Goal: Transaction & Acquisition: Purchase product/service

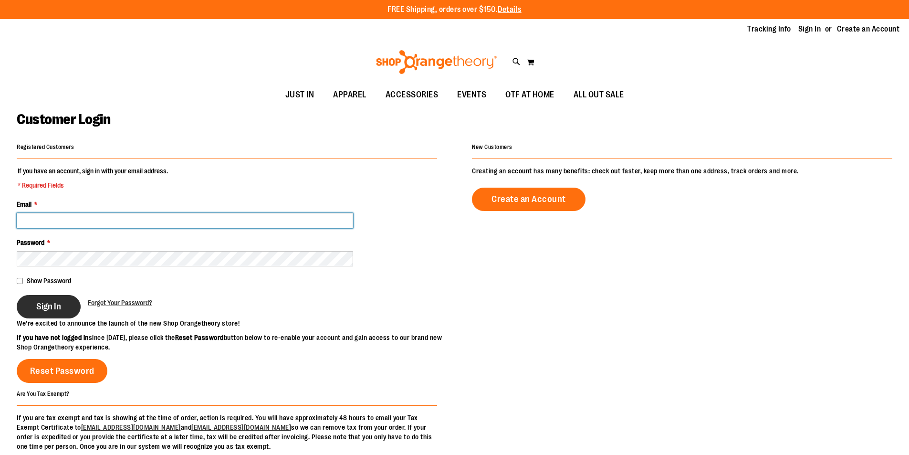
type input "**********"
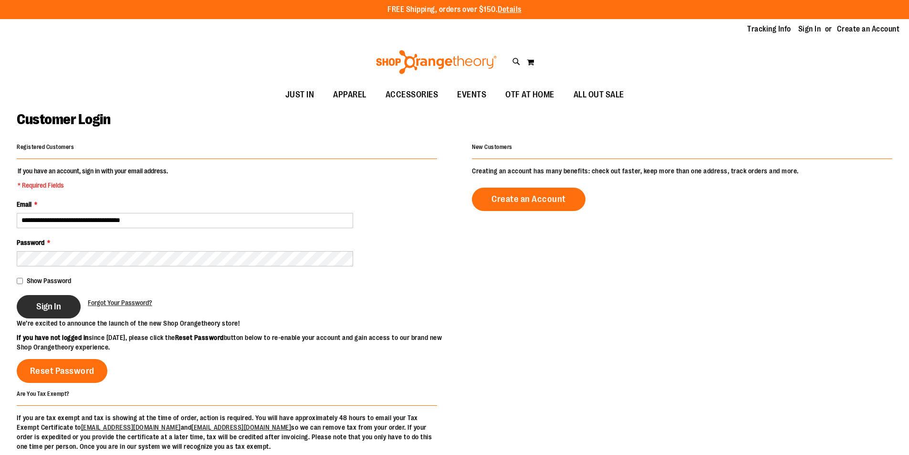
type input "**********"
click at [50, 309] on span "Sign In" at bounding box center [48, 306] width 25 height 10
click at [57, 301] on div "Sign In" at bounding box center [52, 306] width 71 height 23
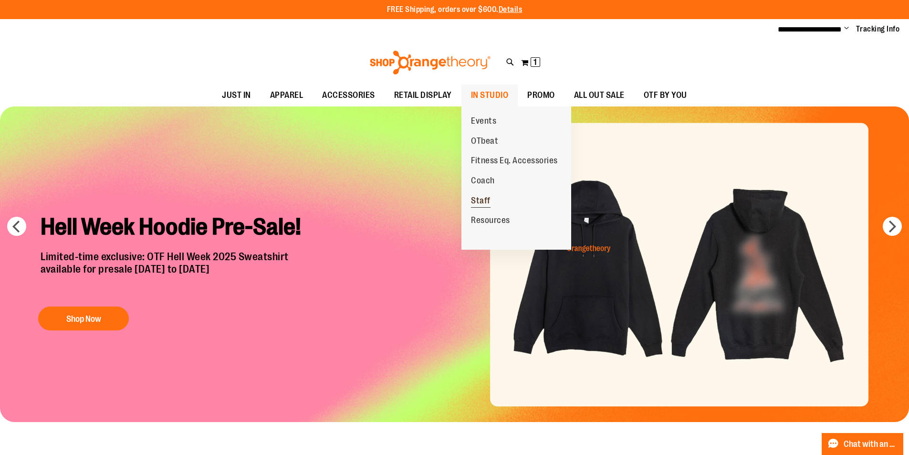
type input "**********"
click at [486, 199] on span "Staff" at bounding box center [481, 202] width 20 height 12
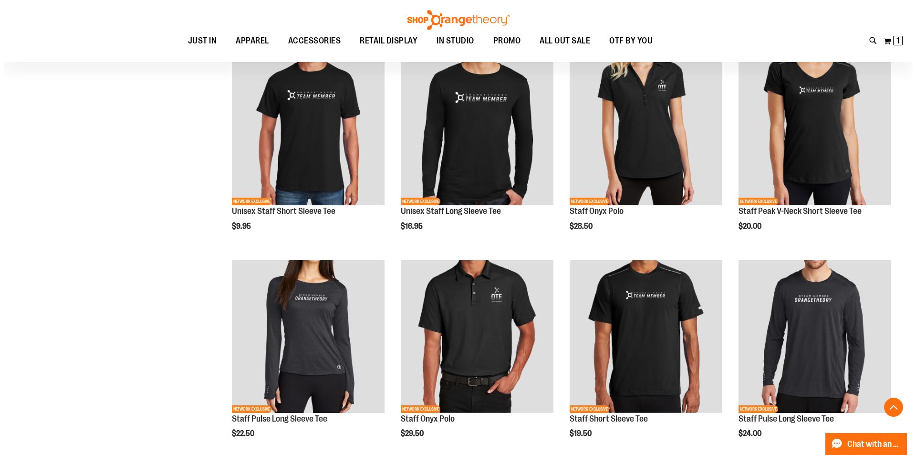
scroll to position [334, 0]
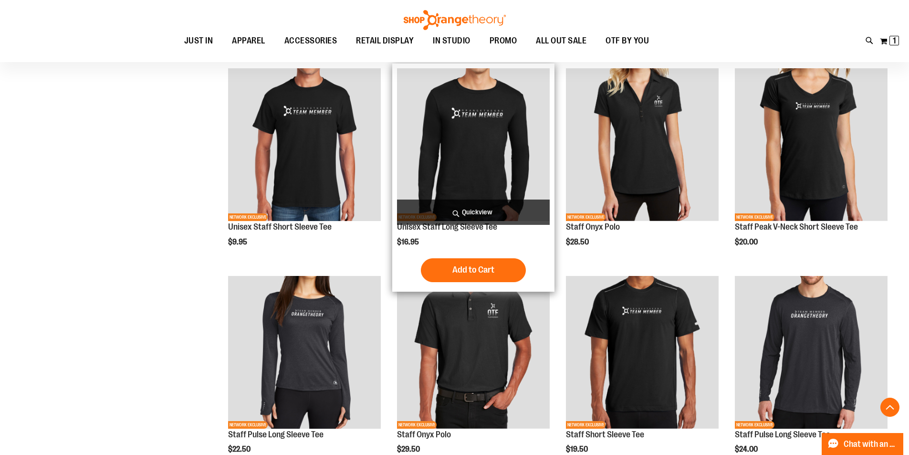
type input "**********"
click at [471, 216] on span "Quickview" at bounding box center [473, 211] width 153 height 25
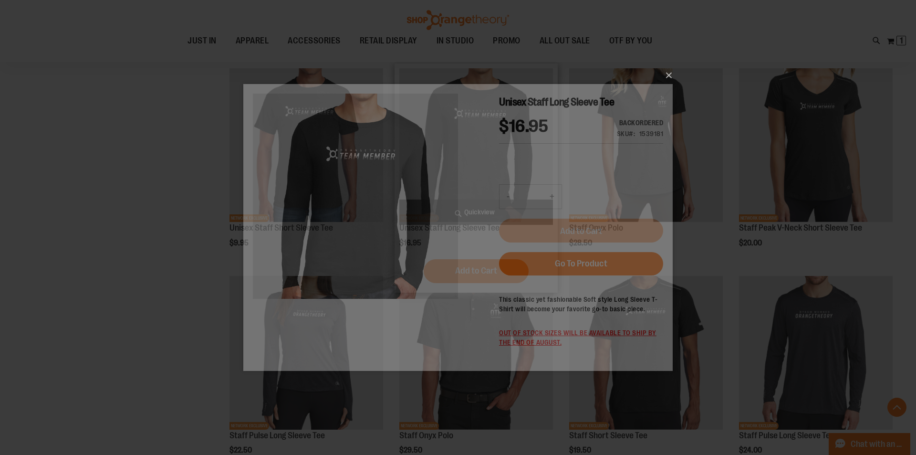
scroll to position [0, 0]
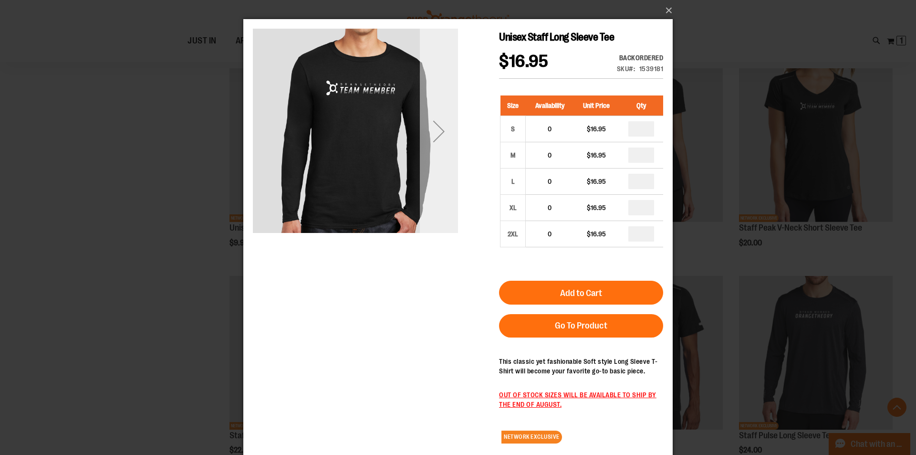
click at [440, 190] on div "Next" at bounding box center [439, 131] width 38 height 205
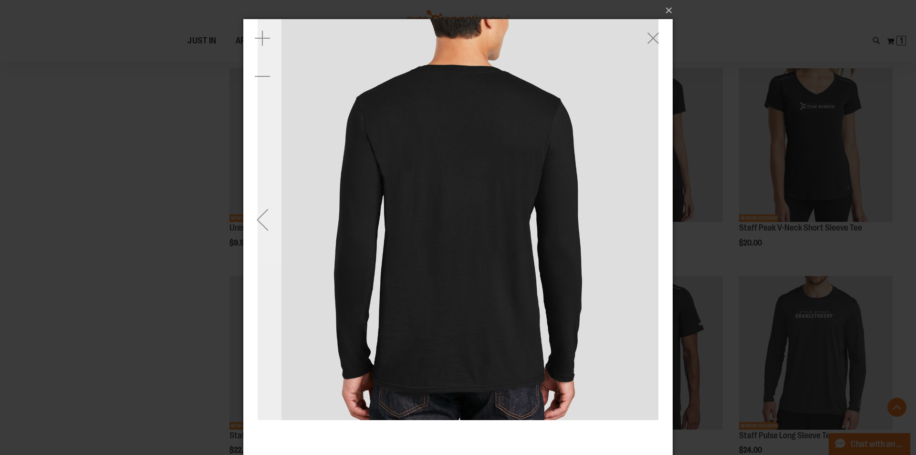
click at [269, 204] on div "Previous" at bounding box center [262, 219] width 38 height 38
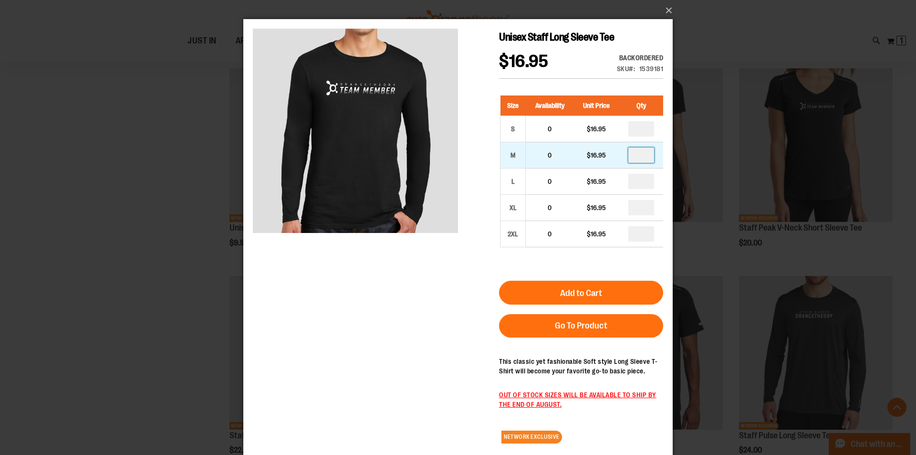
click at [640, 161] on input "number" at bounding box center [641, 154] width 26 height 15
type input "*"
click at [602, 284] on button "Add to Cart" at bounding box center [581, 293] width 164 height 24
click at [668, 10] on button "×" at bounding box center [460, 10] width 429 height 21
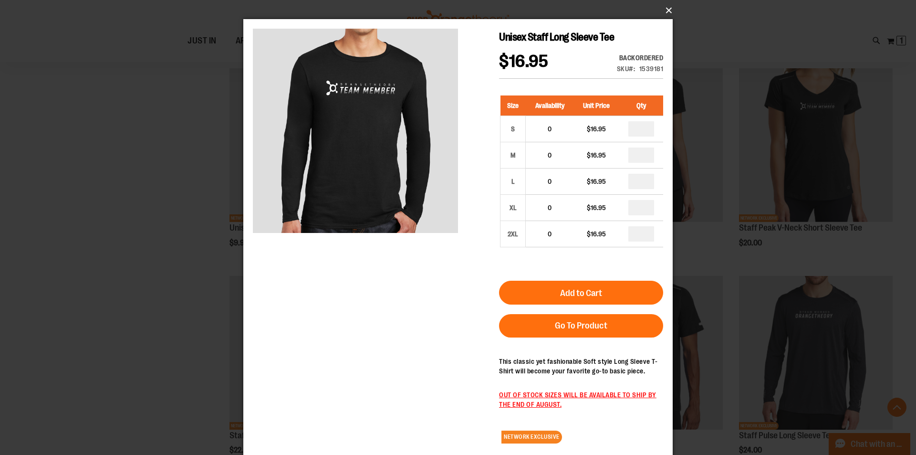
click at [667, 9] on button "×" at bounding box center [460, 10] width 429 height 21
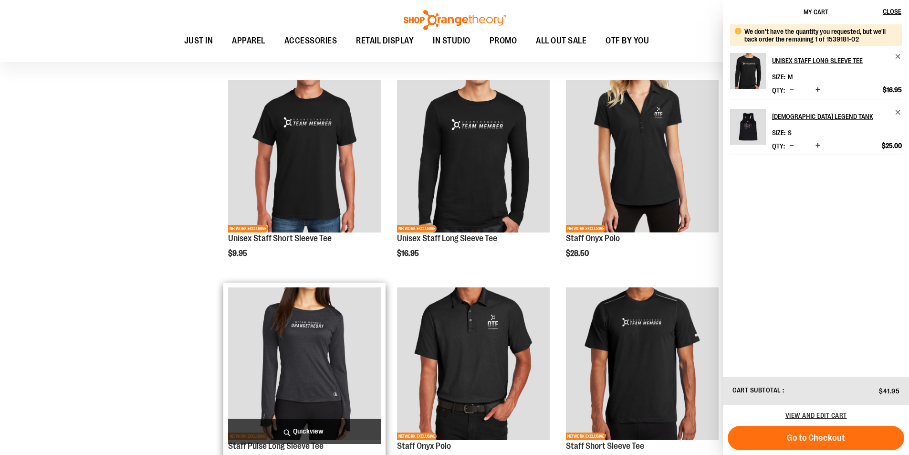
scroll to position [327, 0]
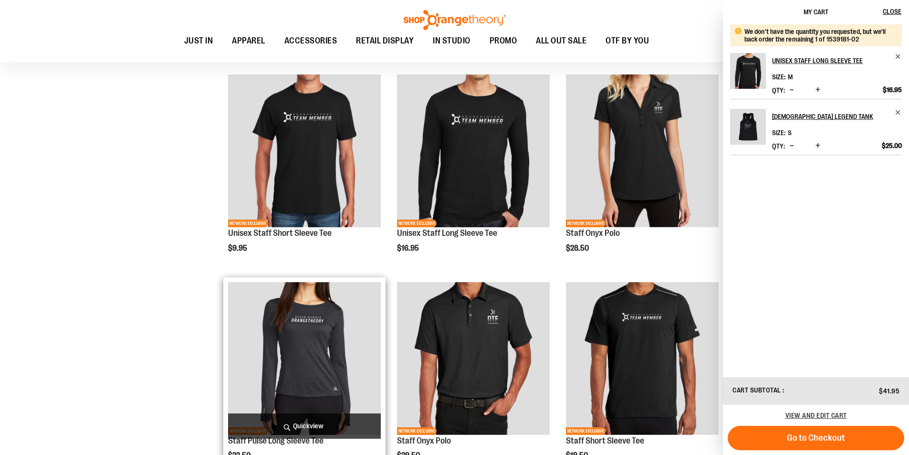
click at [231, 283] on img "product" at bounding box center [304, 358] width 153 height 153
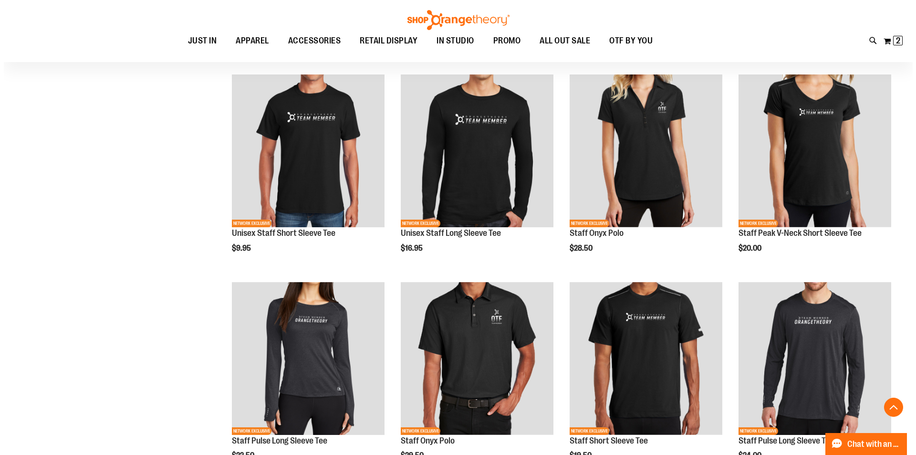
scroll to position [280, 0]
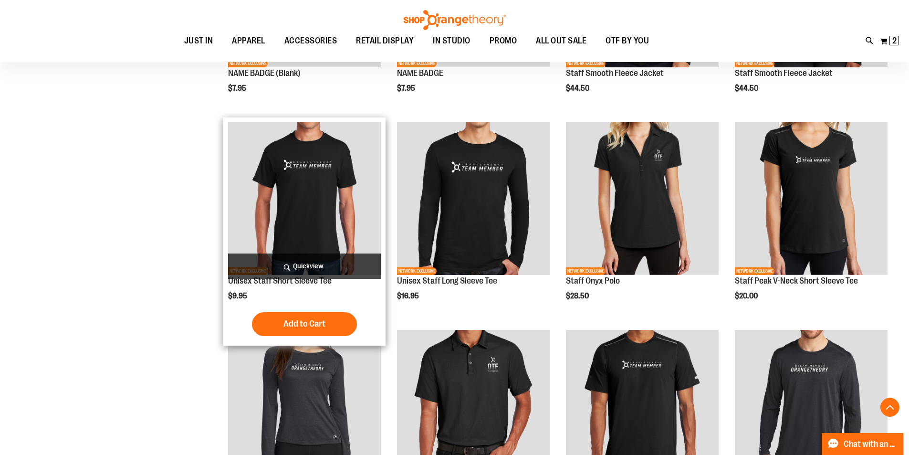
type input "**********"
click at [335, 268] on span "Quickview" at bounding box center [304, 265] width 153 height 25
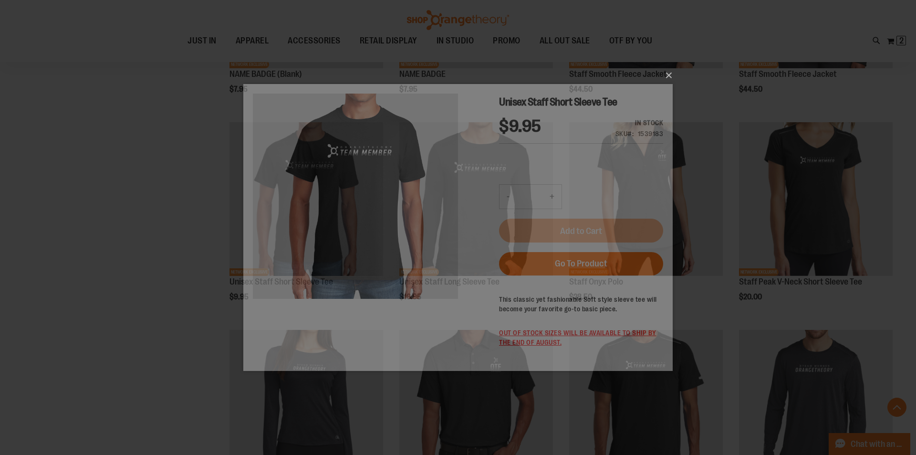
scroll to position [0, 0]
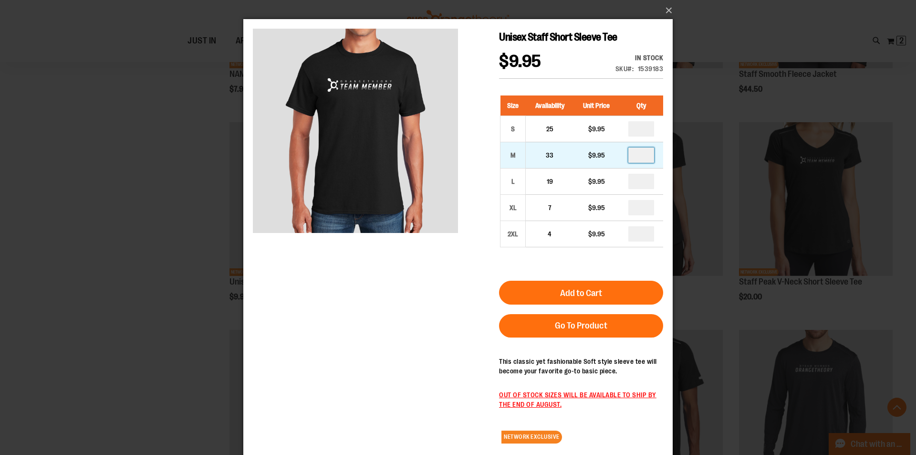
click at [653, 153] on input "number" at bounding box center [641, 154] width 26 height 15
type input "*"
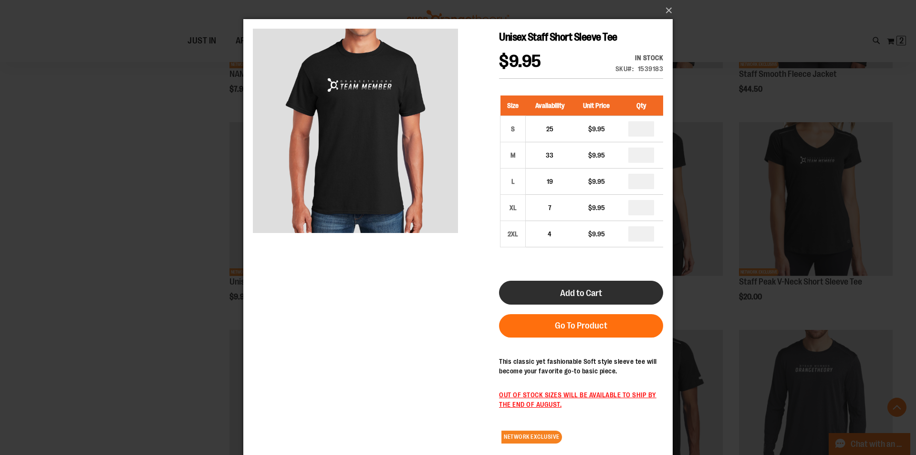
click at [638, 296] on button "Add to Cart" at bounding box center [581, 293] width 164 height 24
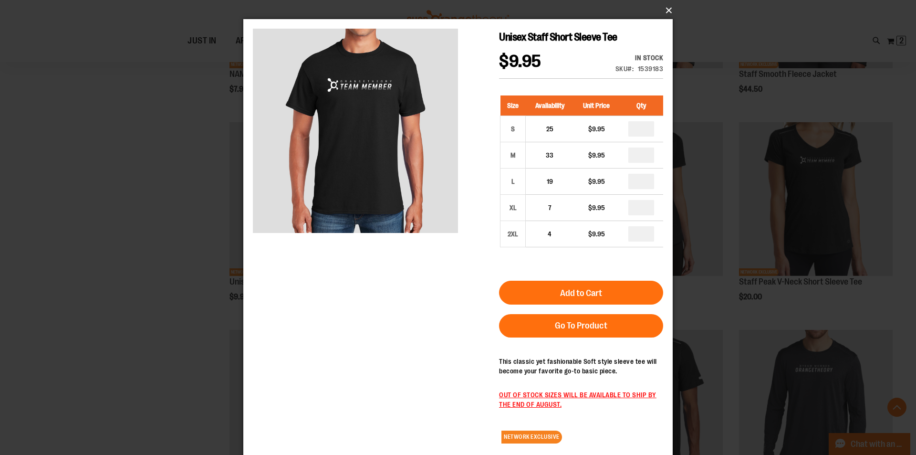
click at [666, 9] on button "×" at bounding box center [460, 10] width 429 height 21
click at [667, 10] on button "×" at bounding box center [460, 10] width 429 height 21
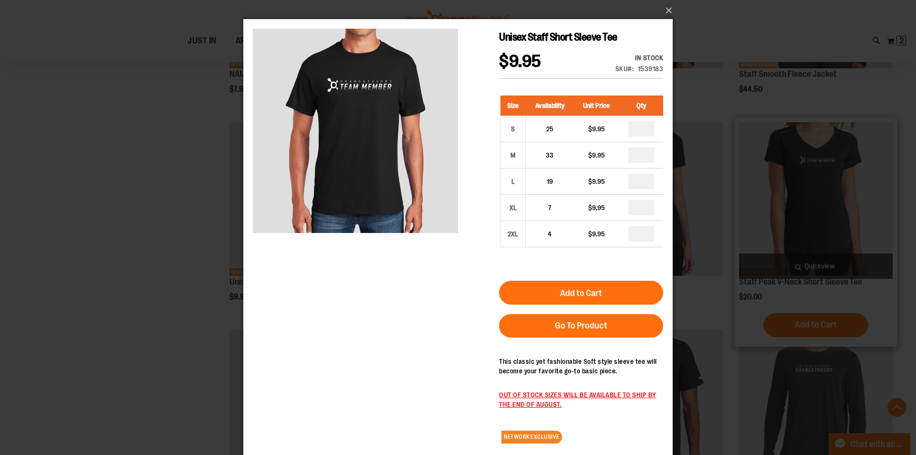
click at [809, 198] on div "×" at bounding box center [458, 227] width 916 height 455
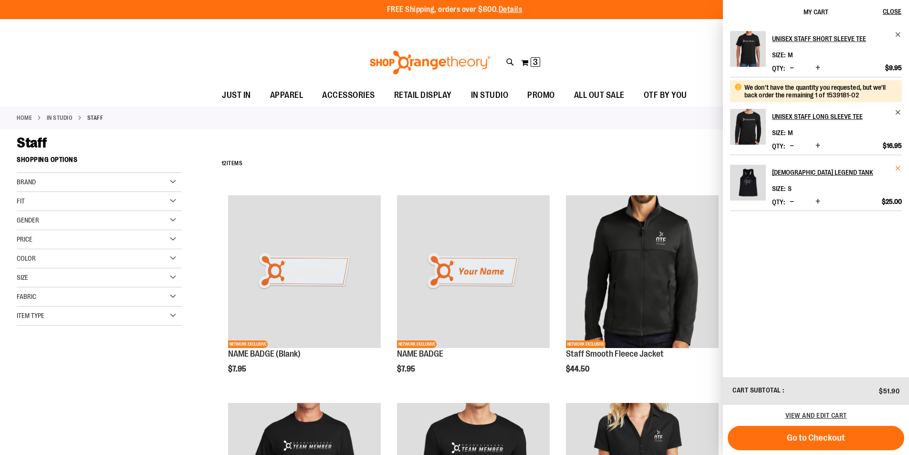
click at [899, 169] on span "Remove item" at bounding box center [898, 168] width 7 height 7
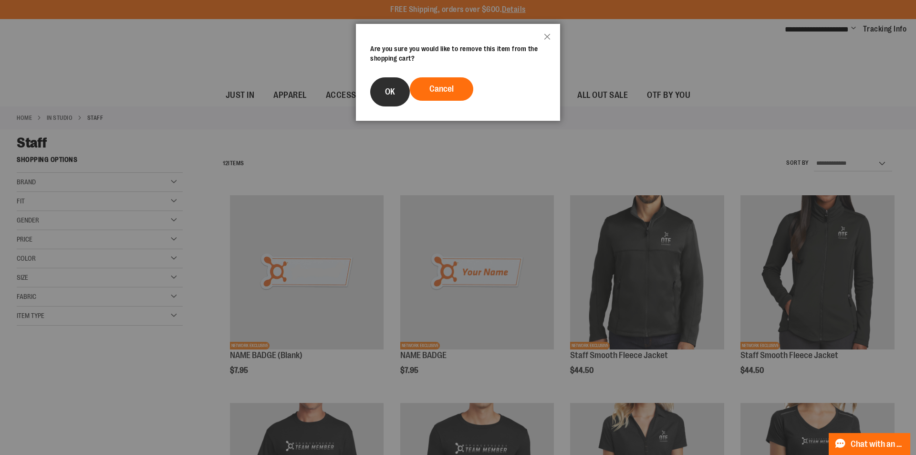
click at [398, 94] on button "OK" at bounding box center [390, 91] width 40 height 29
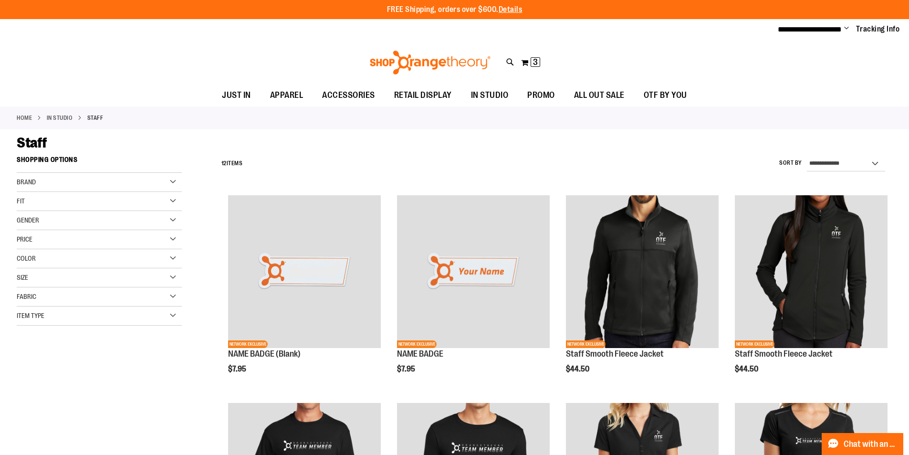
click at [630, 158] on div "**********" at bounding box center [555, 163] width 676 height 25
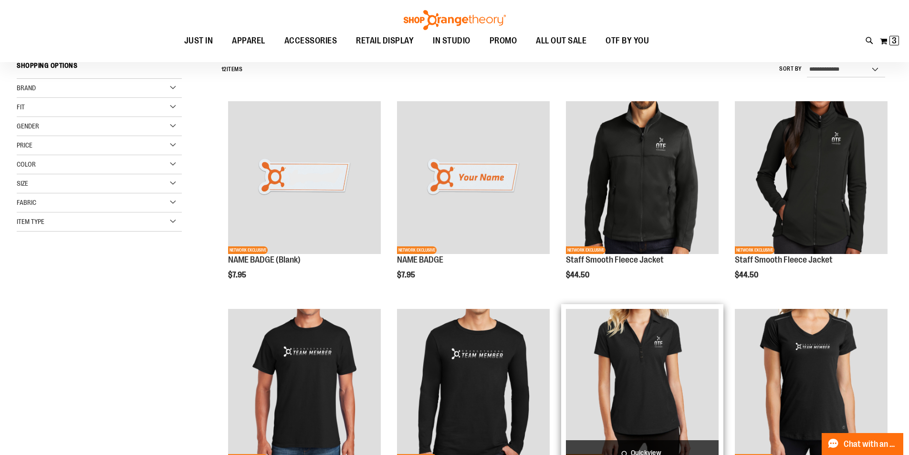
scroll to position [190, 0]
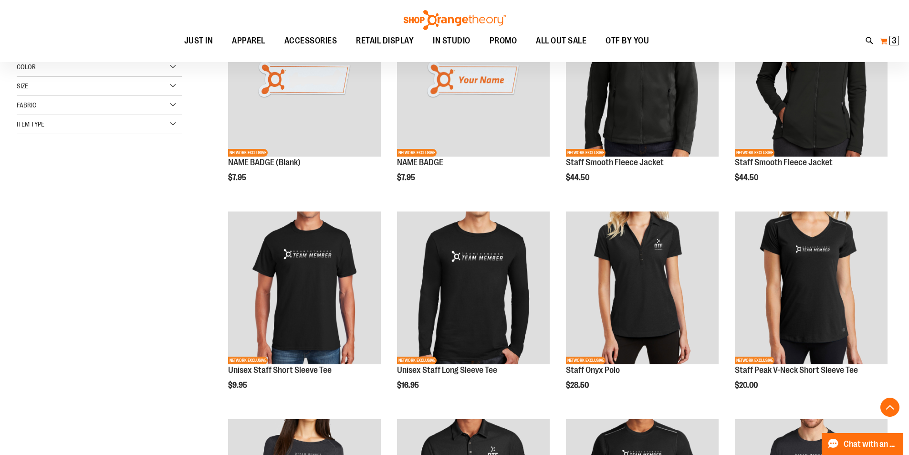
click at [891, 36] on span "3 3 items" at bounding box center [895, 41] width 10 height 10
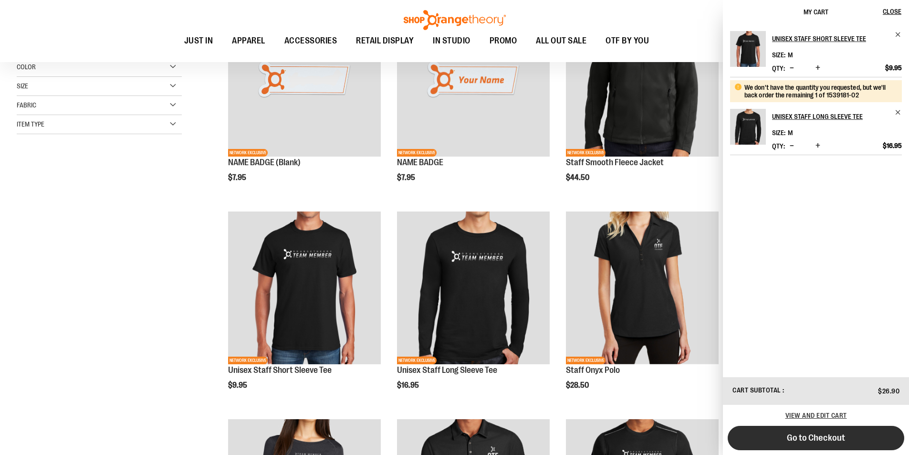
click at [805, 436] on span "Go to Checkout" at bounding box center [816, 437] width 58 height 10
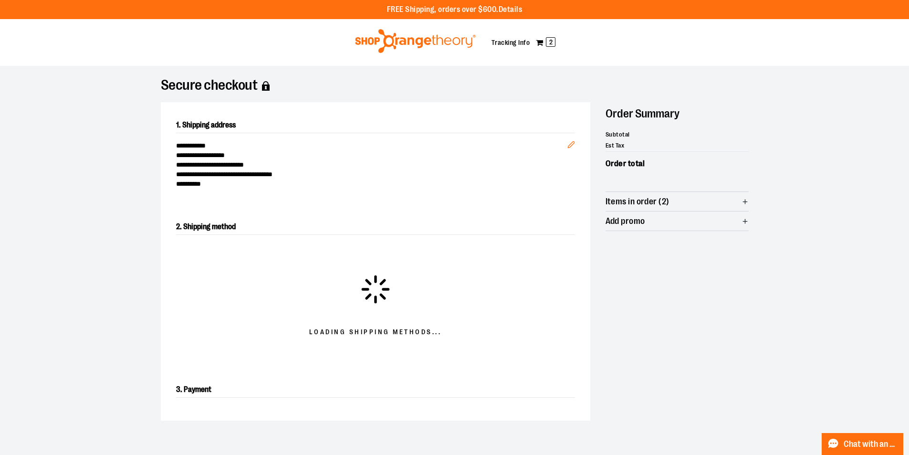
click at [408, 39] on img at bounding box center [416, 41] width 124 height 24
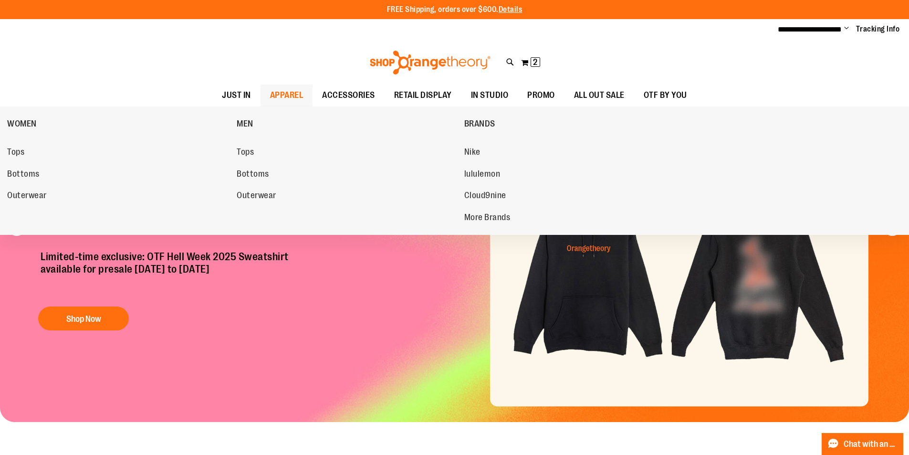
type input "**********"
click at [270, 84] on span "APPAREL" at bounding box center [286, 94] width 33 height 21
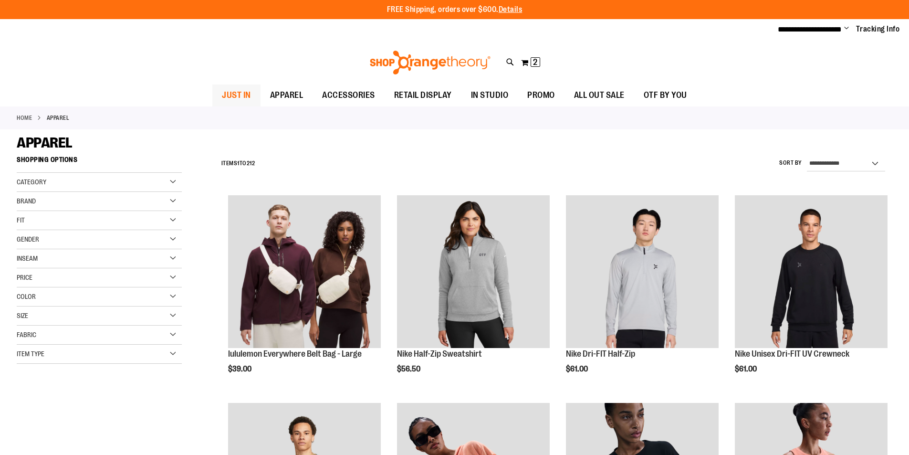
type input "**********"
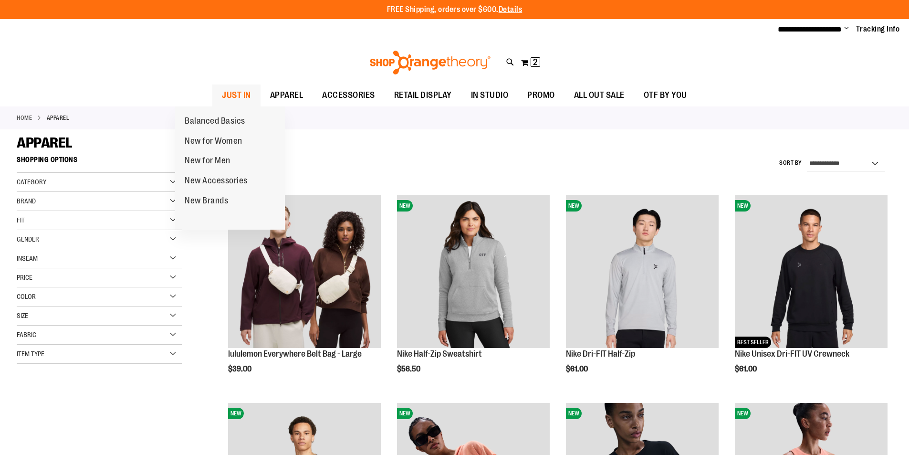
click at [222, 93] on span "JUST IN" at bounding box center [236, 94] width 29 height 21
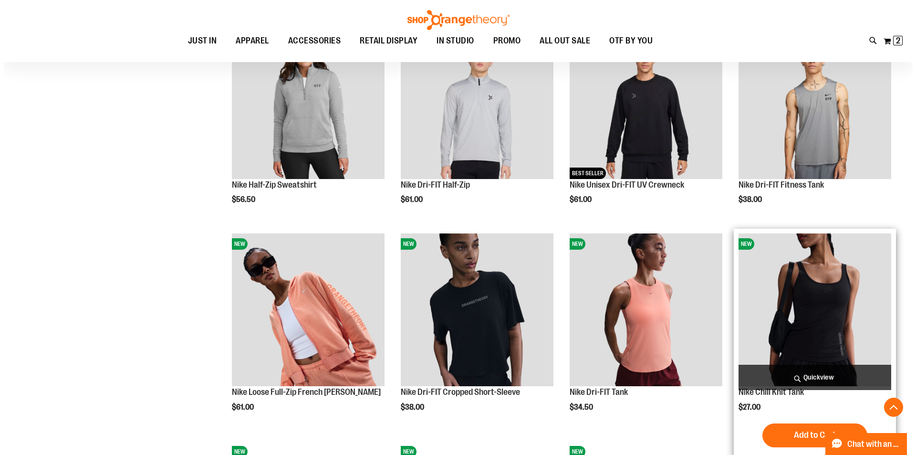
scroll to position [477, 0]
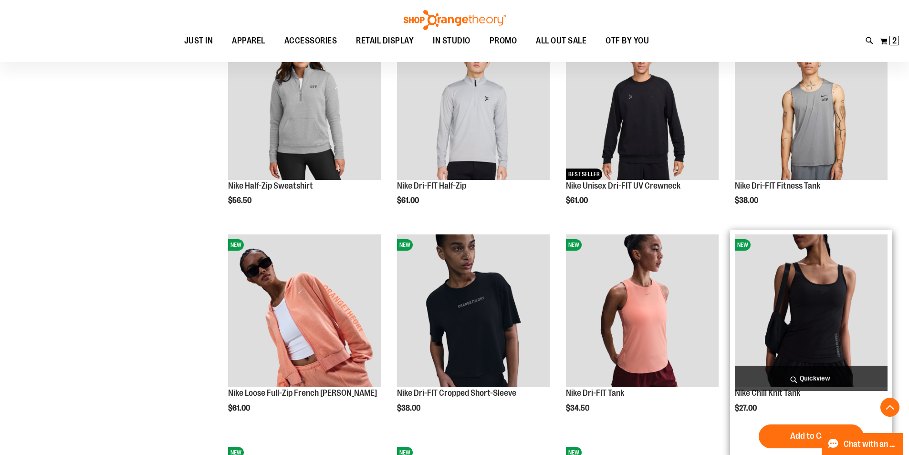
type input "**********"
click at [806, 375] on span "Quickview" at bounding box center [811, 378] width 153 height 25
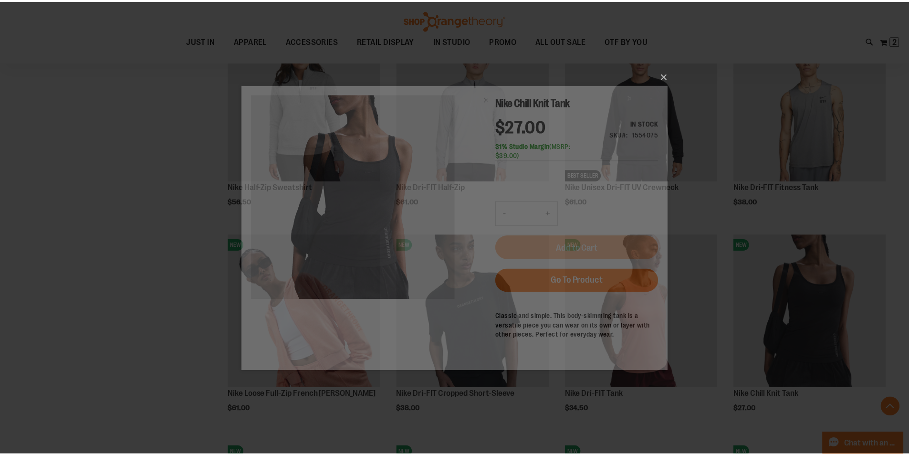
scroll to position [0, 0]
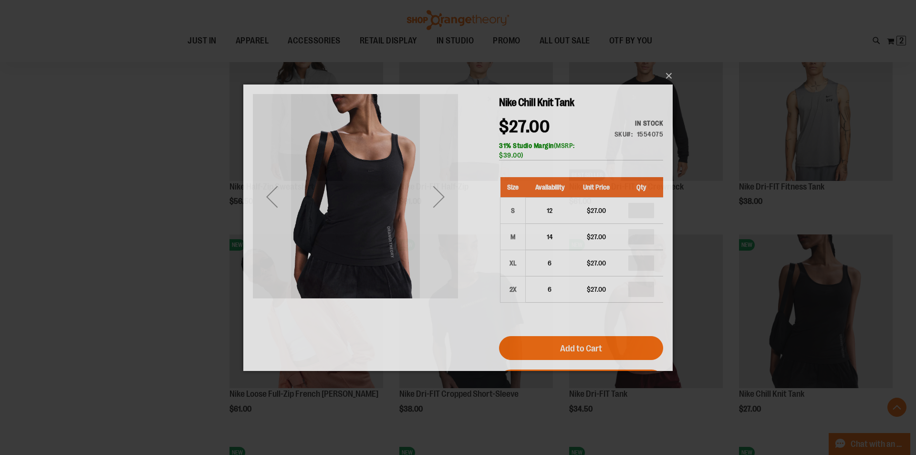
click at [438, 219] on div "Next" at bounding box center [439, 196] width 38 height 205
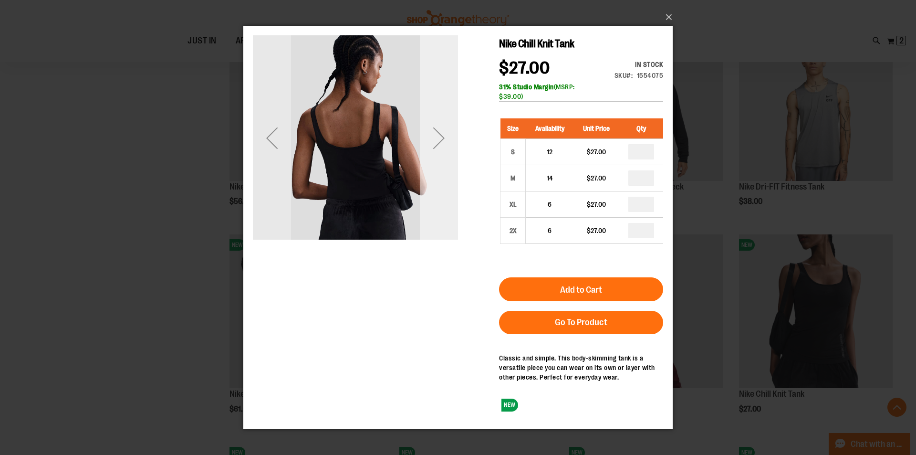
click at [443, 210] on div "Next" at bounding box center [439, 137] width 38 height 205
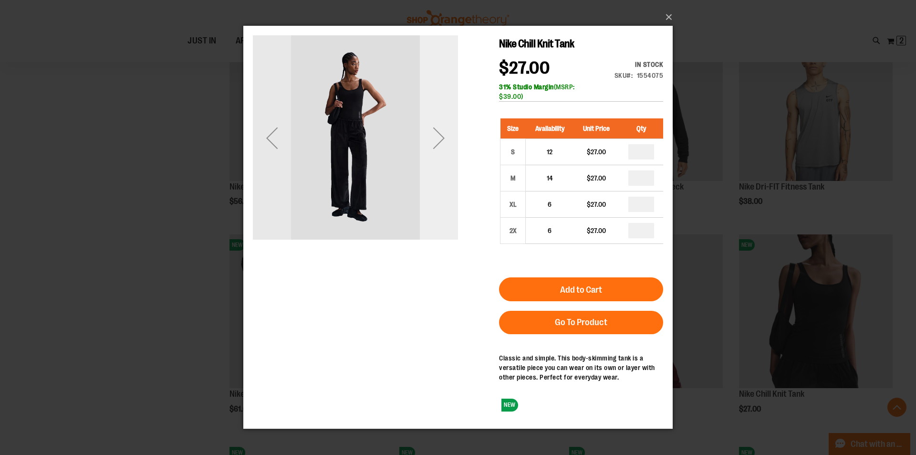
click at [441, 203] on div "Next" at bounding box center [439, 137] width 38 height 205
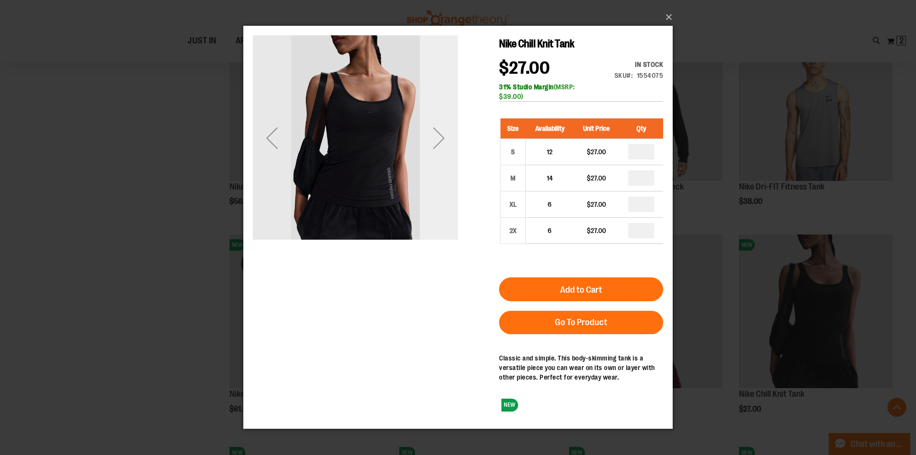
click at [435, 195] on div "Next" at bounding box center [439, 137] width 38 height 205
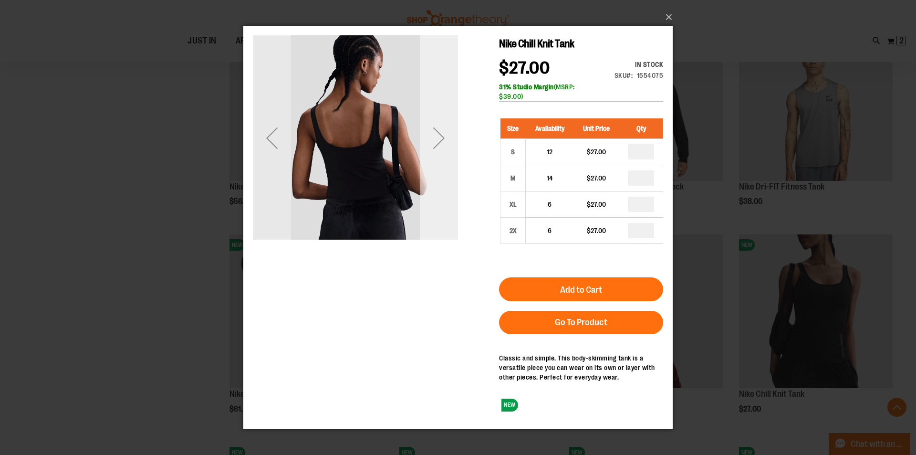
click at [435, 194] on div "Next" at bounding box center [439, 137] width 38 height 205
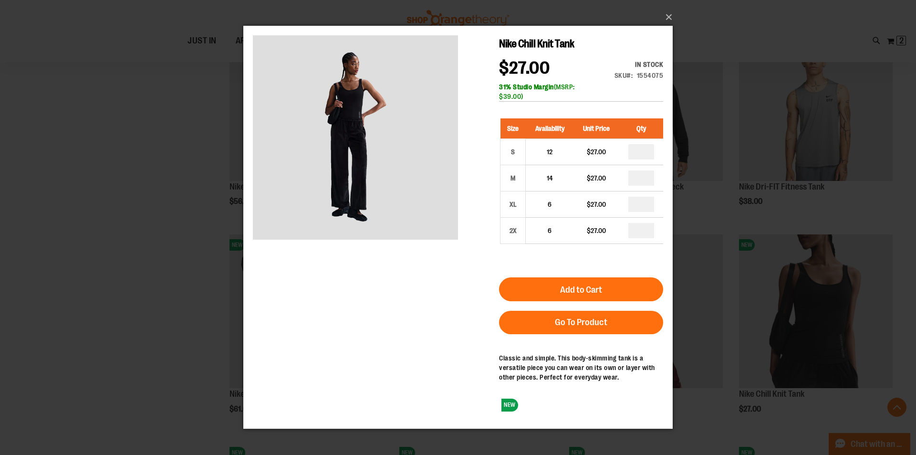
click at [116, 216] on div "×" at bounding box center [458, 227] width 916 height 455
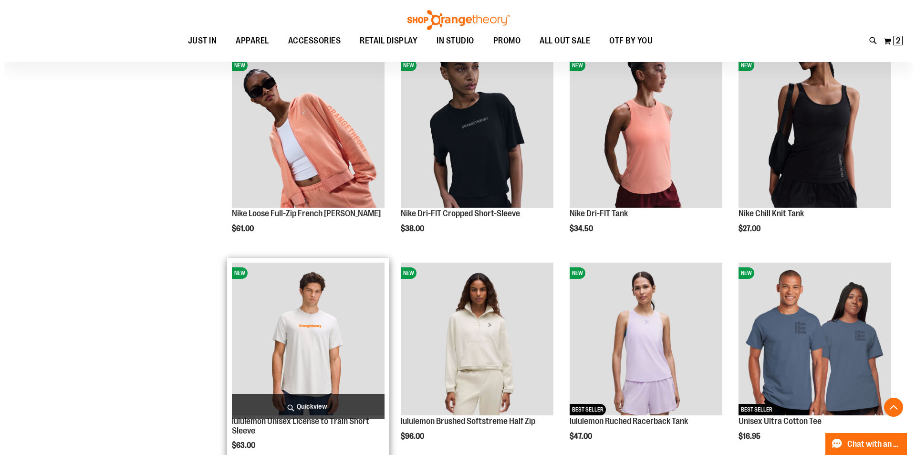
scroll to position [715, 0]
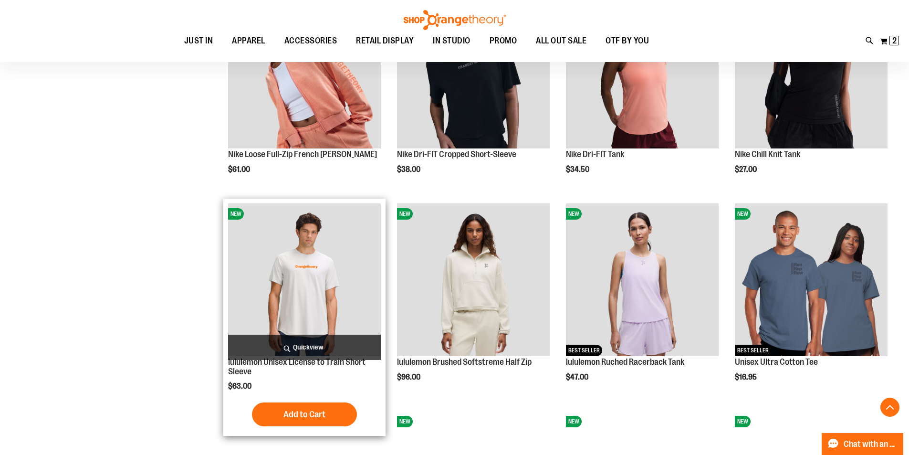
click at [317, 349] on span "Quickview" at bounding box center [304, 347] width 153 height 25
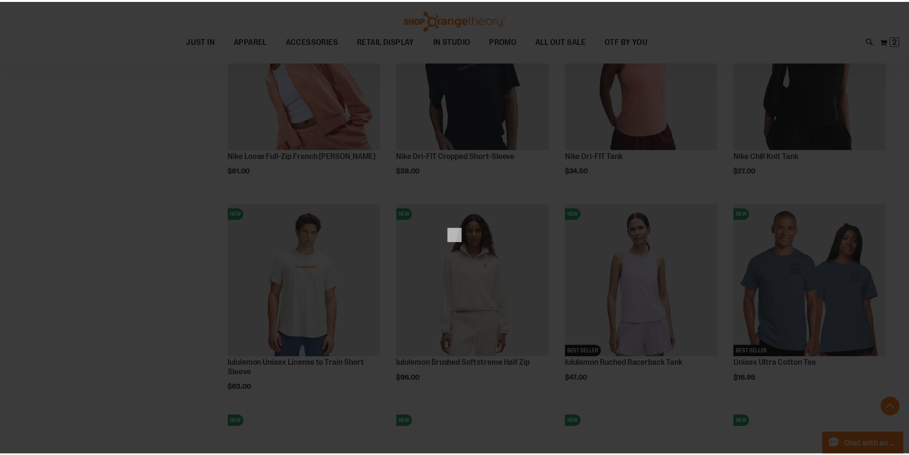
scroll to position [0, 0]
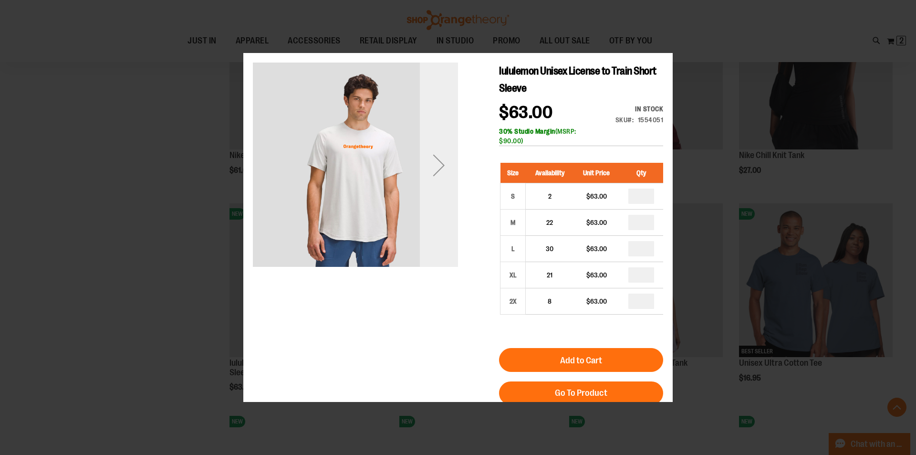
click at [453, 219] on div "Next" at bounding box center [439, 164] width 38 height 205
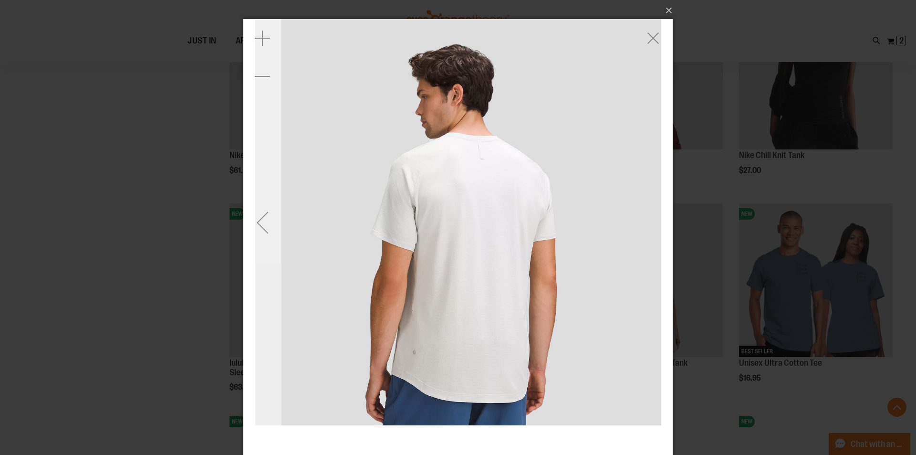
click at [264, 216] on div "Previous" at bounding box center [262, 222] width 38 height 38
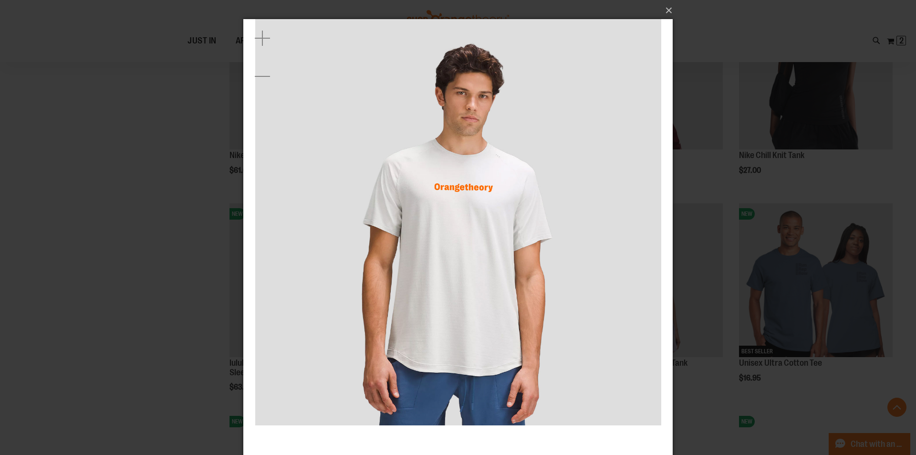
click at [720, 305] on div "×" at bounding box center [458, 227] width 916 height 455
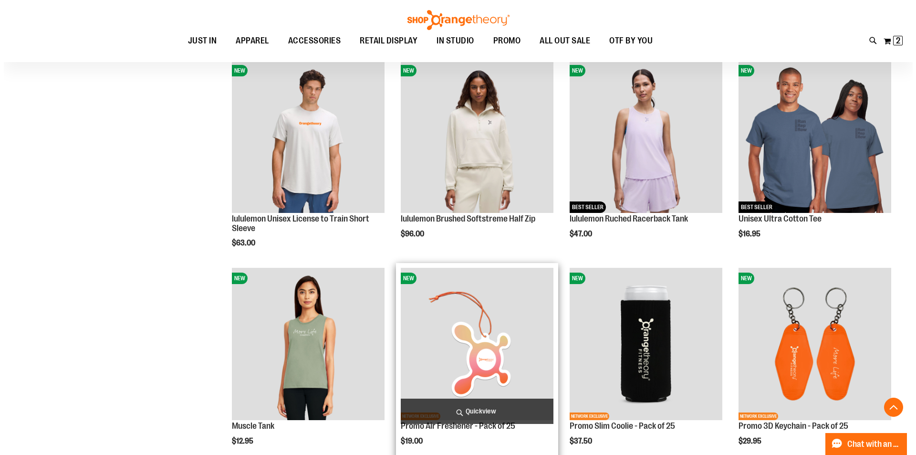
scroll to position [906, 0]
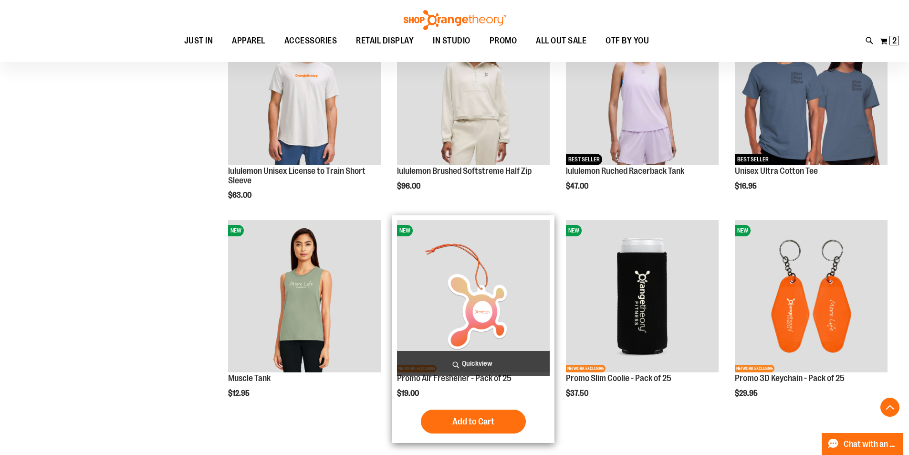
click at [535, 360] on span "Quickview" at bounding box center [473, 363] width 153 height 25
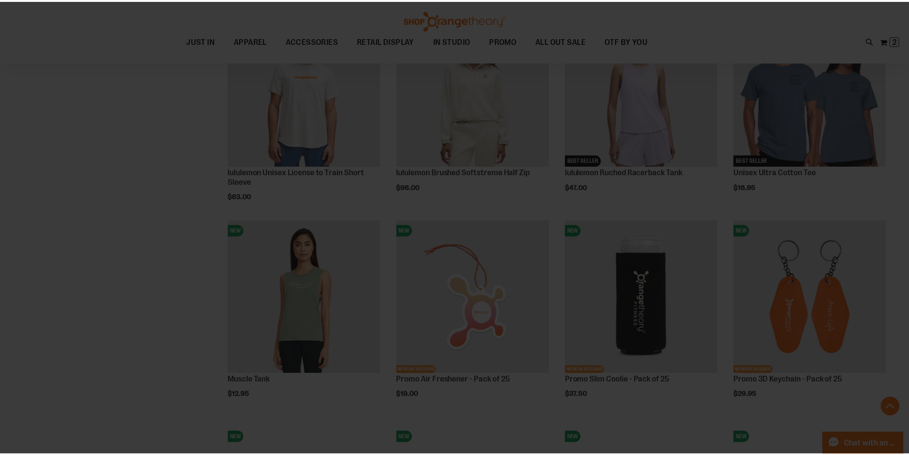
scroll to position [0, 0]
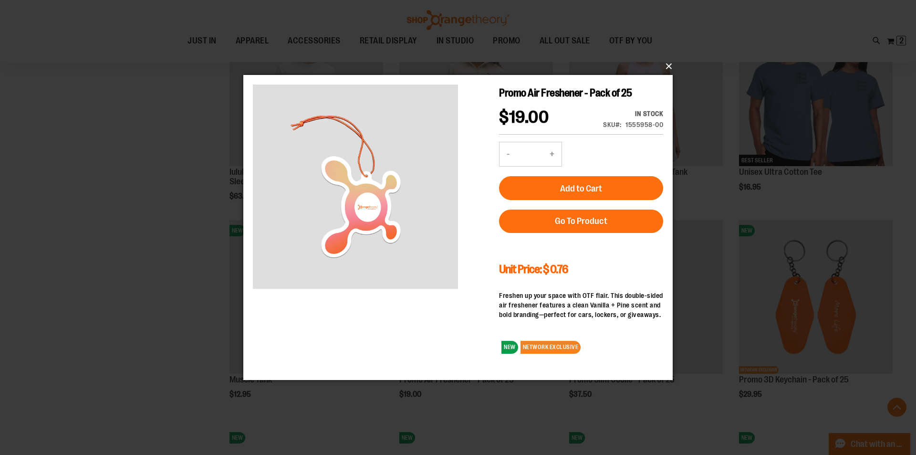
drag, startPoint x: 671, startPoint y: 66, endPoint x: 678, endPoint y: 75, distance: 11.7
click at [671, 66] on button "×" at bounding box center [460, 66] width 429 height 21
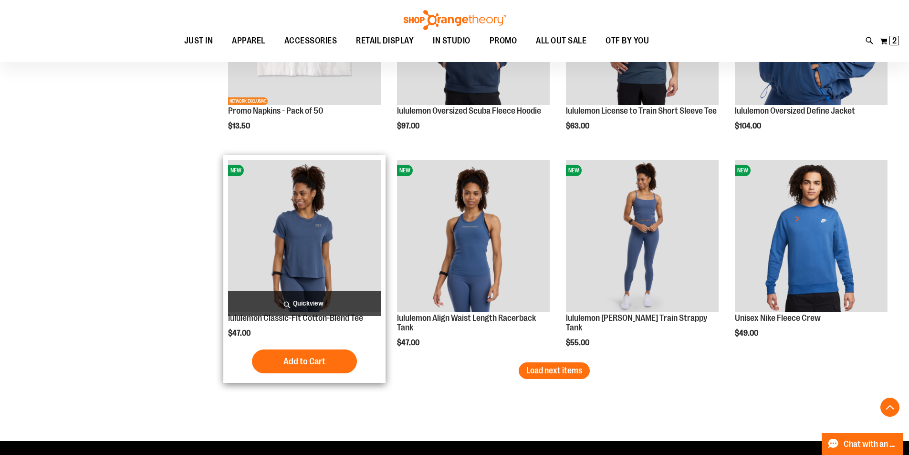
scroll to position [1622, 0]
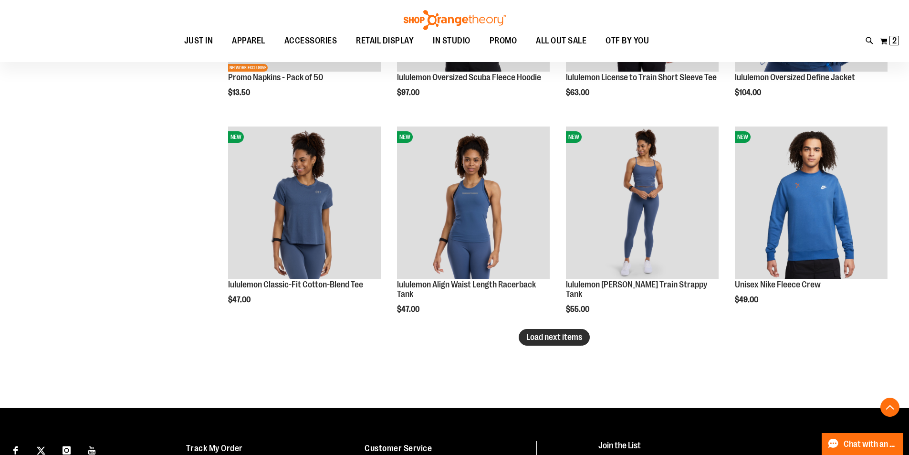
click at [539, 330] on button "Load next items" at bounding box center [554, 337] width 71 height 17
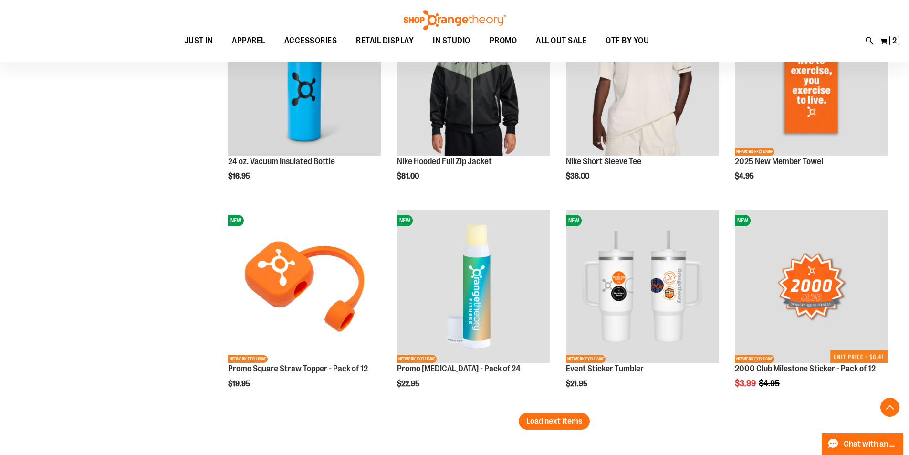
scroll to position [2195, 0]
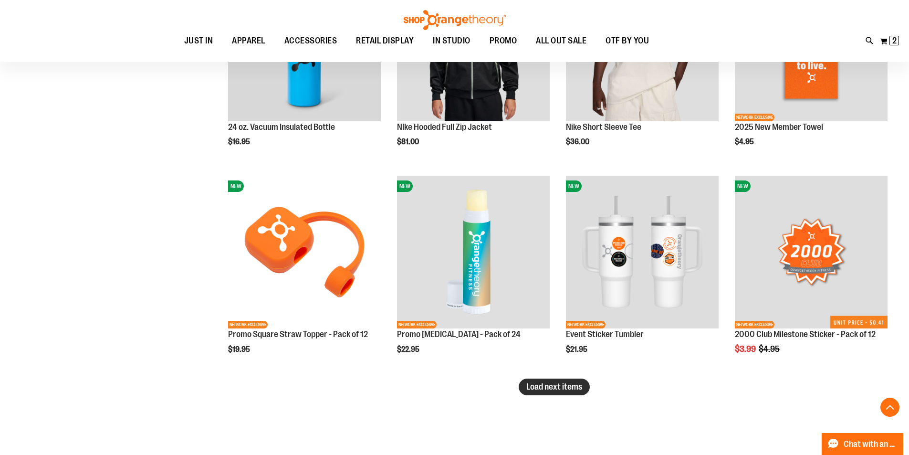
click at [545, 388] on span "Load next items" at bounding box center [554, 387] width 56 height 10
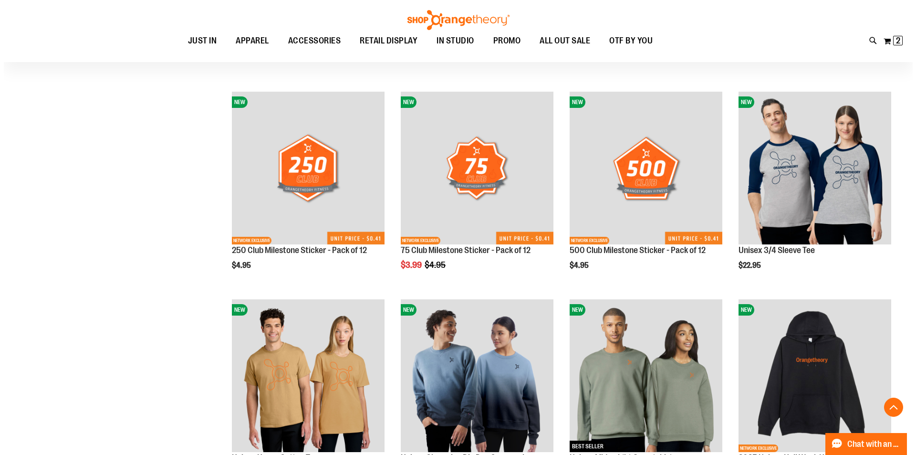
scroll to position [2576, 0]
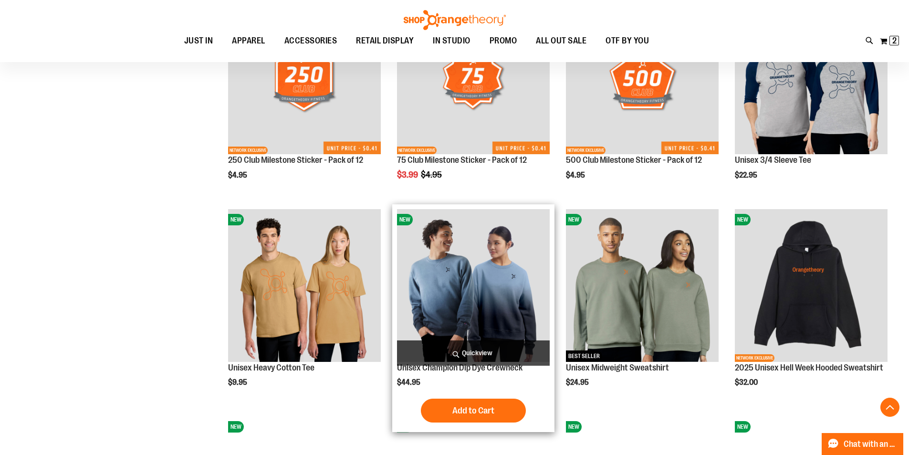
click at [484, 356] on span "Quickview" at bounding box center [473, 352] width 153 height 25
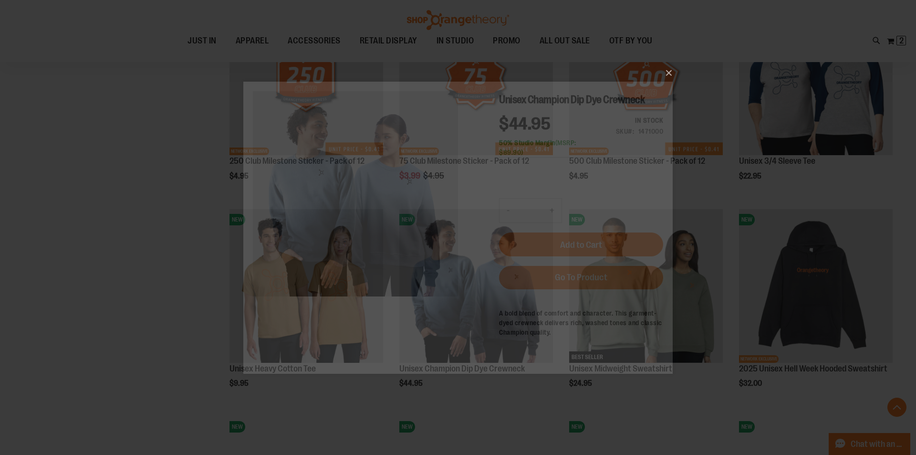
scroll to position [0, 0]
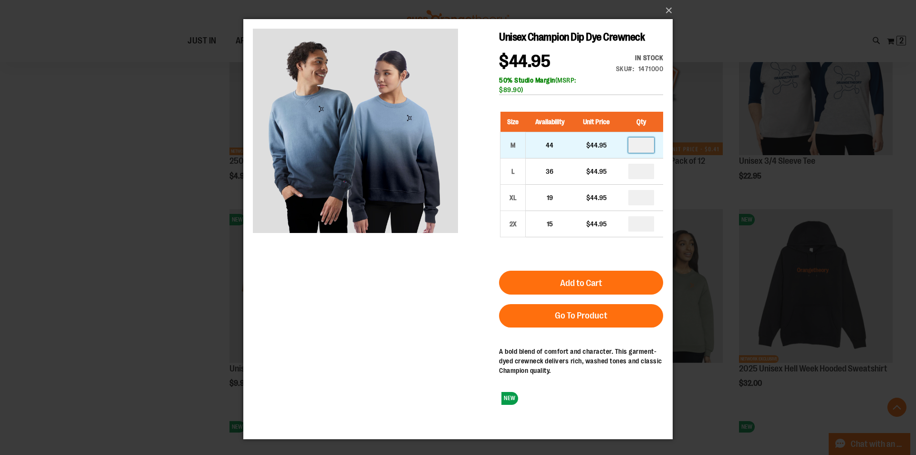
click at [639, 153] on input "number" at bounding box center [641, 144] width 26 height 15
type input "*"
click at [627, 261] on div "Size Availability Unit Price Qty M 44 $44.95 * L 36" at bounding box center [581, 181] width 164 height 159
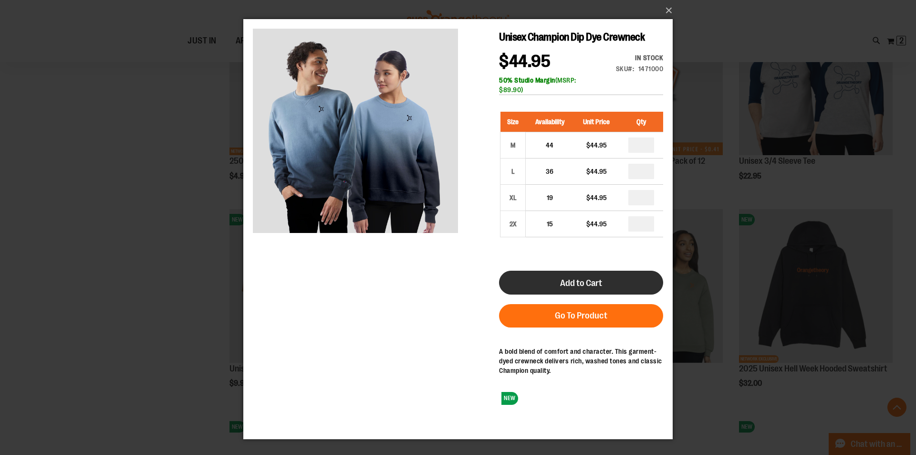
click at [618, 294] on button "Add to Cart" at bounding box center [581, 283] width 164 height 24
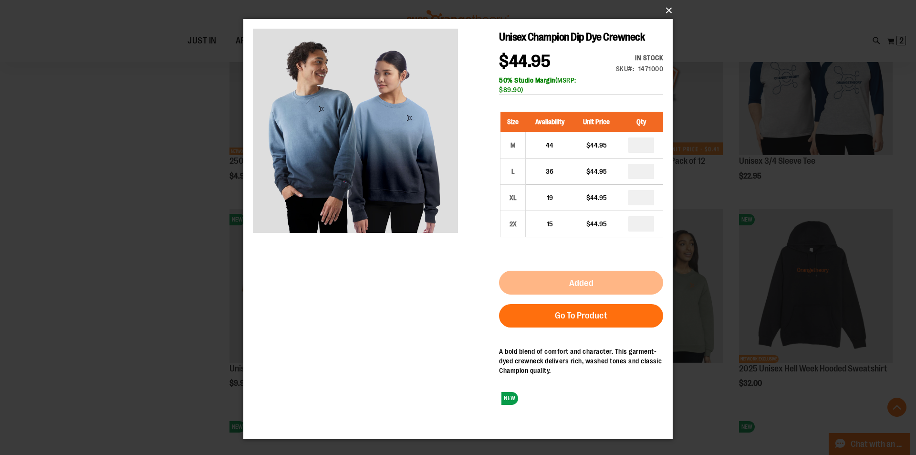
click at [669, 9] on button "×" at bounding box center [460, 10] width 429 height 21
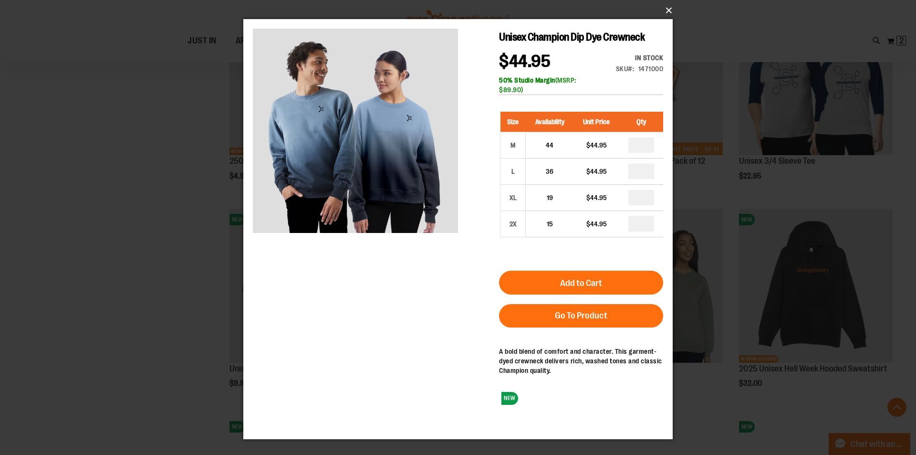
click at [669, 10] on button "×" at bounding box center [460, 10] width 429 height 21
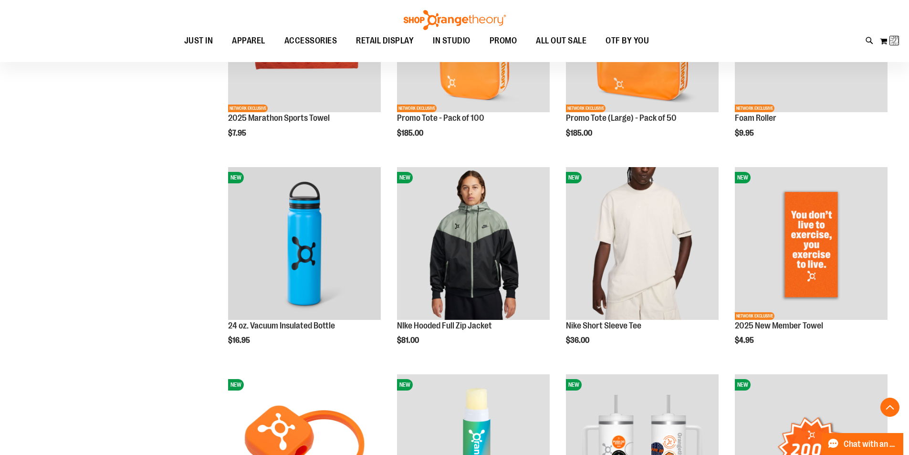
click at [665, 9] on div "Toggle Nav Search Popular Suggestions Advanced Search" at bounding box center [454, 31] width 909 height 62
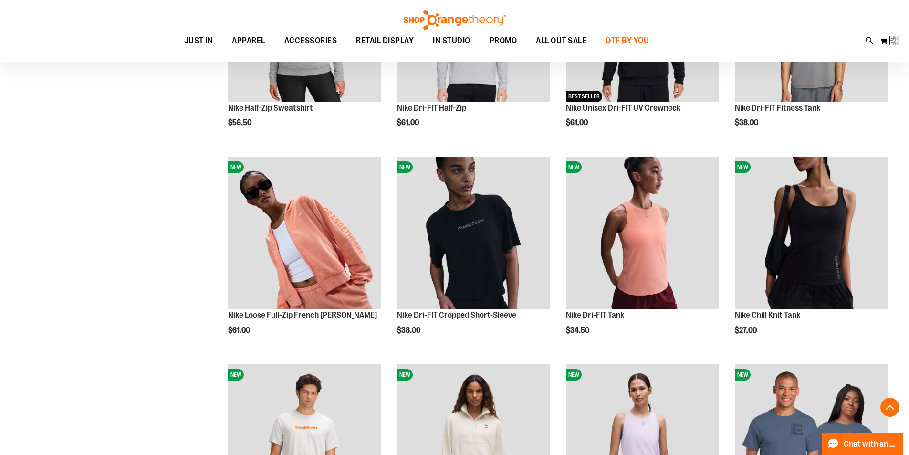
scroll to position [166, 0]
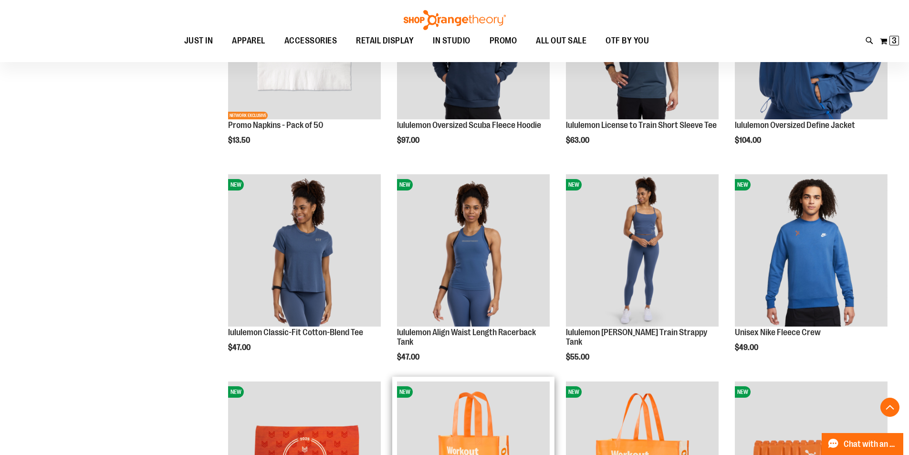
scroll to position [1813, 0]
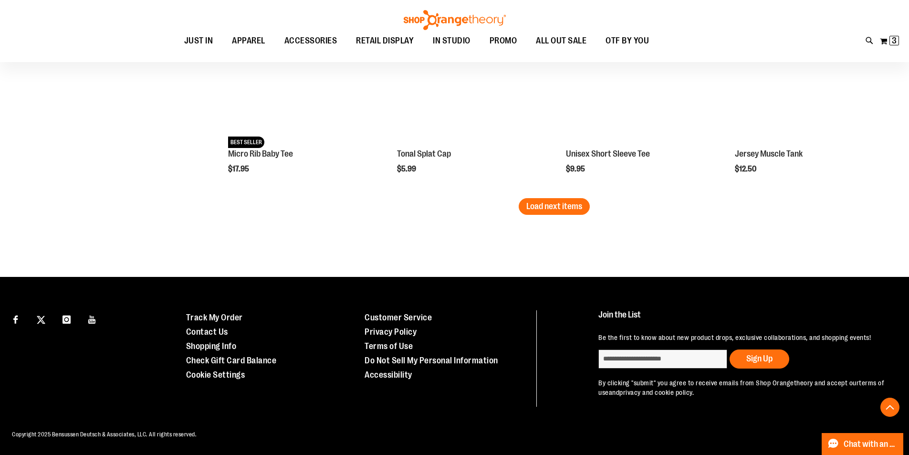
scroll to position [3007, 0]
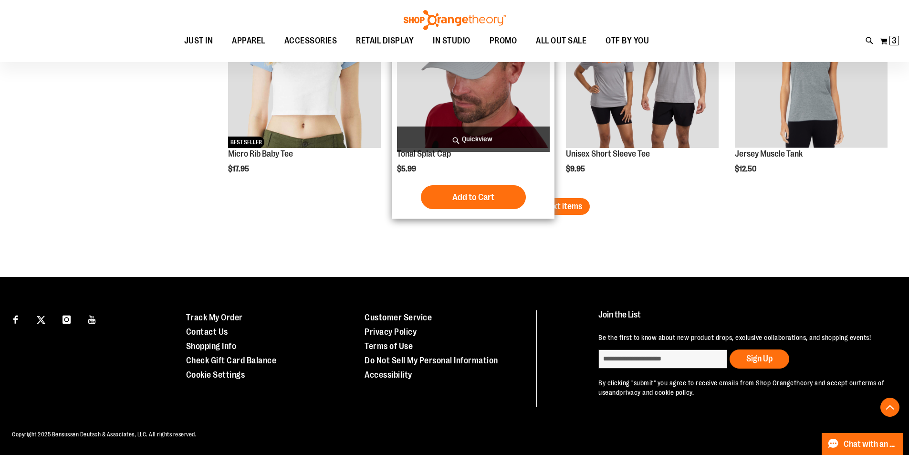
click at [553, 201] on span "Load next items" at bounding box center [554, 206] width 56 height 10
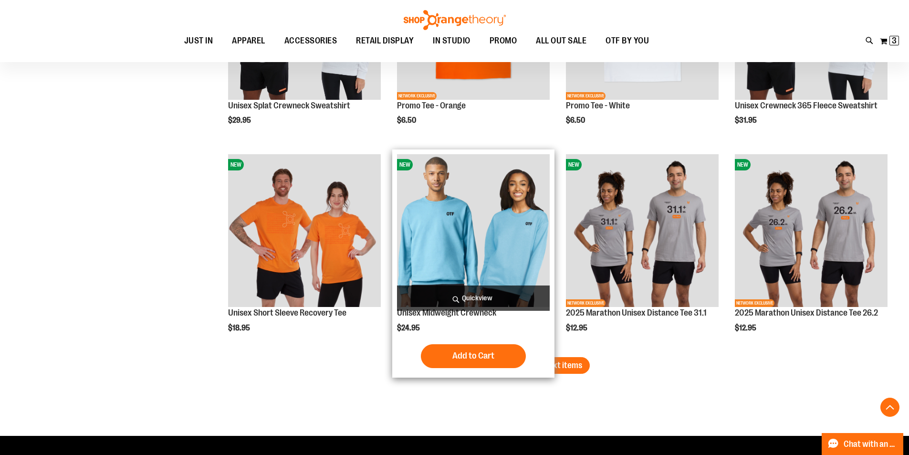
scroll to position [3477, 0]
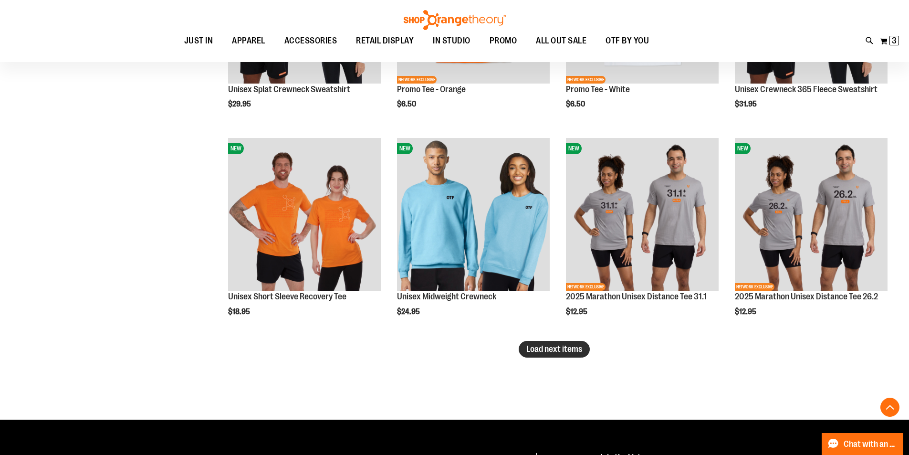
click at [562, 353] on span "Load next items" at bounding box center [554, 349] width 56 height 10
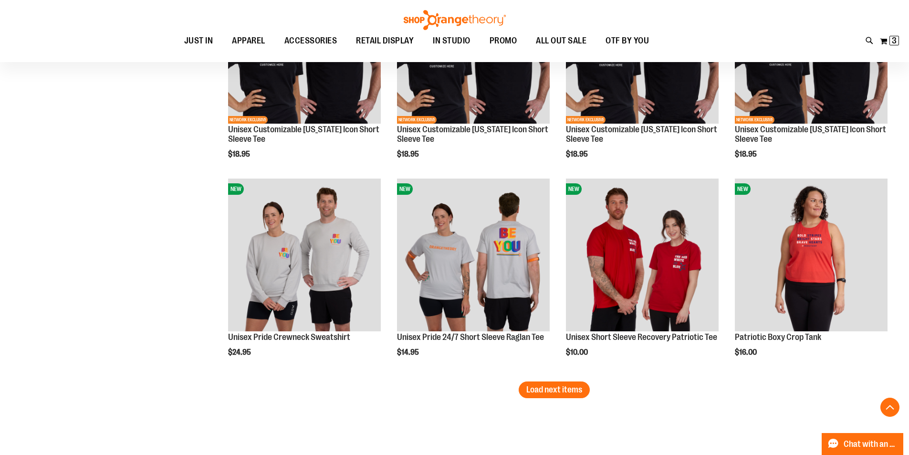
scroll to position [4156, 0]
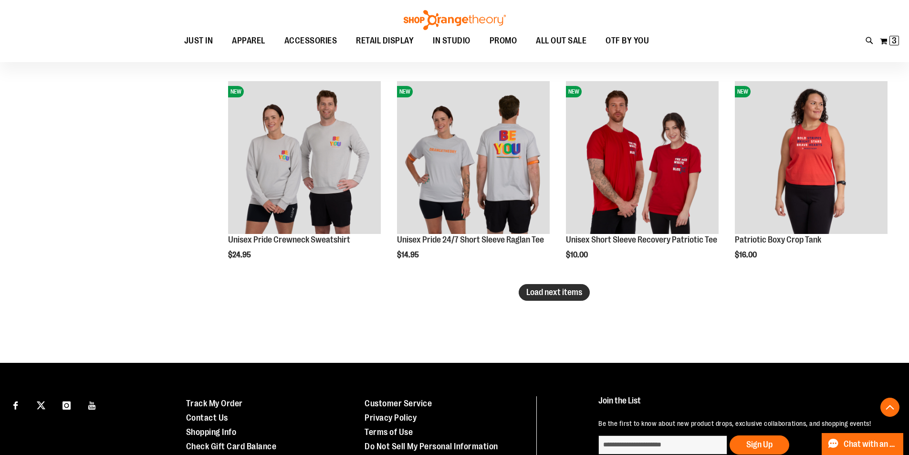
click at [546, 296] on span "Load next items" at bounding box center [554, 292] width 56 height 10
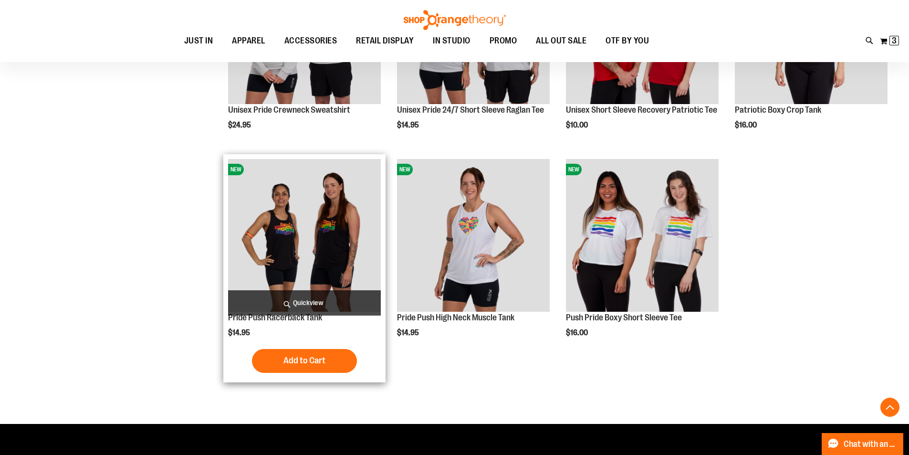
scroll to position [4340, 0]
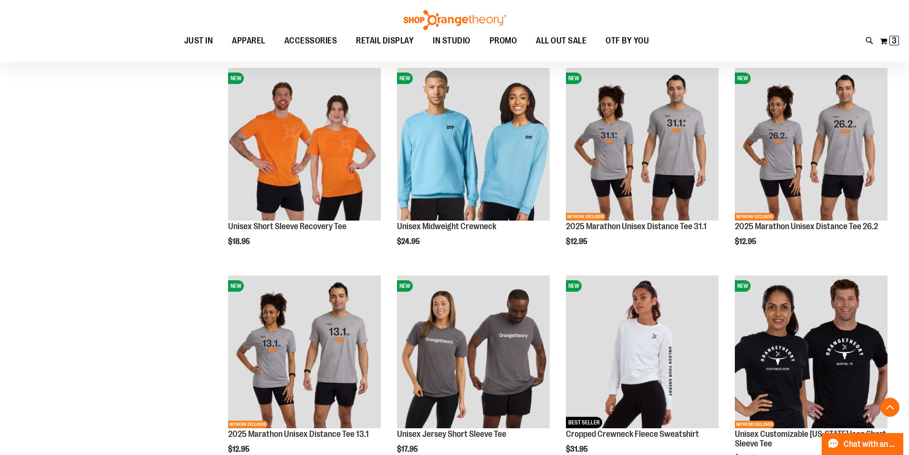
scroll to position [611, 0]
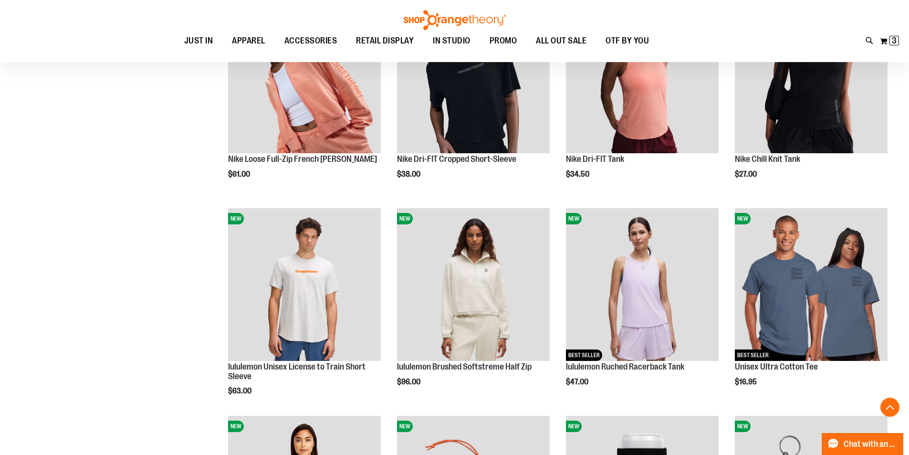
scroll to position [705, 0]
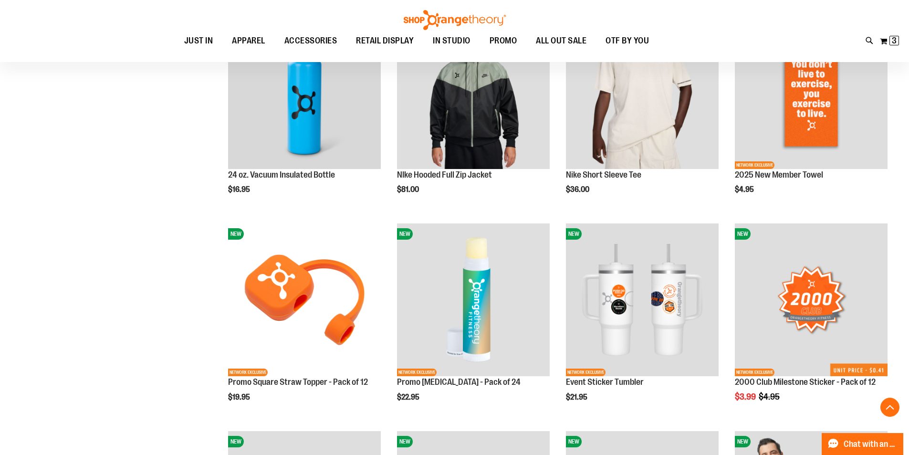
scroll to position [2142, 0]
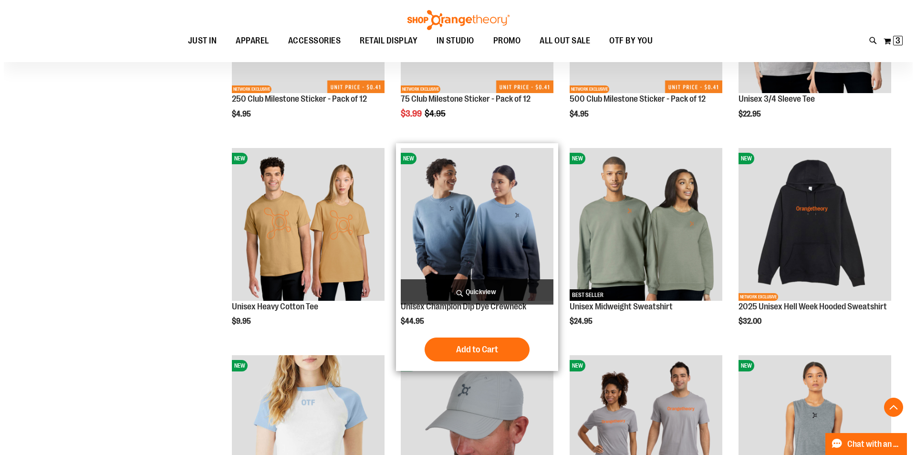
scroll to position [2640, 0]
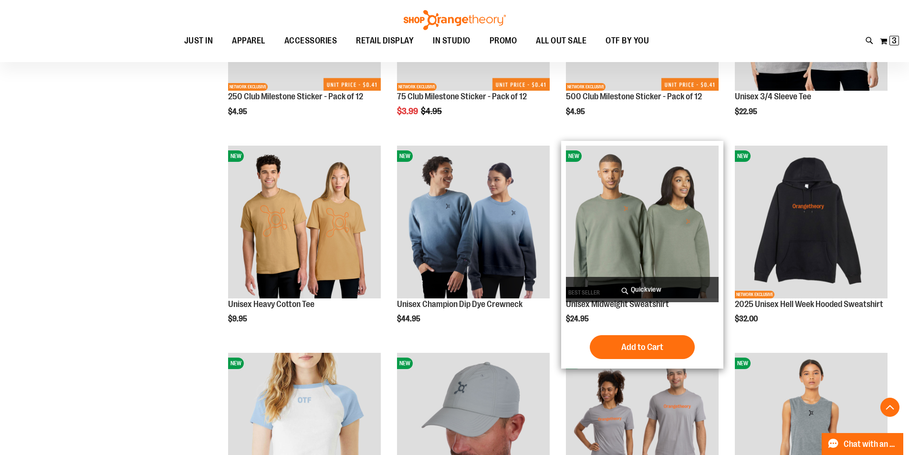
click at [614, 294] on span "Quickview" at bounding box center [642, 289] width 153 height 25
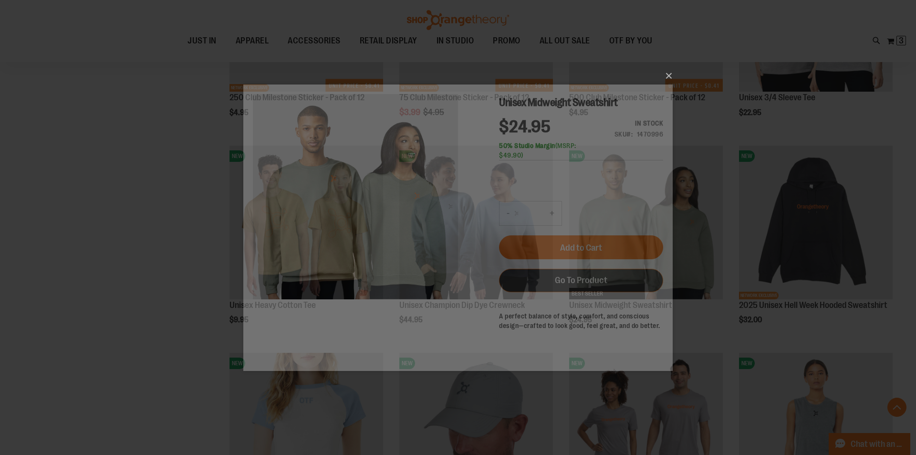
scroll to position [0, 0]
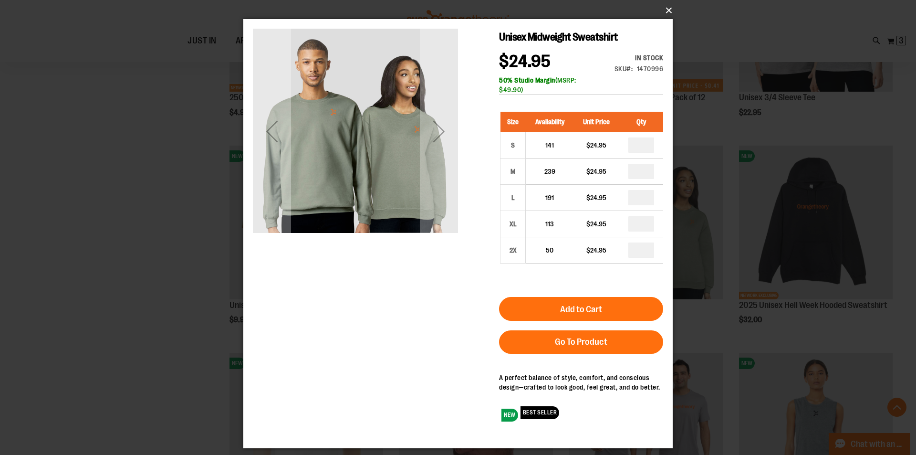
click at [663, 8] on button "×" at bounding box center [460, 10] width 429 height 21
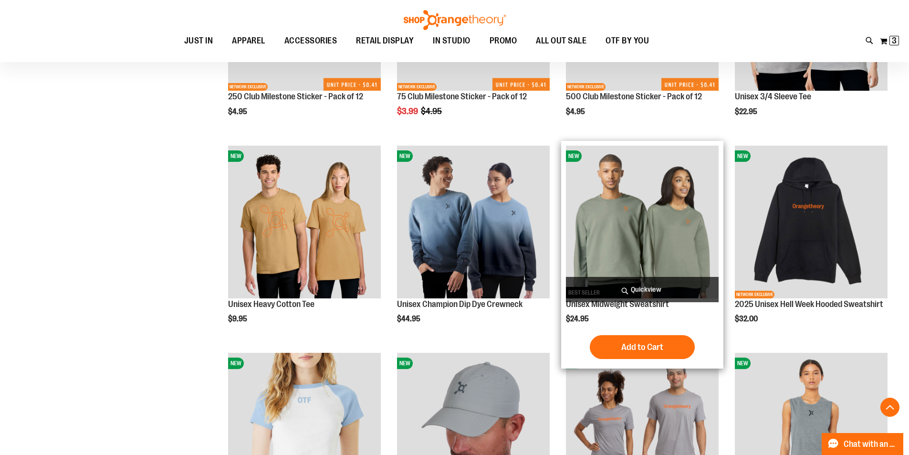
click at [645, 285] on span "Quickview" at bounding box center [642, 289] width 153 height 25
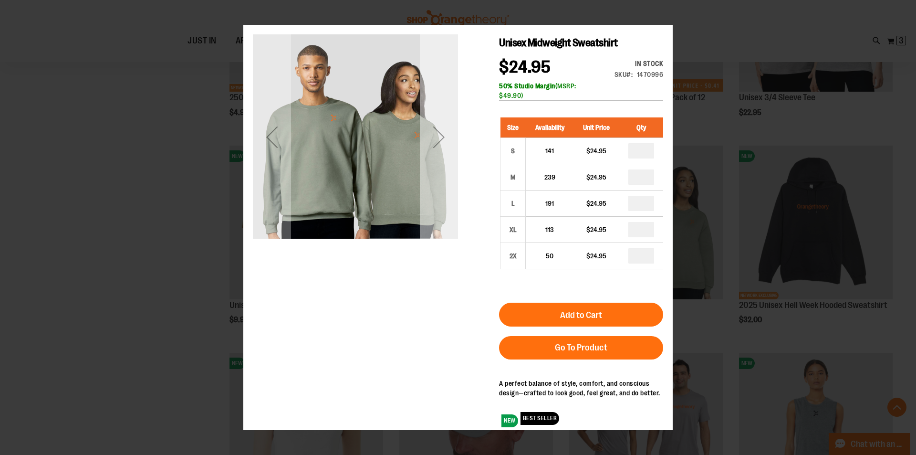
click at [440, 216] on div "Next" at bounding box center [439, 136] width 38 height 205
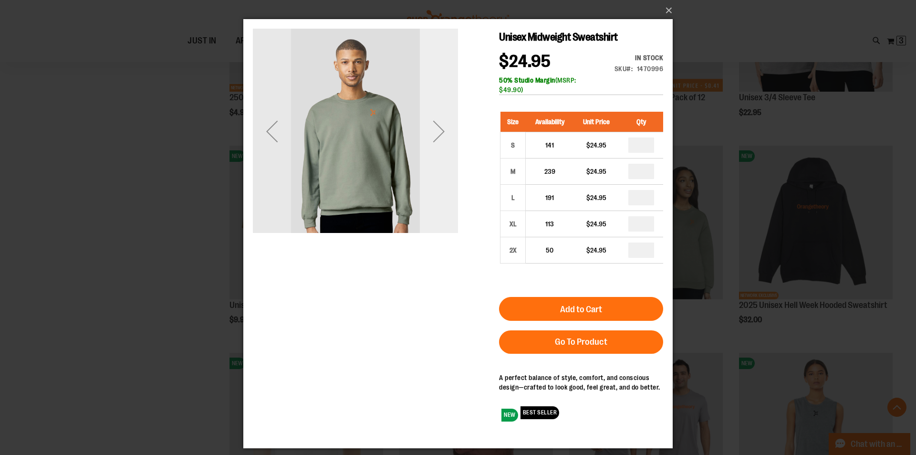
click at [441, 207] on div "Next" at bounding box center [439, 131] width 38 height 205
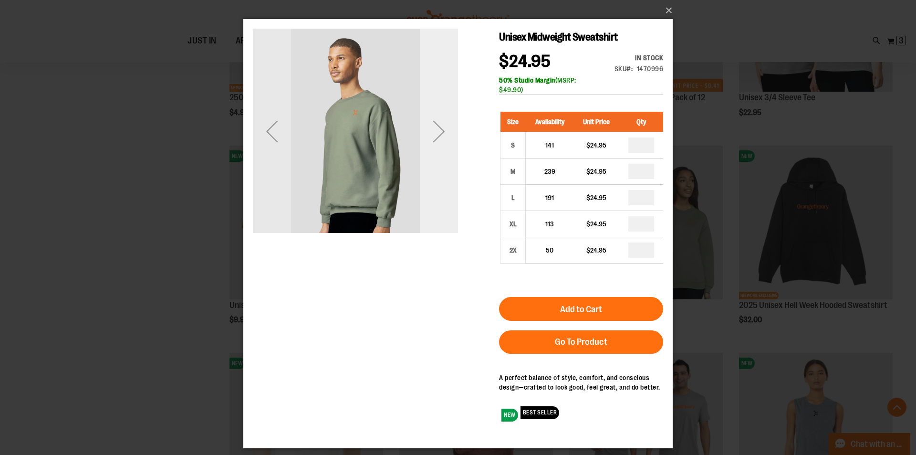
click at [442, 207] on div "Next" at bounding box center [439, 131] width 38 height 205
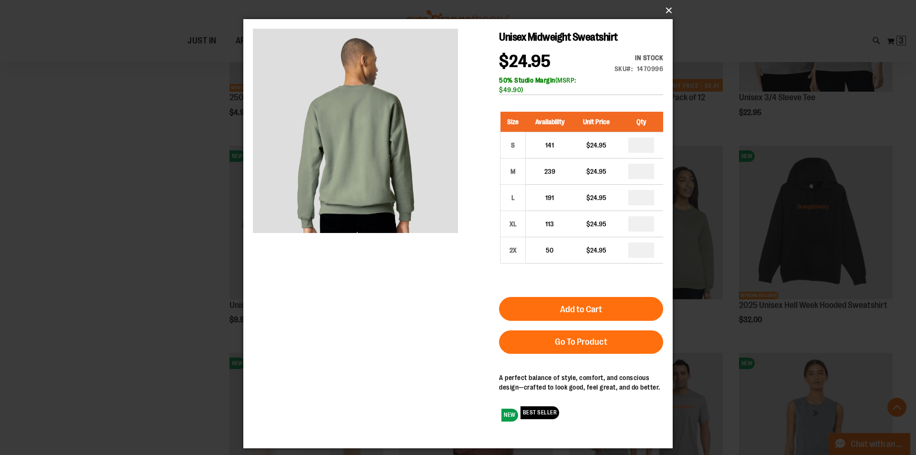
click at [666, 16] on button "×" at bounding box center [460, 10] width 429 height 21
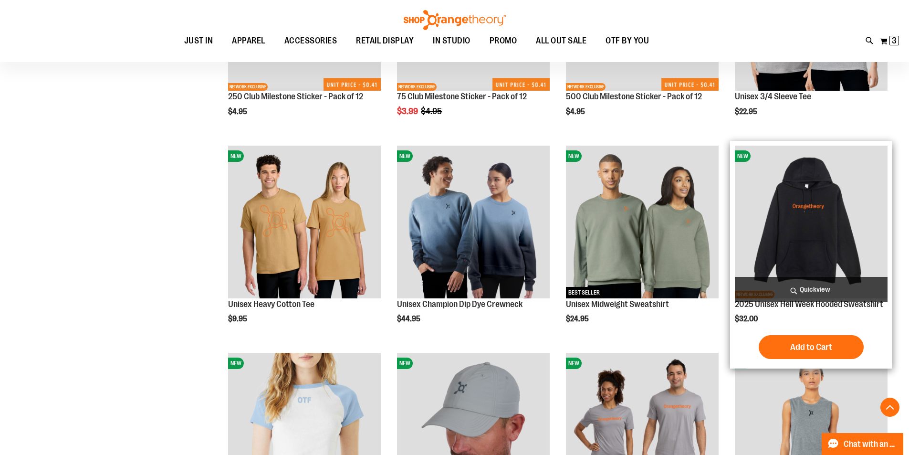
click at [817, 289] on span "Quickview" at bounding box center [811, 289] width 153 height 25
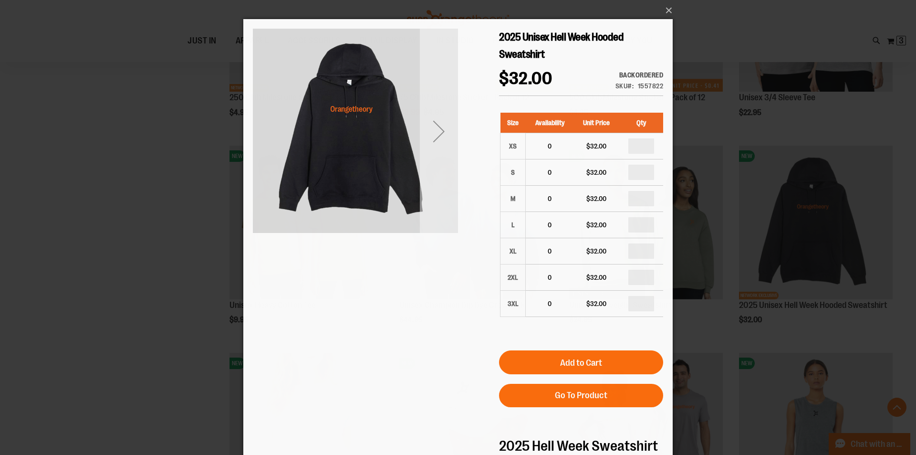
click at [429, 164] on div "Next" at bounding box center [439, 131] width 38 height 205
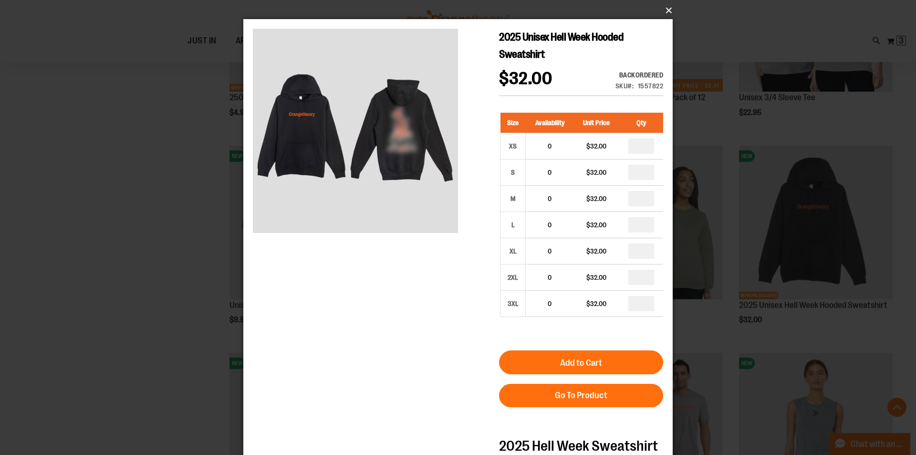
click at [666, 16] on button "×" at bounding box center [460, 10] width 429 height 21
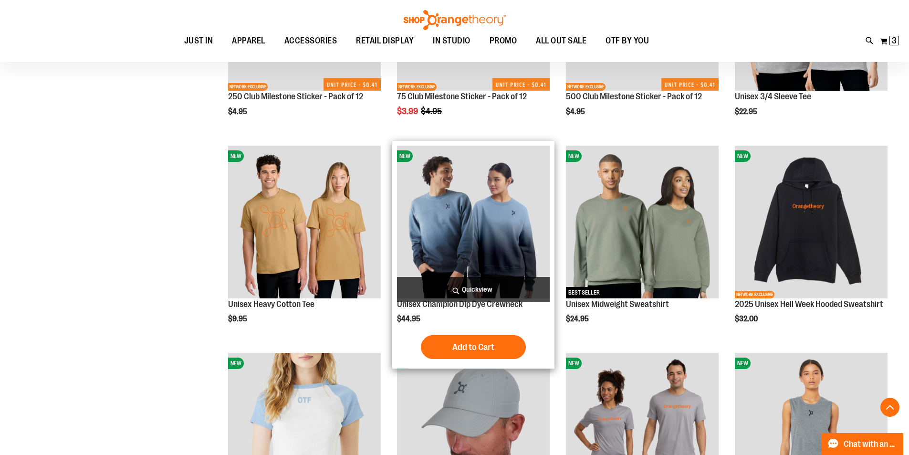
click at [443, 289] on span "Quickview" at bounding box center [473, 289] width 153 height 25
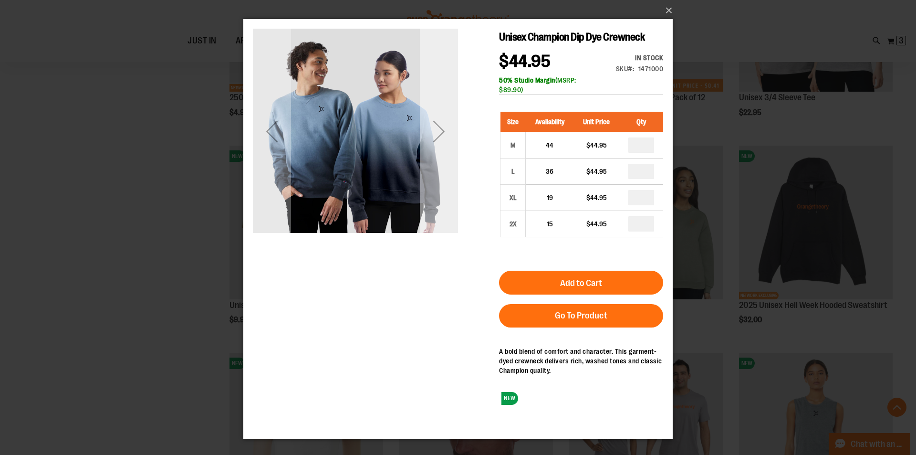
click at [438, 211] on div "Next" at bounding box center [439, 131] width 38 height 205
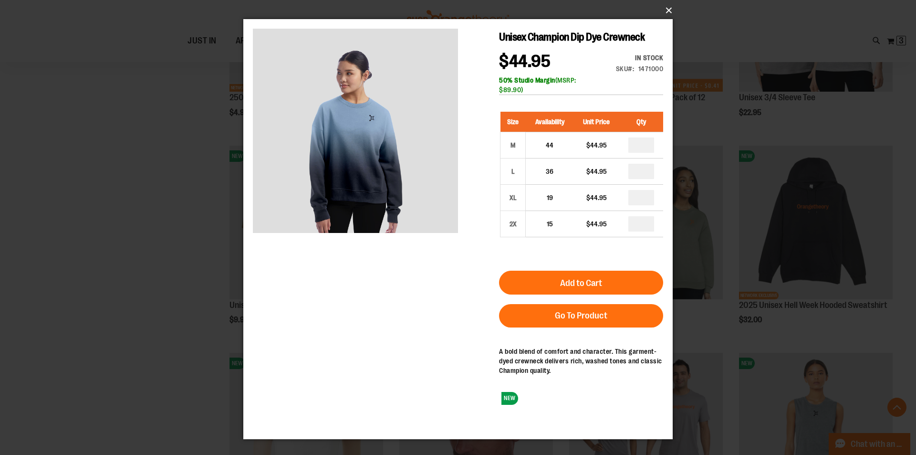
click at [668, 13] on button "×" at bounding box center [460, 10] width 429 height 21
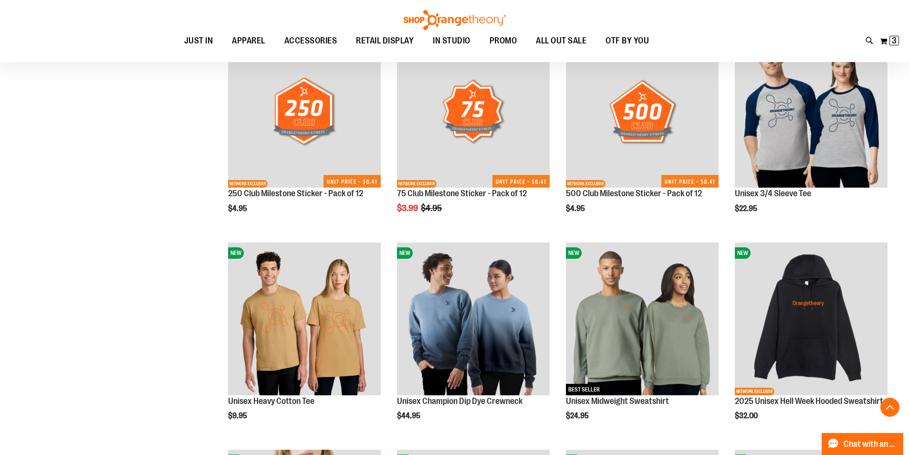
scroll to position [2497, 0]
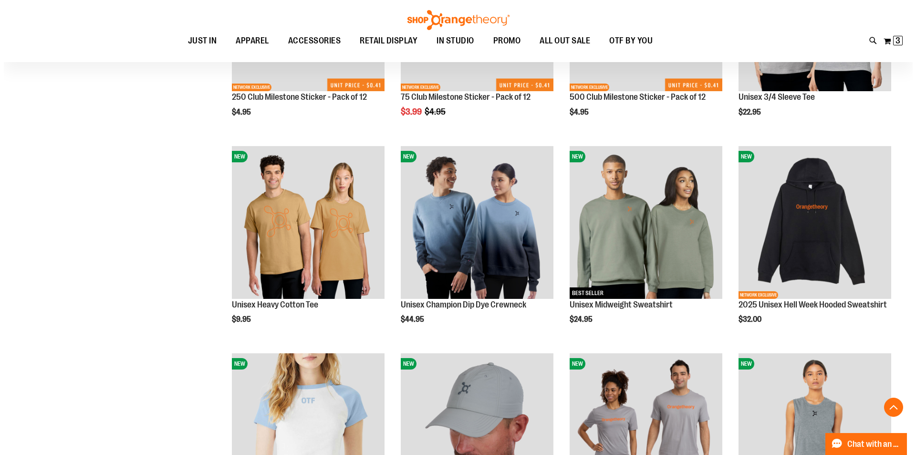
scroll to position [2640, 0]
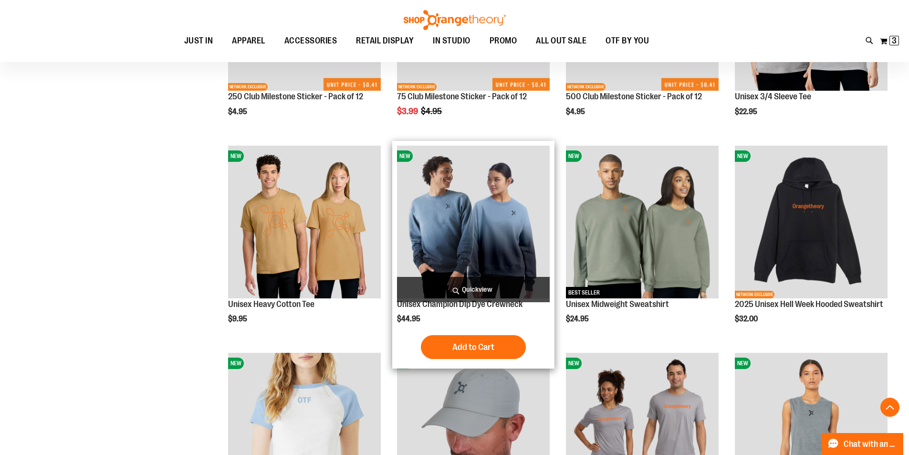
click at [499, 297] on span "Quickview" at bounding box center [473, 289] width 153 height 25
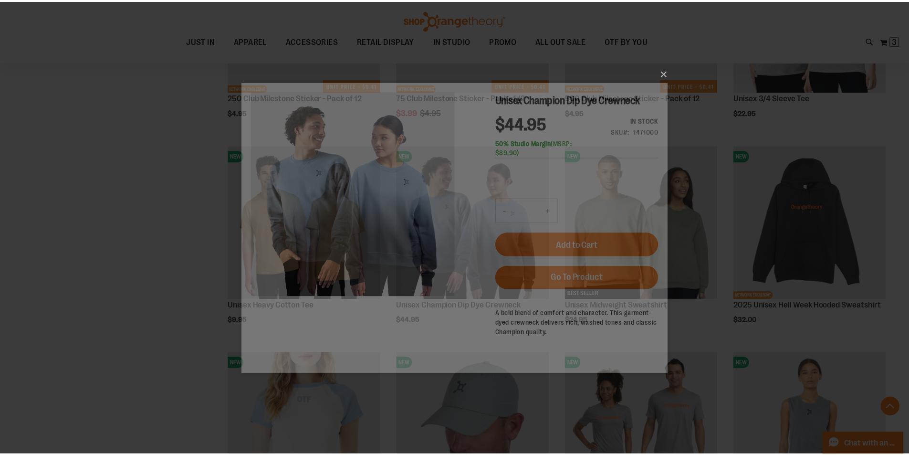
scroll to position [0, 0]
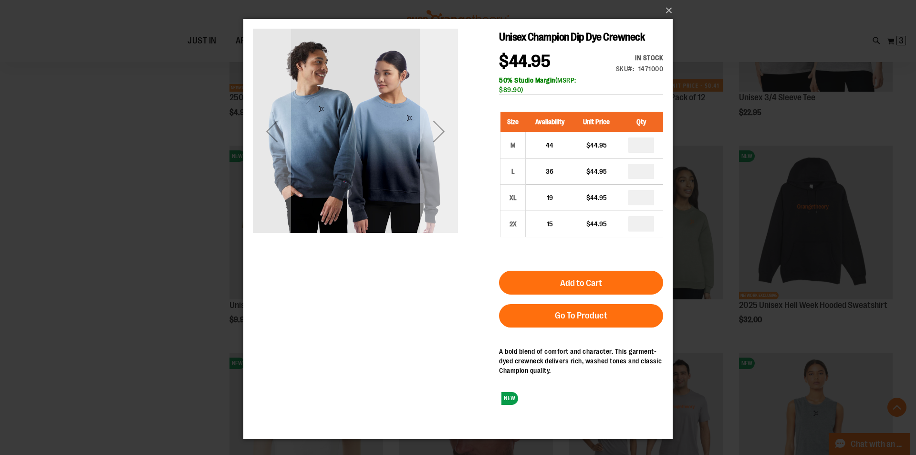
click at [442, 136] on div "Next" at bounding box center [439, 131] width 38 height 38
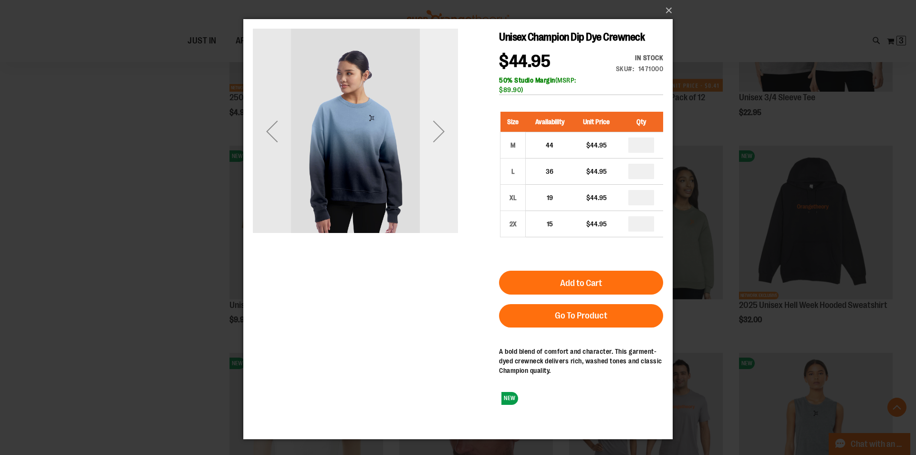
click at [442, 136] on div "Next" at bounding box center [439, 131] width 38 height 38
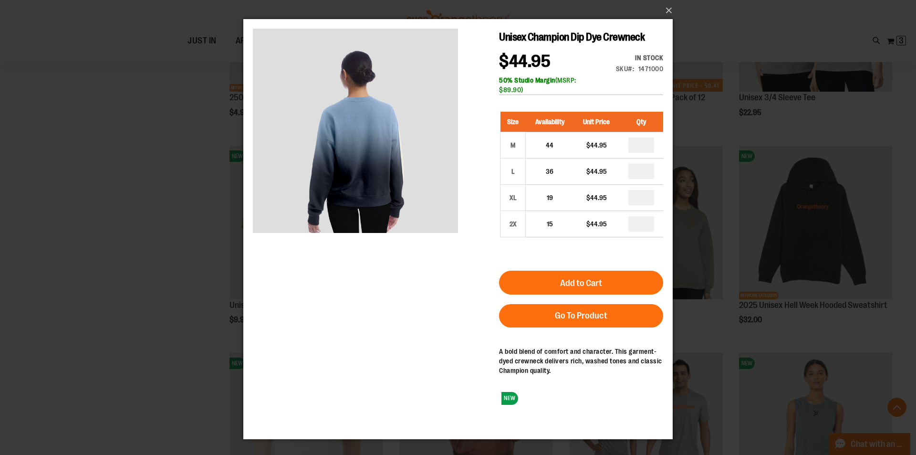
click at [729, 184] on div "×" at bounding box center [458, 227] width 916 height 455
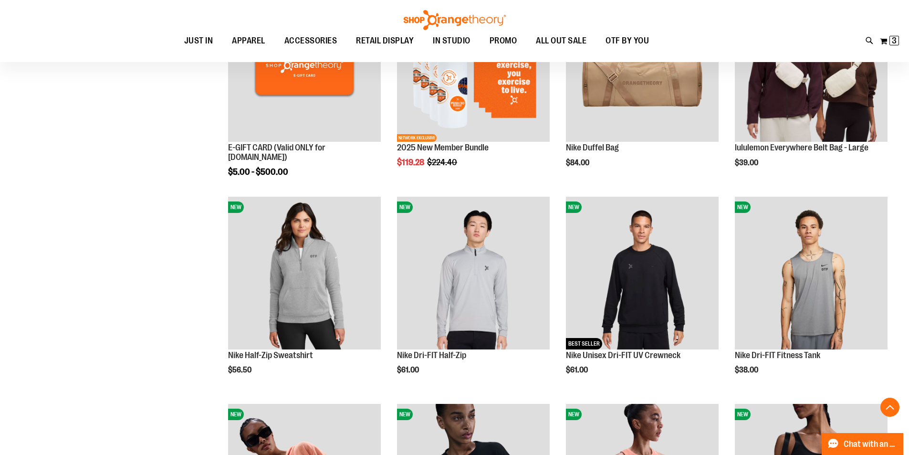
scroll to position [152, 0]
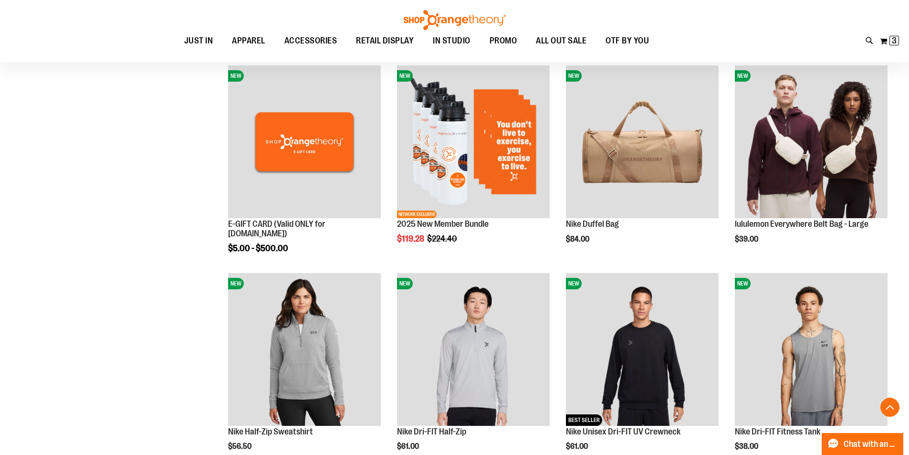
scroll to position [248, 0]
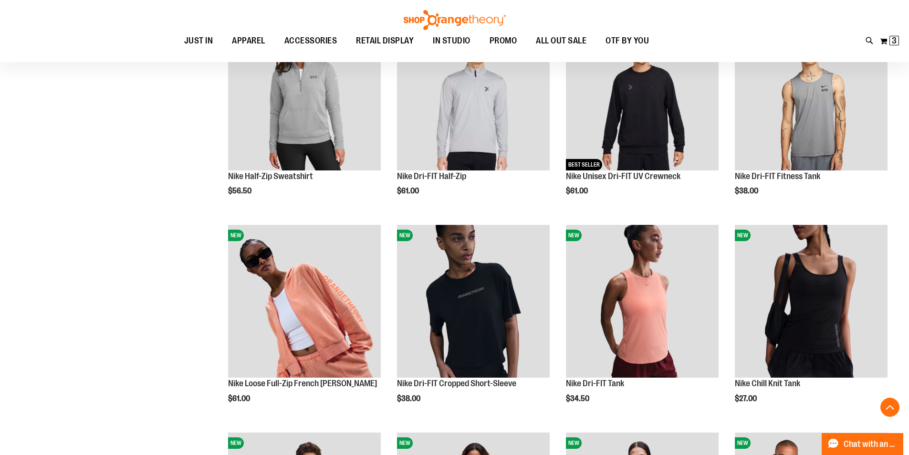
scroll to position [534, 0]
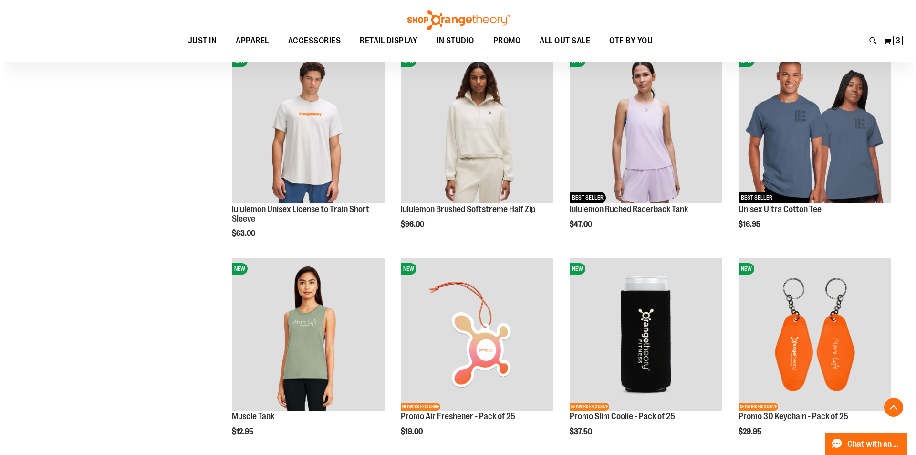
scroll to position [963, 0]
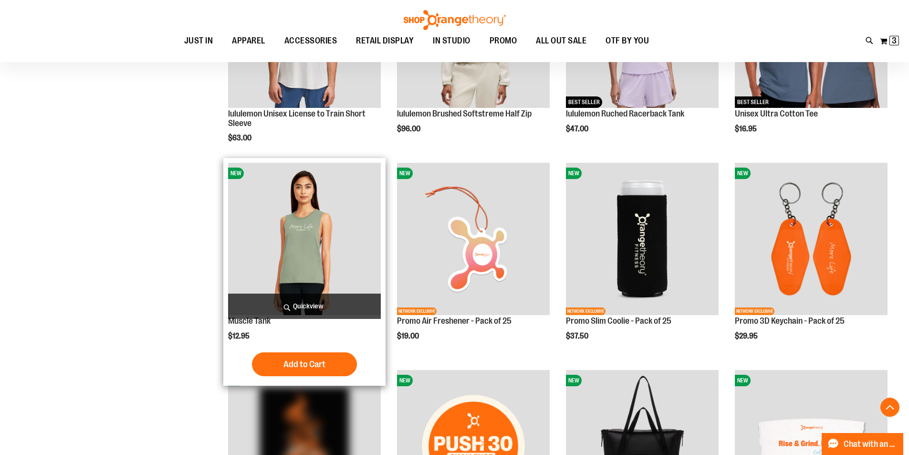
click at [305, 305] on span "Quickview" at bounding box center [304, 305] width 153 height 25
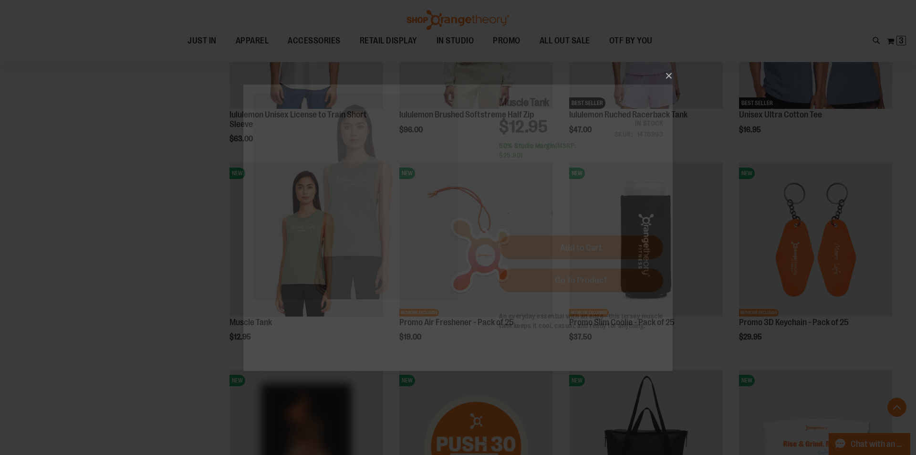
scroll to position [0, 0]
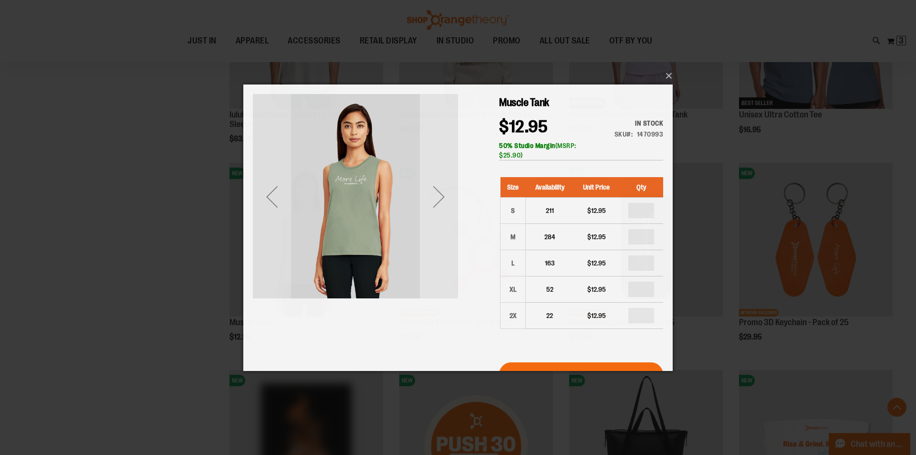
click at [432, 192] on div "Next" at bounding box center [439, 196] width 38 height 38
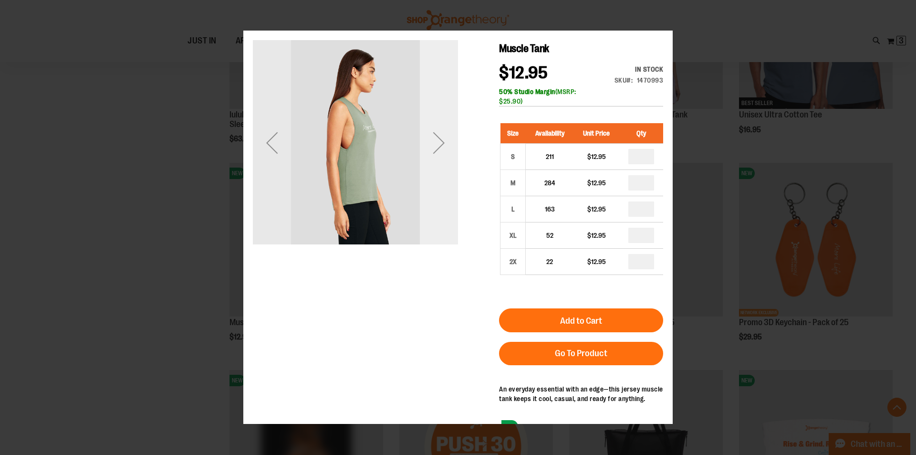
click at [443, 205] on div "Next" at bounding box center [439, 142] width 38 height 205
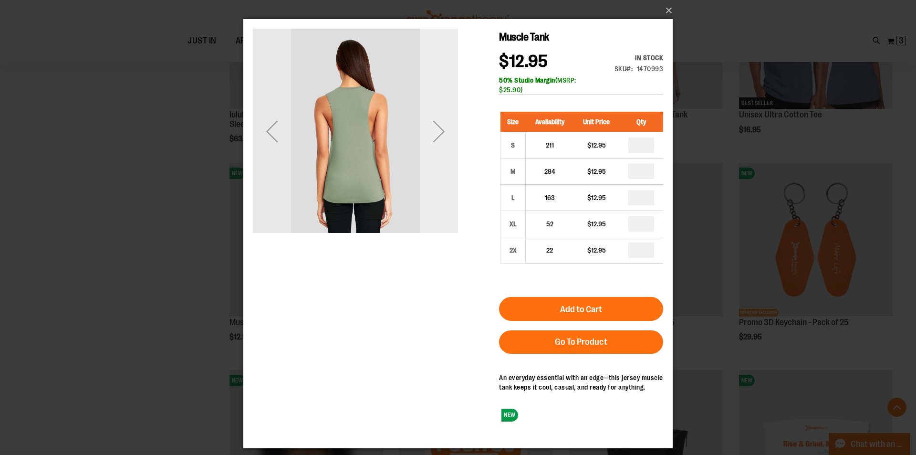
click at [441, 184] on div "Next" at bounding box center [439, 131] width 38 height 205
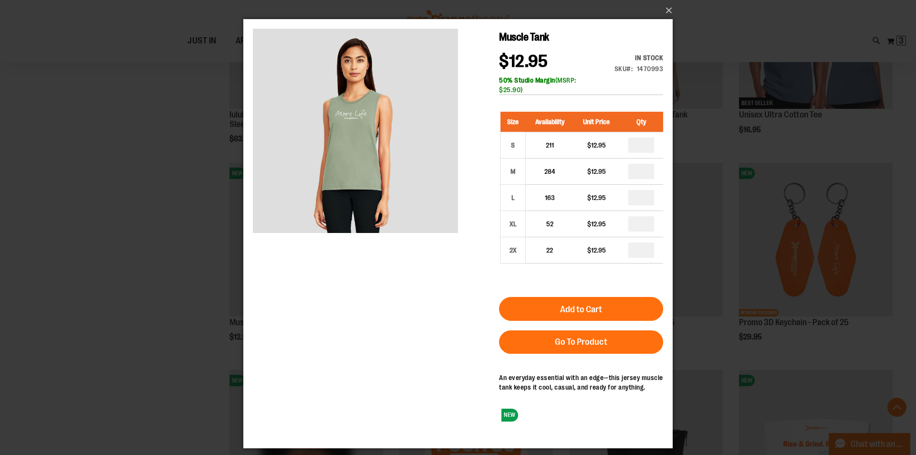
click at [723, 219] on div "×" at bounding box center [458, 227] width 916 height 455
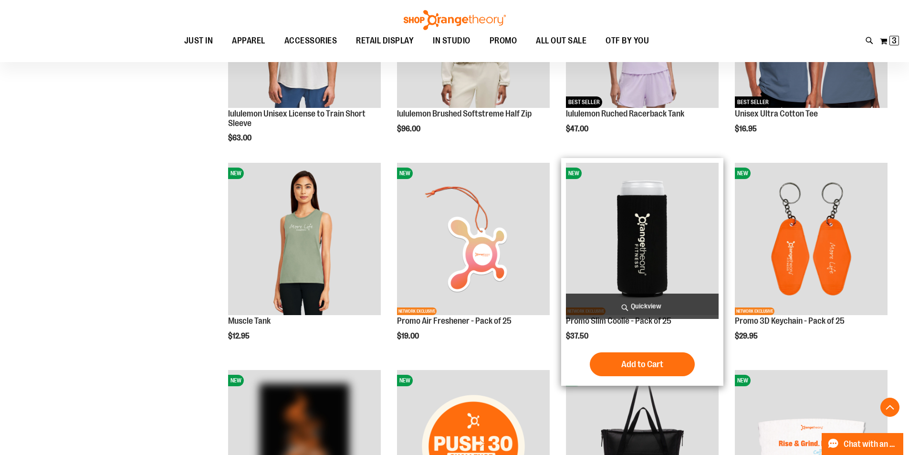
click at [598, 308] on span "Quickview" at bounding box center [642, 305] width 153 height 25
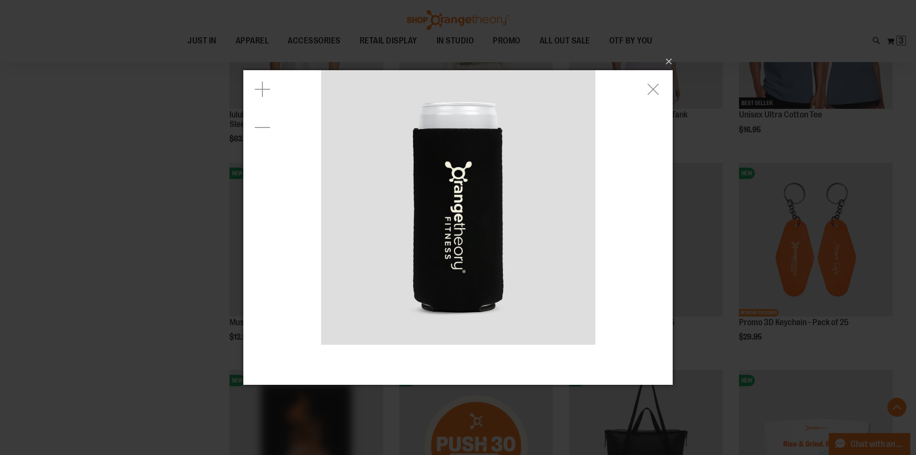
drag, startPoint x: 653, startPoint y: 92, endPoint x: 647, endPoint y: 100, distance: 10.2
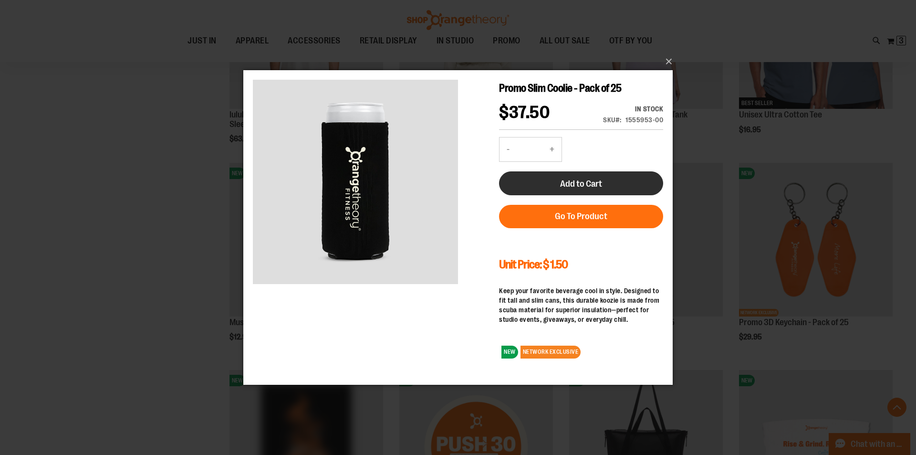
click at [587, 186] on span "Add to Cart" at bounding box center [581, 183] width 42 height 10
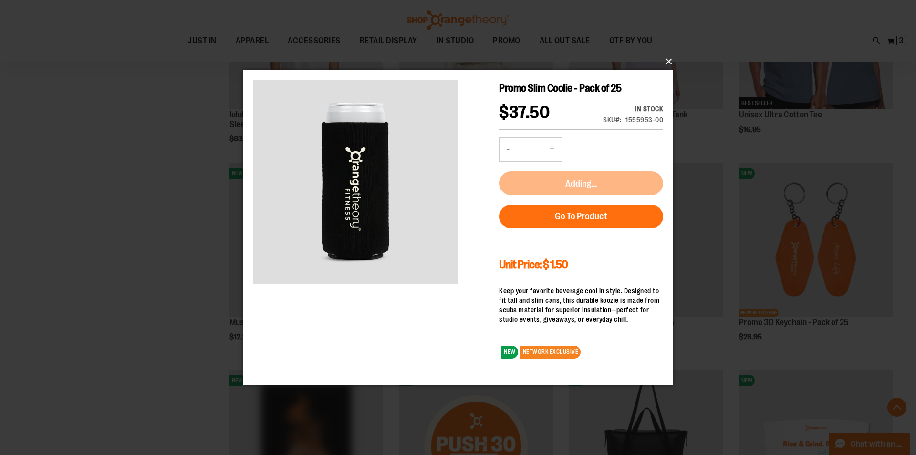
click at [668, 64] on button "×" at bounding box center [460, 61] width 429 height 21
click at [739, 298] on div "×" at bounding box center [458, 227] width 916 height 455
click at [664, 65] on button "×" at bounding box center [460, 61] width 429 height 21
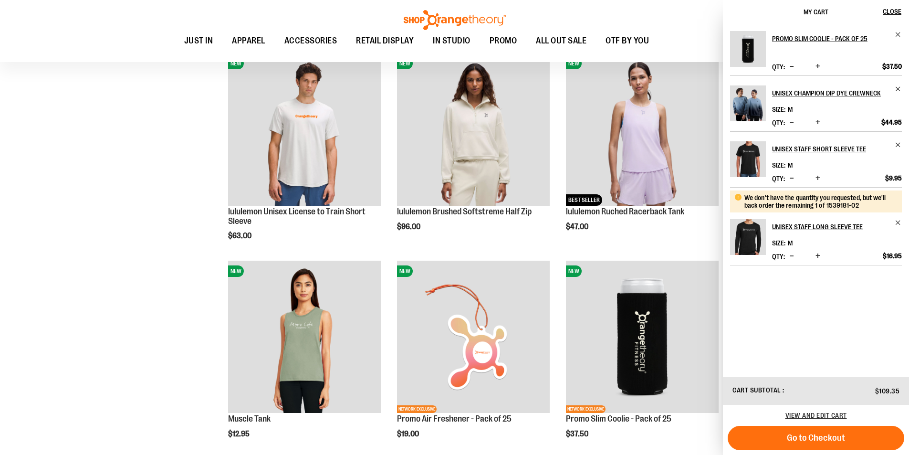
scroll to position [868, 0]
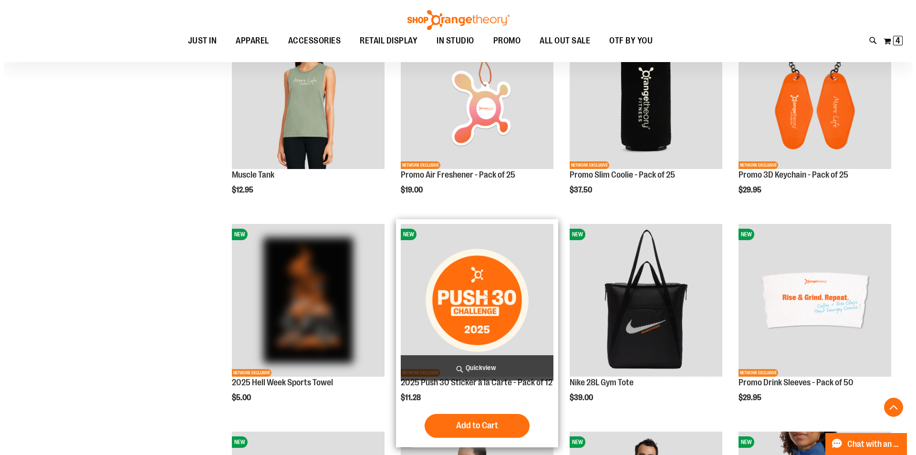
scroll to position [1154, 0]
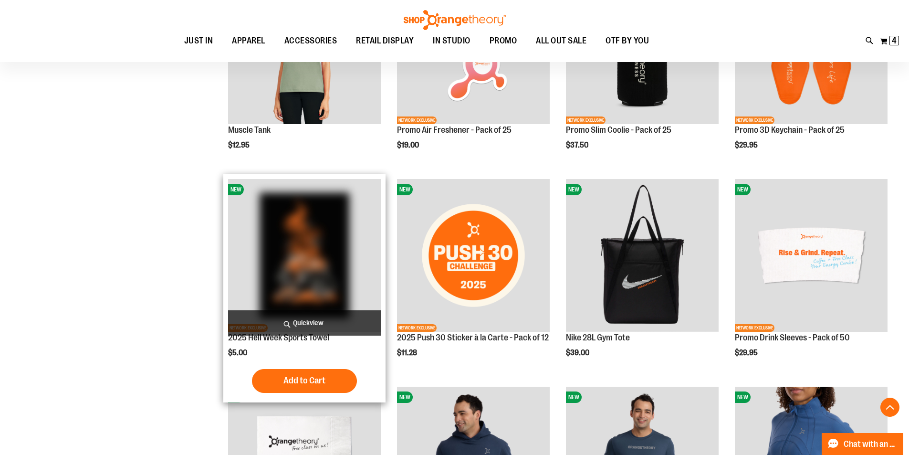
click at [357, 319] on span "Quickview" at bounding box center [304, 322] width 153 height 25
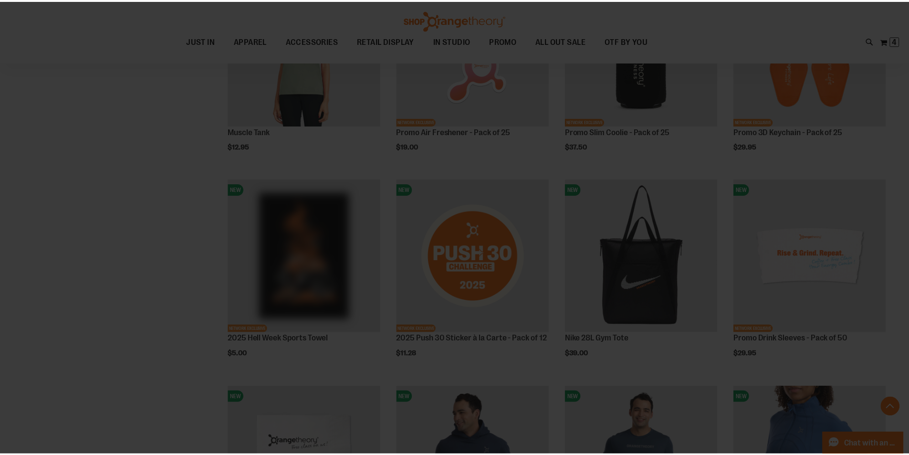
scroll to position [0, 0]
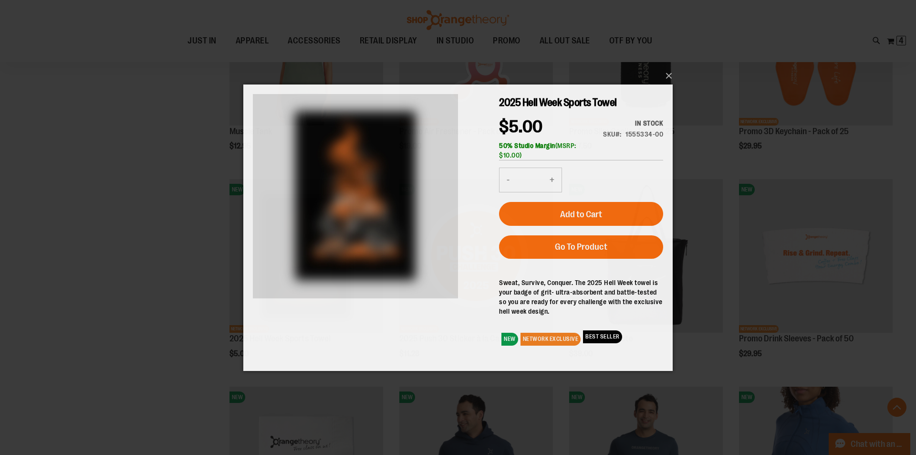
click at [812, 289] on div "×" at bounding box center [458, 227] width 916 height 455
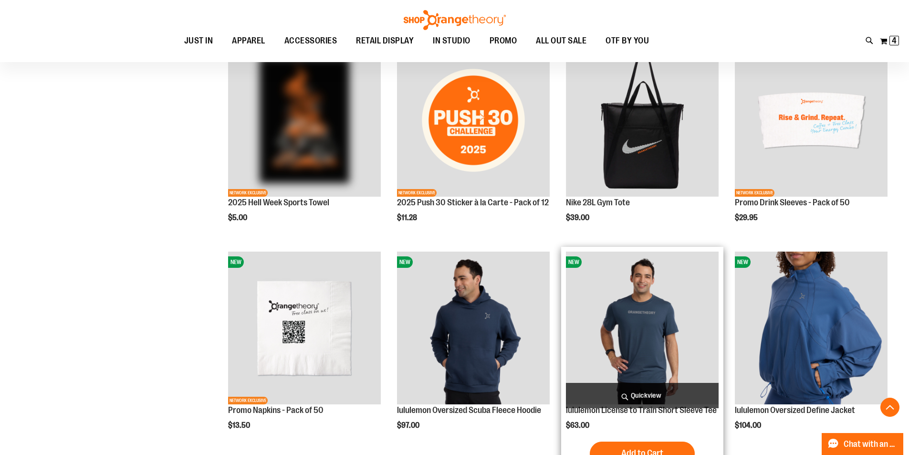
scroll to position [1298, 0]
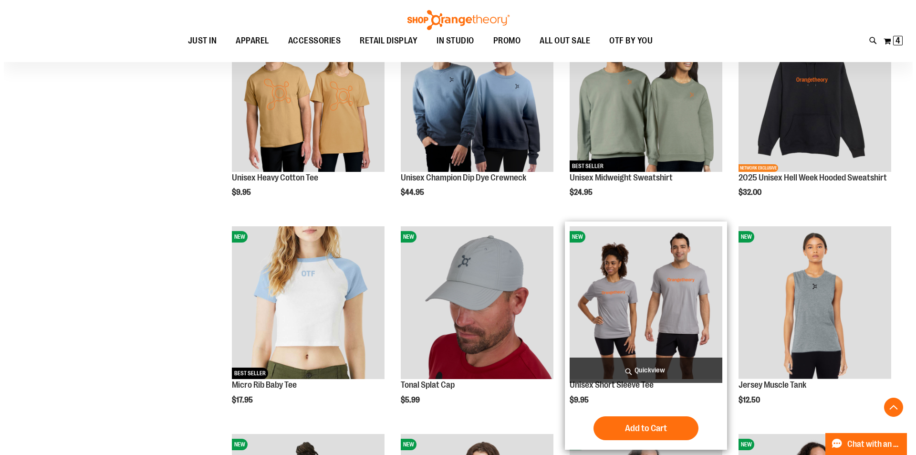
scroll to position [2634, 0]
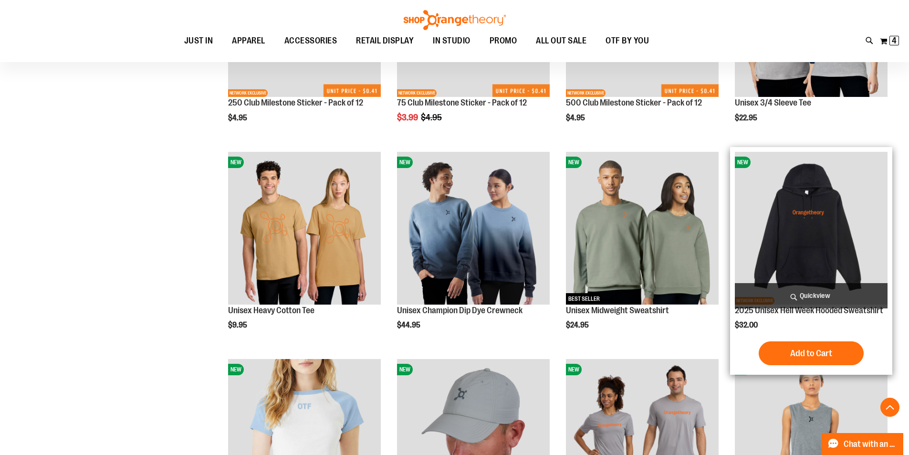
click at [819, 291] on span "Quickview" at bounding box center [811, 295] width 153 height 25
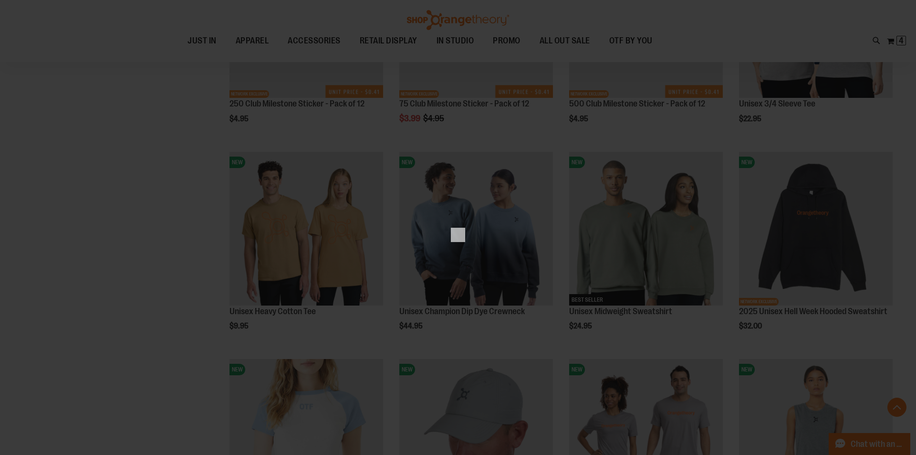
scroll to position [0, 0]
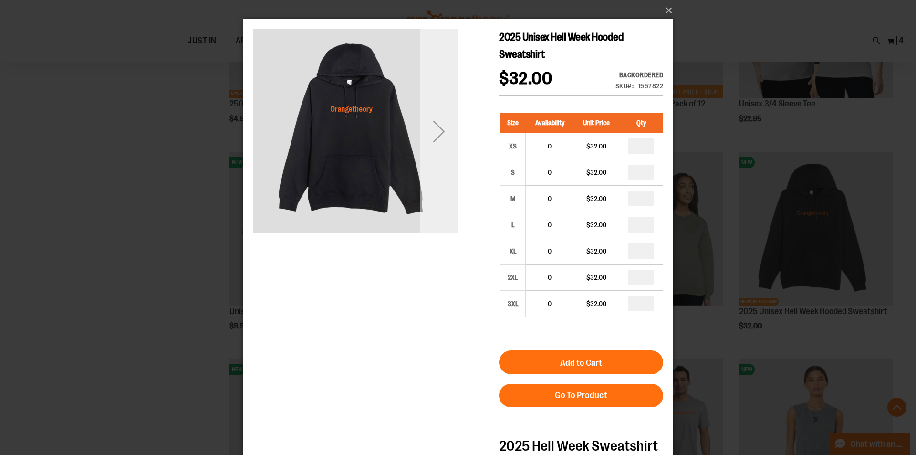
click at [452, 150] on div "Next" at bounding box center [439, 131] width 38 height 38
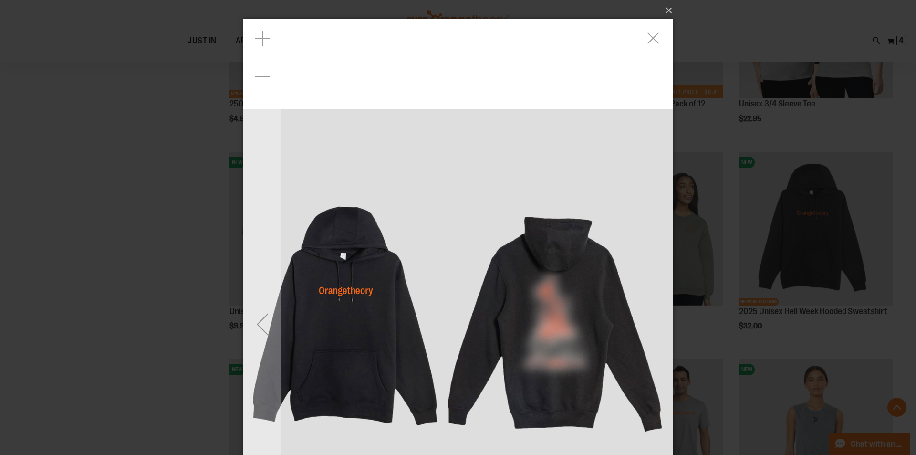
click at [275, 293] on div "Previous" at bounding box center [262, 323] width 38 height 609
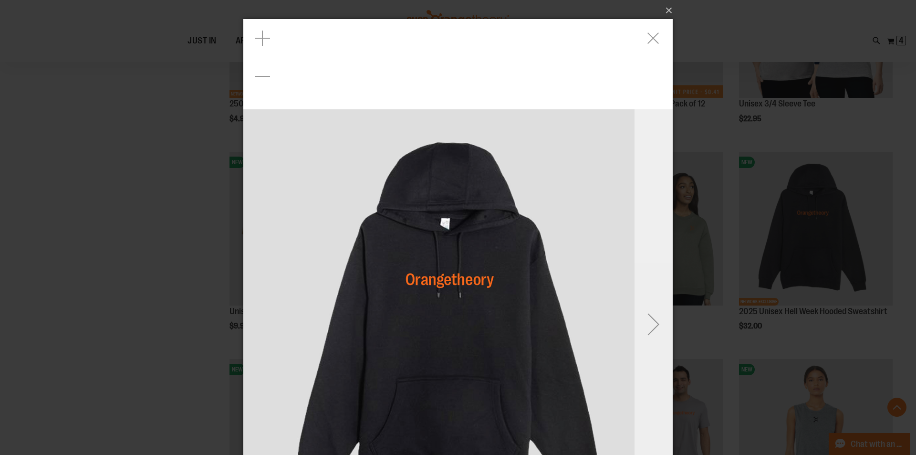
click at [660, 326] on div "Next" at bounding box center [654, 324] width 38 height 38
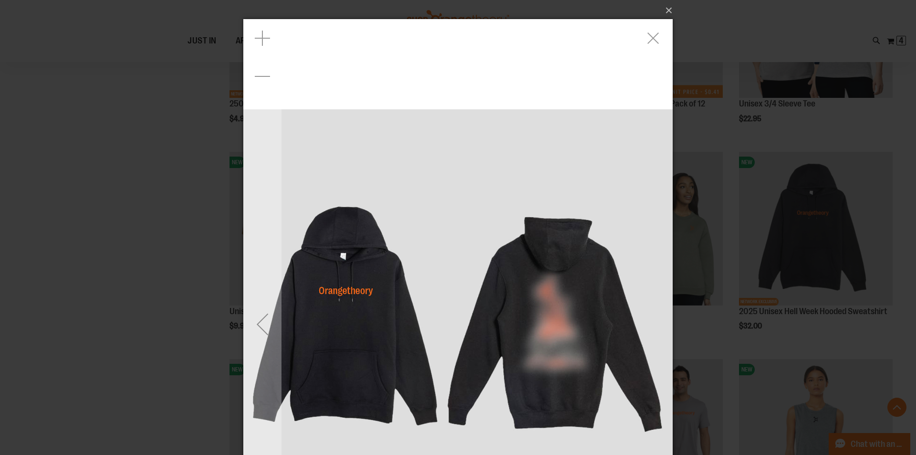
click at [659, 59] on div "carousel" at bounding box center [457, 323] width 429 height 609
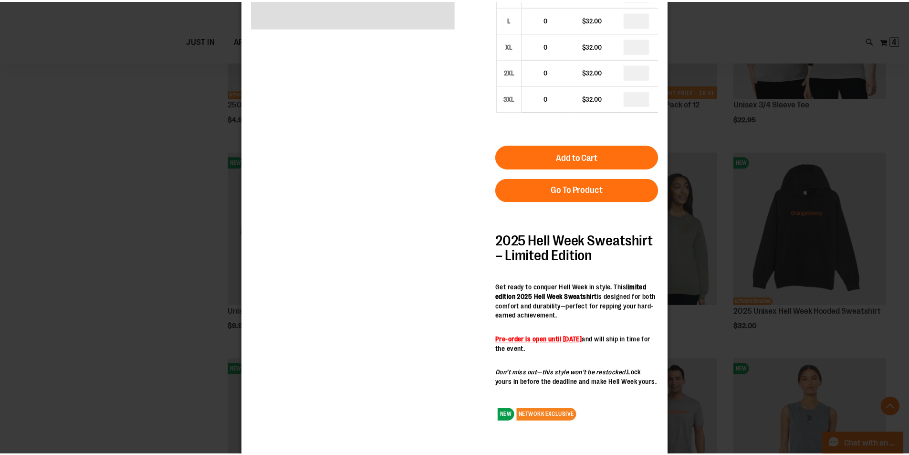
scroll to position [214, 0]
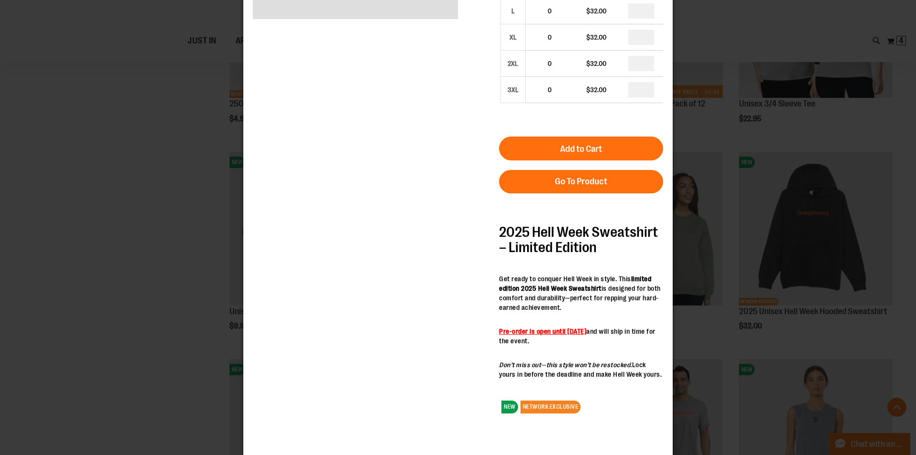
click at [709, 324] on div "×" at bounding box center [458, 227] width 916 height 455
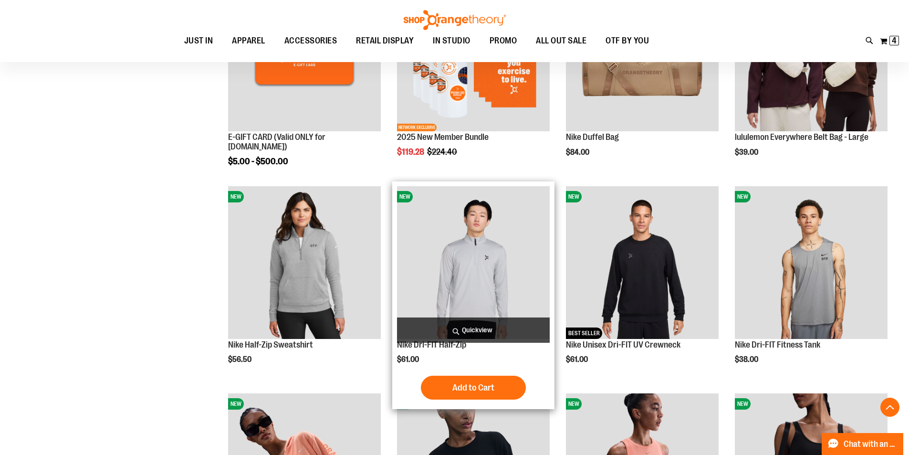
scroll to position [222, 0]
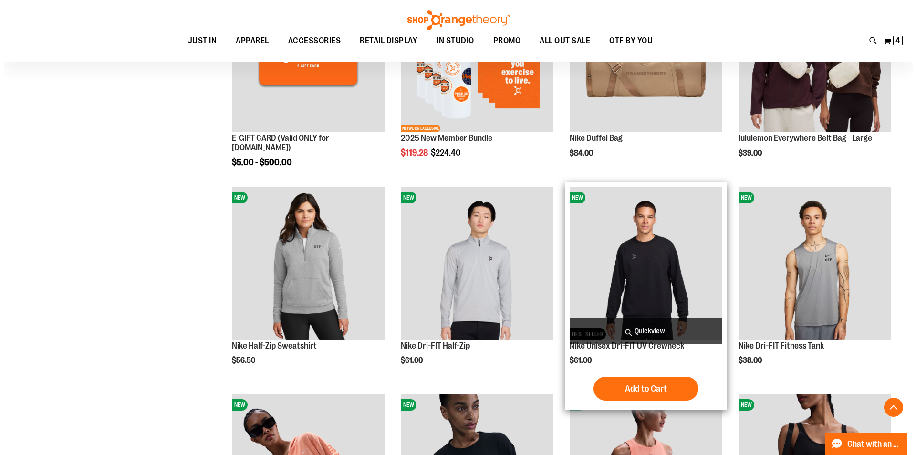
scroll to position [318, 0]
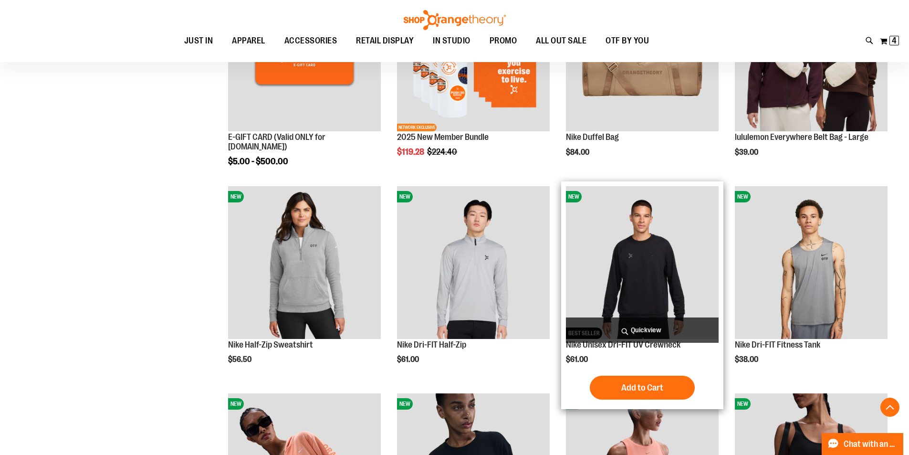
click at [654, 324] on span "Quickview" at bounding box center [642, 329] width 153 height 25
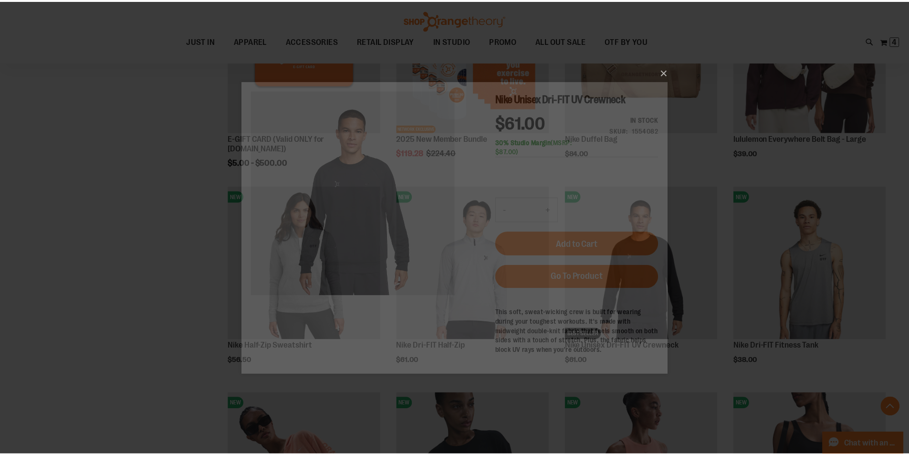
scroll to position [0, 0]
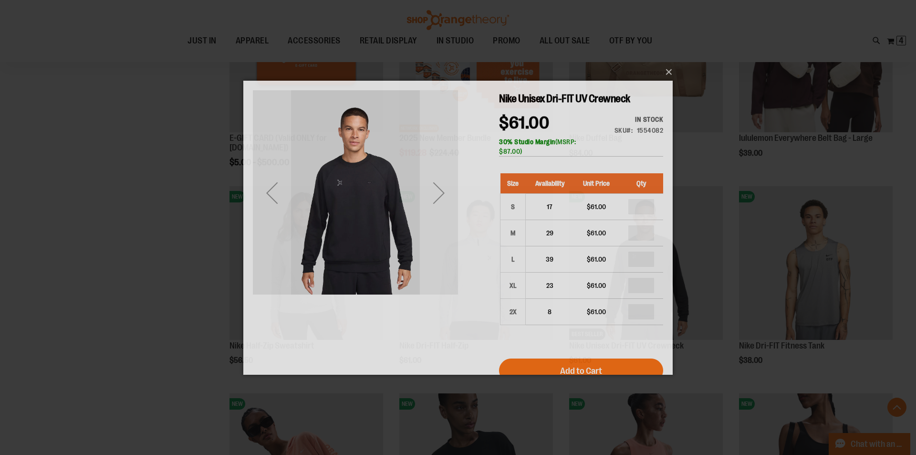
click at [438, 185] on div "Next" at bounding box center [439, 192] width 38 height 38
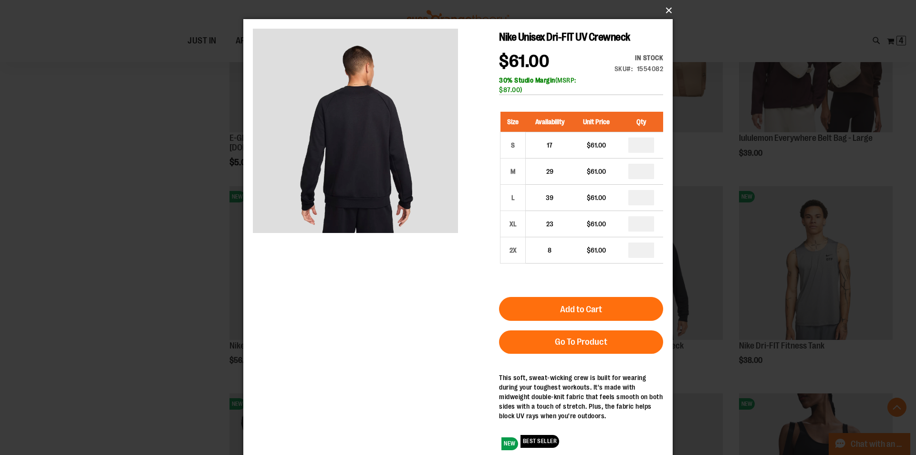
click at [667, 14] on button "×" at bounding box center [460, 10] width 429 height 21
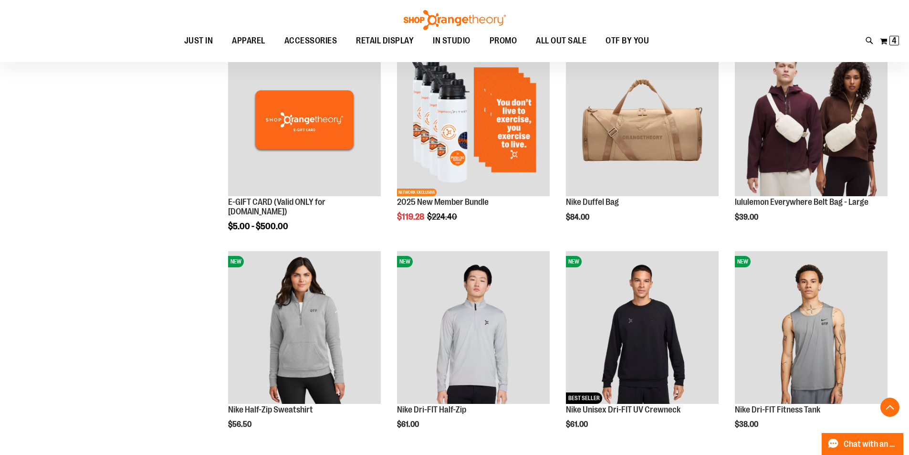
scroll to position [127, 0]
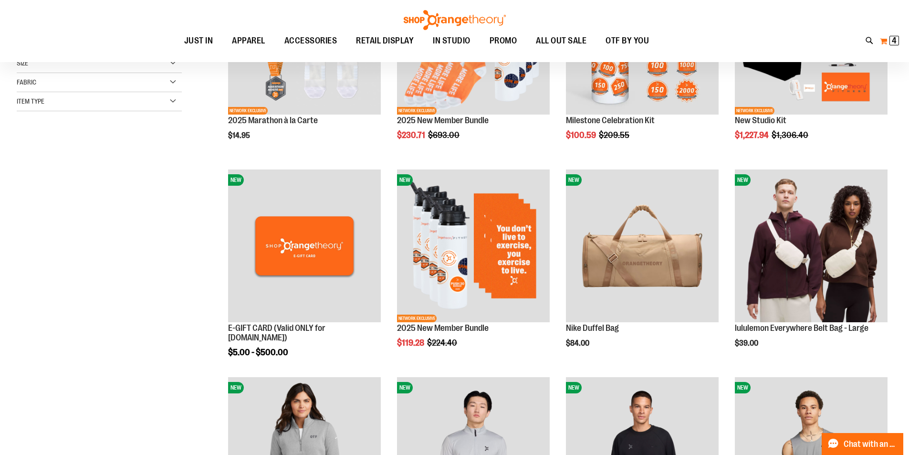
click at [897, 38] on span "4 4 items" at bounding box center [895, 41] width 10 height 10
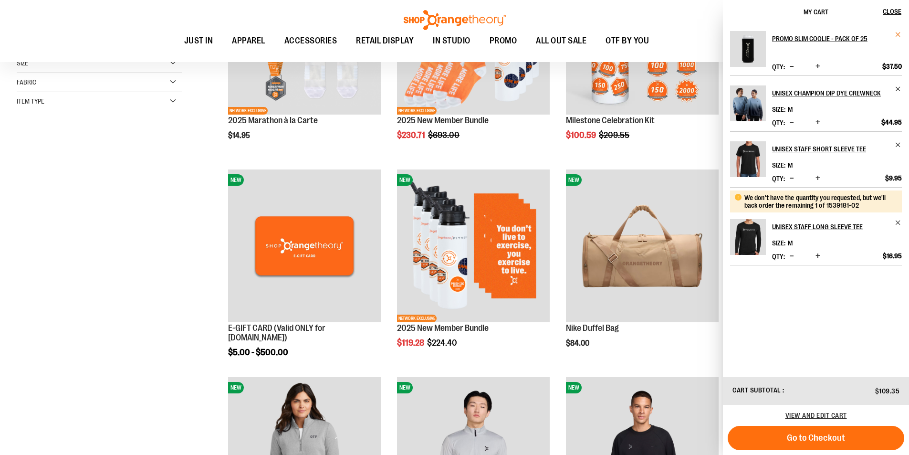
click at [898, 34] on span "Remove item" at bounding box center [898, 34] width 7 height 7
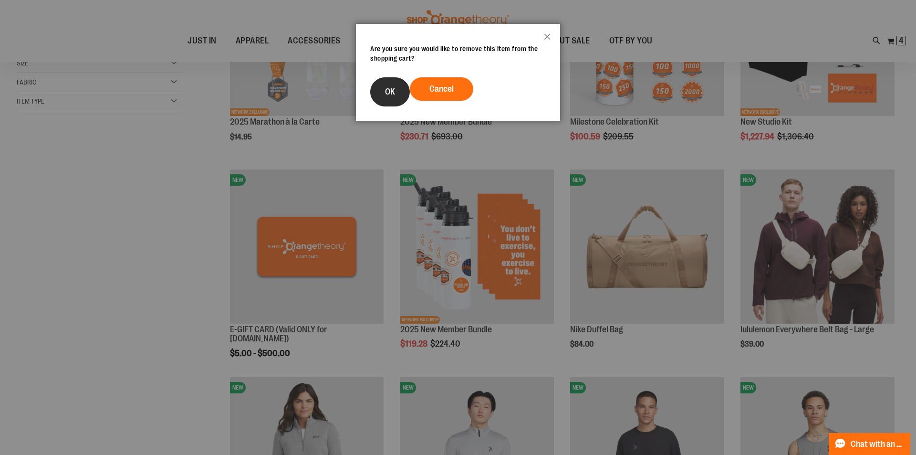
click at [395, 91] on span "OK" at bounding box center [390, 92] width 10 height 10
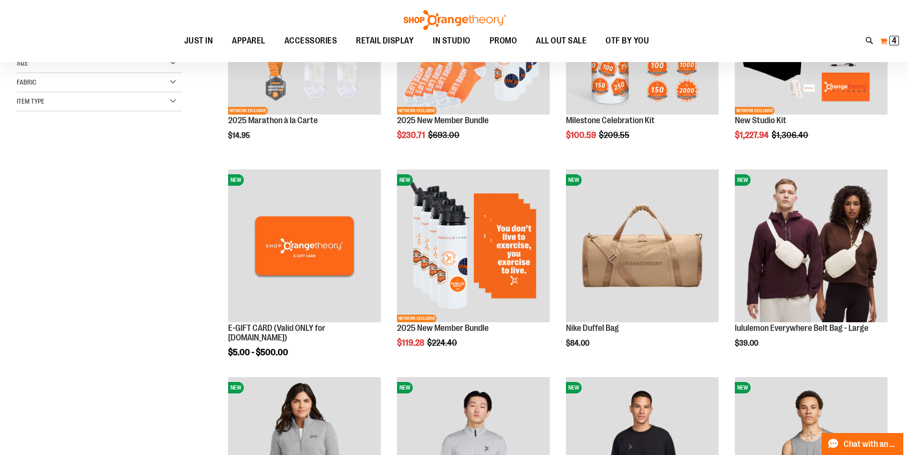
click at [887, 42] on button "My Cart 4 4 items" at bounding box center [890, 40] width 20 height 15
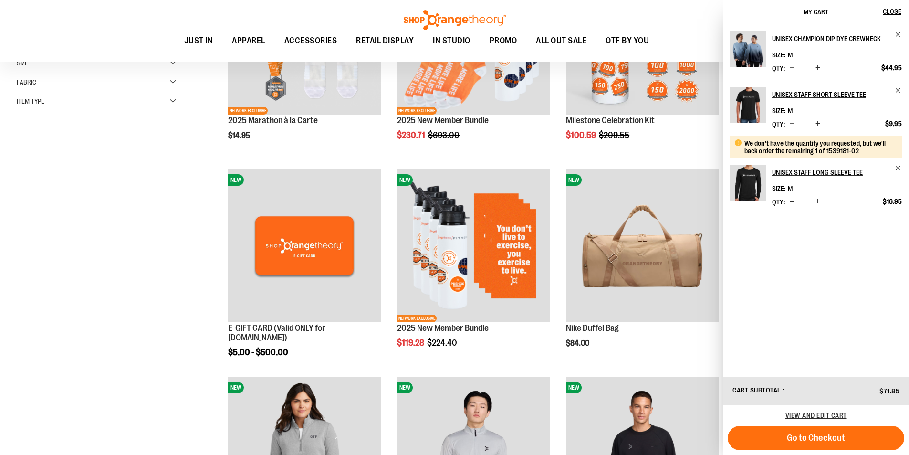
click at [808, 39] on h2 "Unisex Champion Dip Dye Crewneck" at bounding box center [830, 38] width 117 height 15
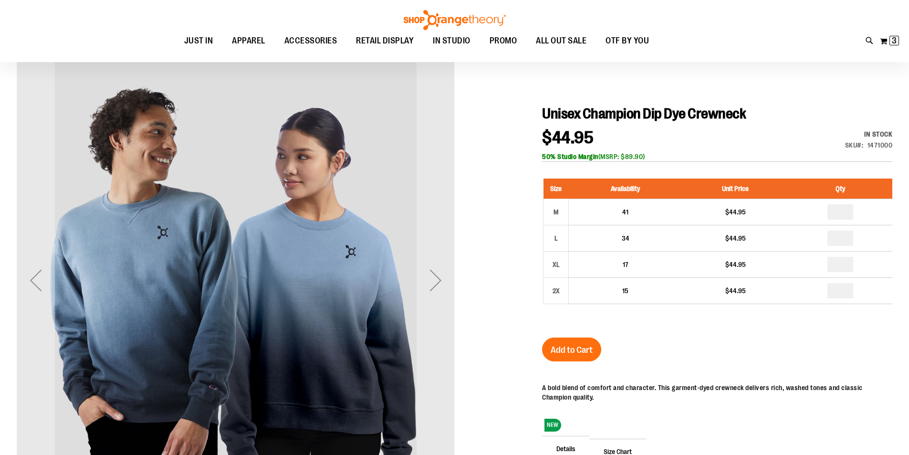
scroll to position [95, 0]
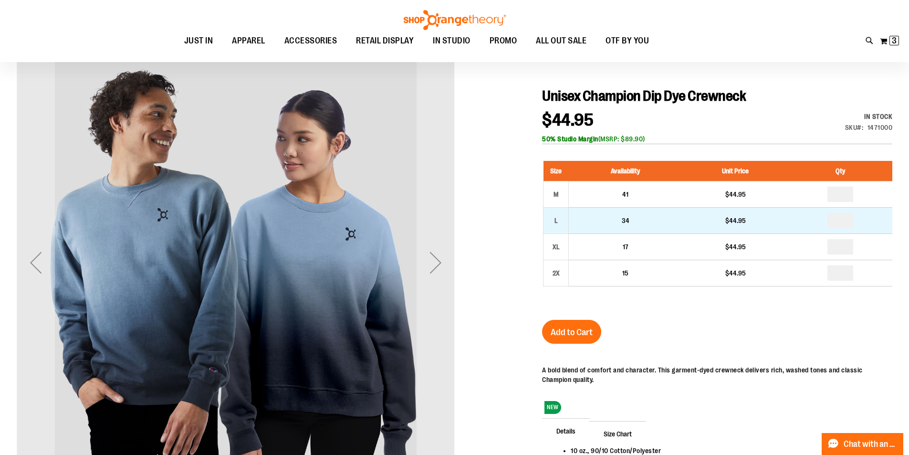
type input "**********"
click at [845, 217] on input "number" at bounding box center [840, 220] width 26 height 15
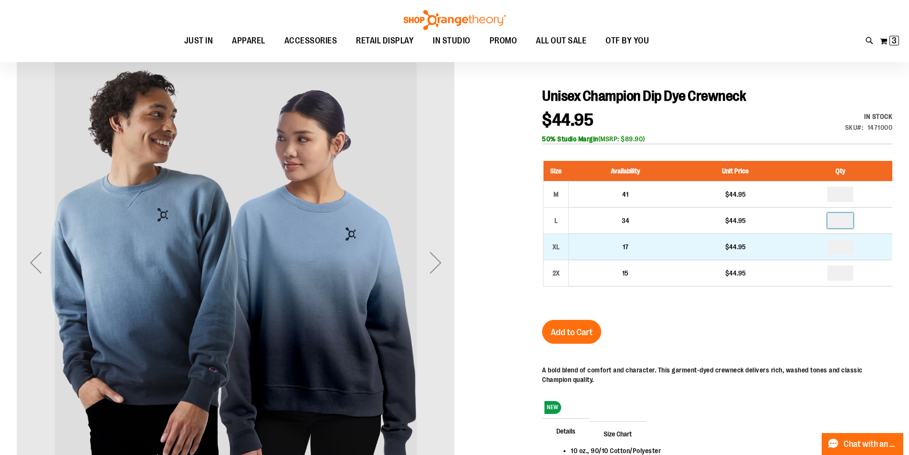
type input "*"
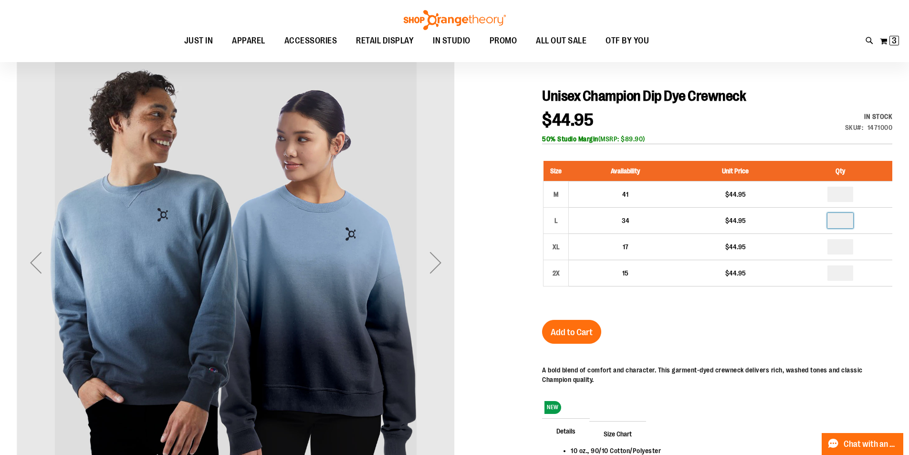
click at [833, 325] on div "Unisex Champion Dip Dye Crewneck $44.95 In stock Only %1 left SKU 1471000 50% S…" at bounding box center [717, 319] width 350 height 464
drag, startPoint x: 640, startPoint y: 139, endPoint x: 663, endPoint y: 143, distance: 22.8
click at [663, 143] on div "50% Studio Margin (MSRP: $89.90)" at bounding box center [717, 139] width 350 height 10
drag, startPoint x: 775, startPoint y: 355, endPoint x: 769, endPoint y: 351, distance: 6.9
click at [775, 354] on div "Unisex Champion Dip Dye Crewneck $44.95 In stock Only %1 left SKU 1471000 50% S…" at bounding box center [717, 319] width 350 height 464
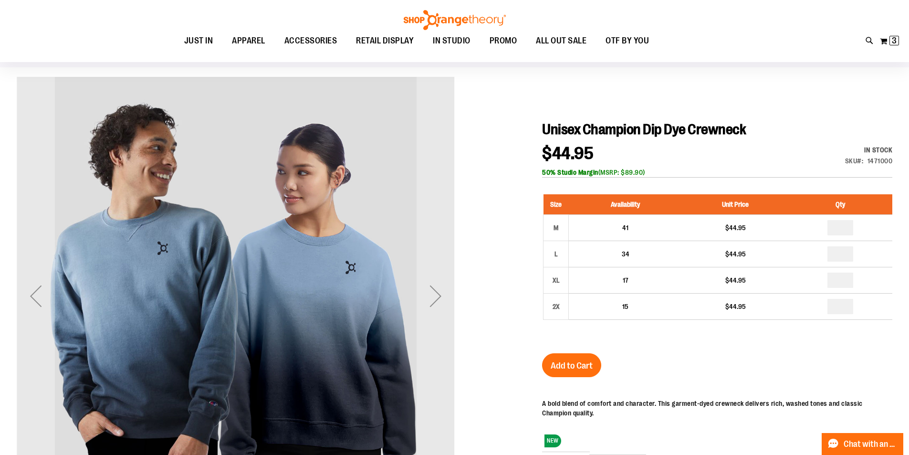
scroll to position [47, 0]
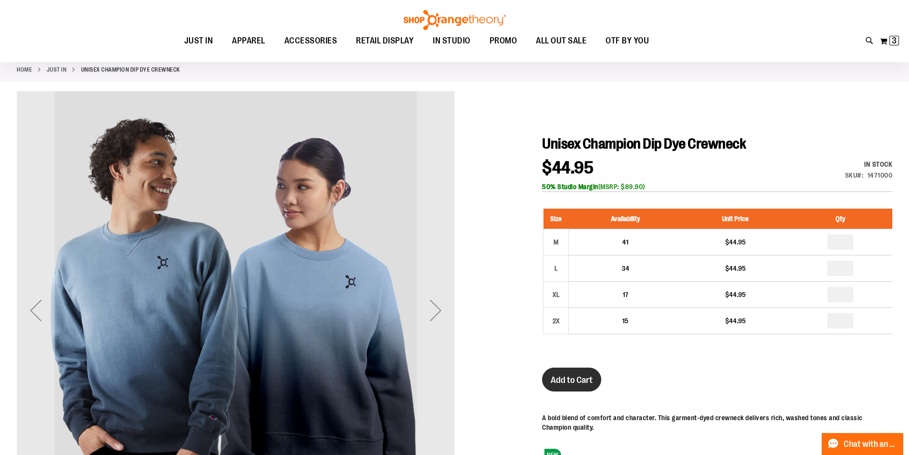
click at [561, 385] on button "Add to Cart" at bounding box center [571, 379] width 59 height 24
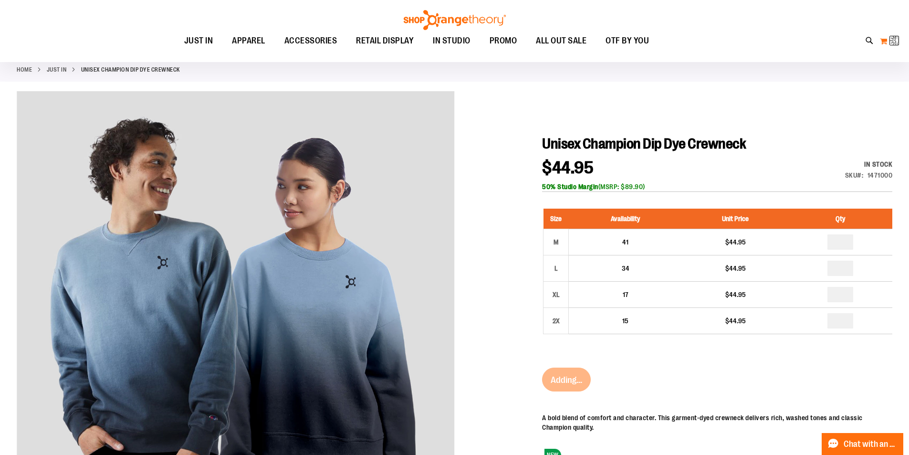
click at [889, 43] on button "My Cart 3 3 items" at bounding box center [890, 40] width 20 height 15
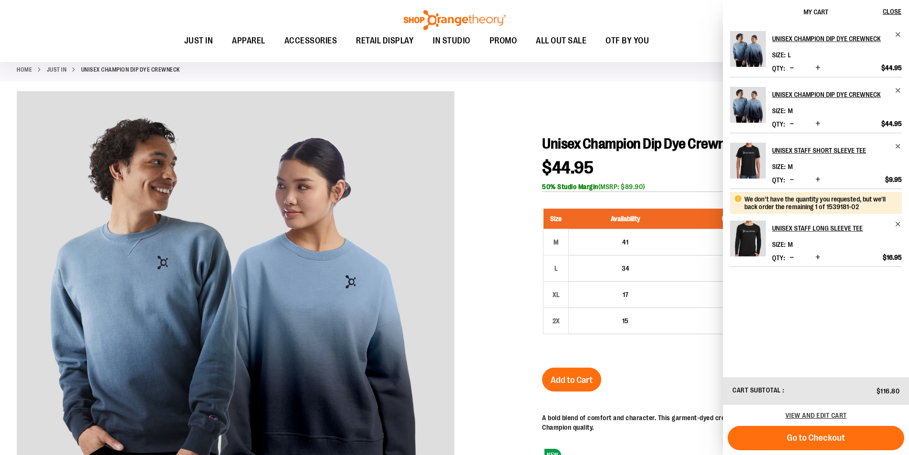
click at [545, 121] on div at bounding box center [455, 345] width 876 height 508
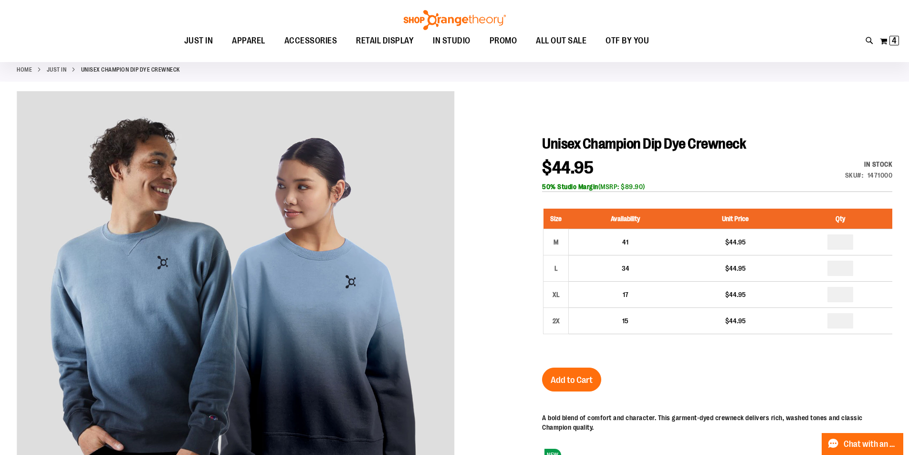
click at [679, 188] on div "50% Studio Margin (MSRP: $89.90)" at bounding box center [717, 187] width 350 height 10
click at [890, 47] on button "My Cart 4 4 items" at bounding box center [890, 40] width 20 height 15
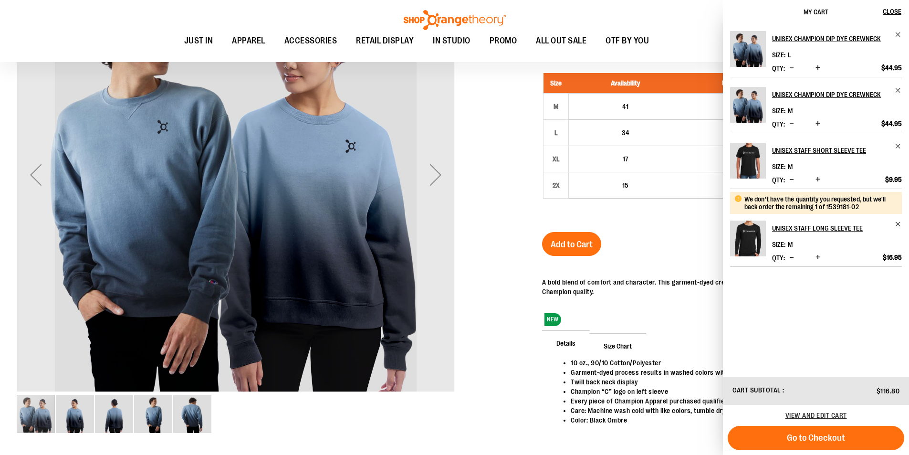
scroll to position [190, 0]
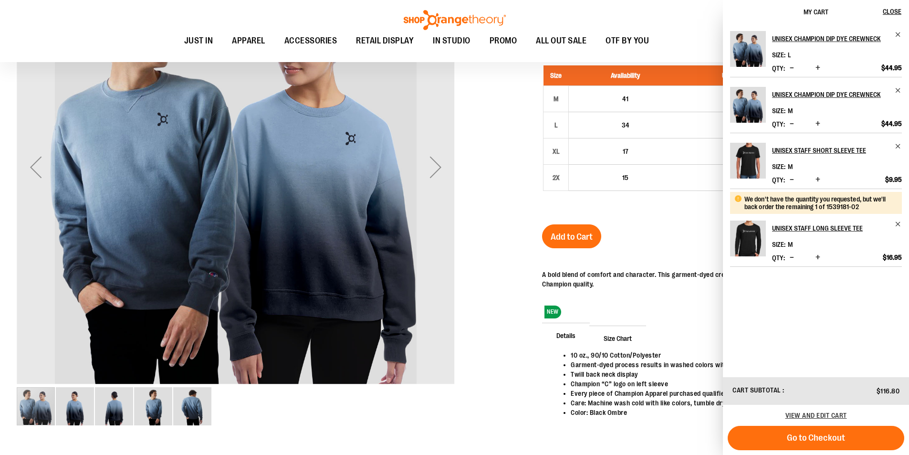
click at [118, 414] on img "image 3 of 5" at bounding box center [114, 406] width 38 height 38
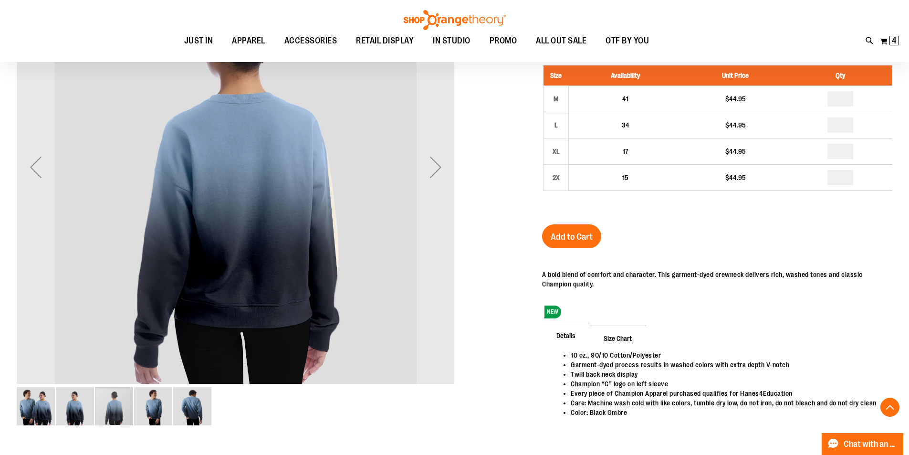
click at [171, 403] on img "image 4 of 5" at bounding box center [153, 406] width 38 height 38
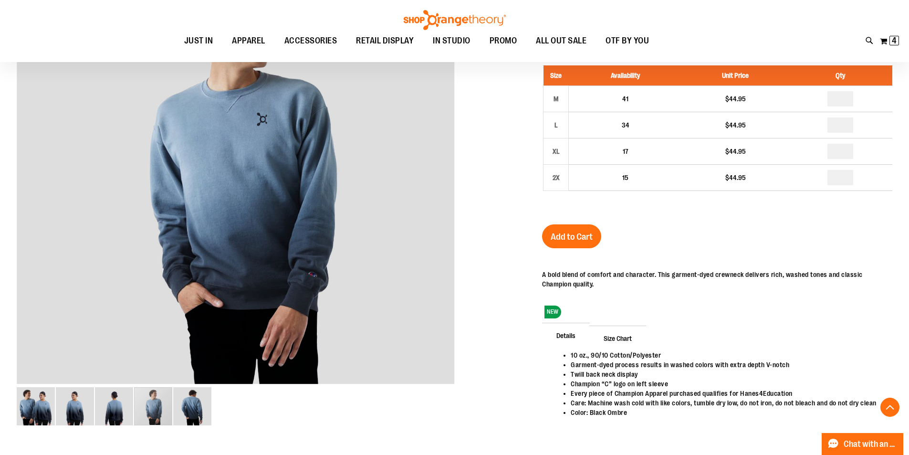
scroll to position [0, 0]
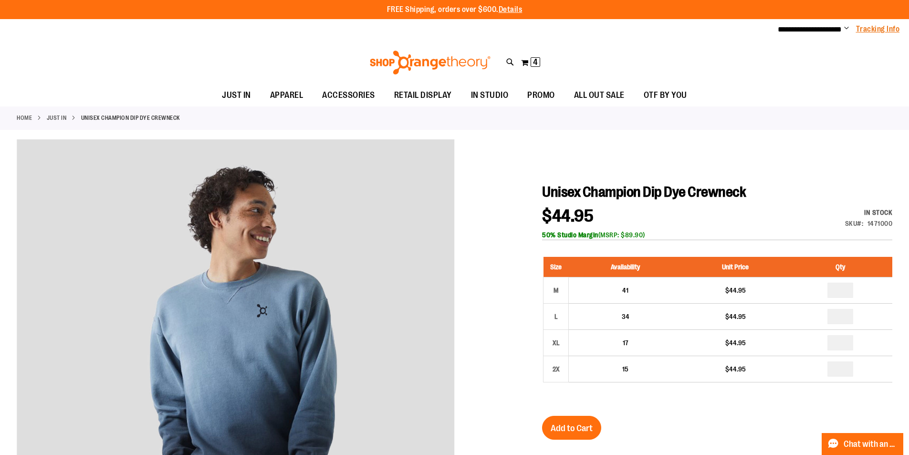
click at [888, 32] on link "Tracking Info" at bounding box center [878, 29] width 44 height 10
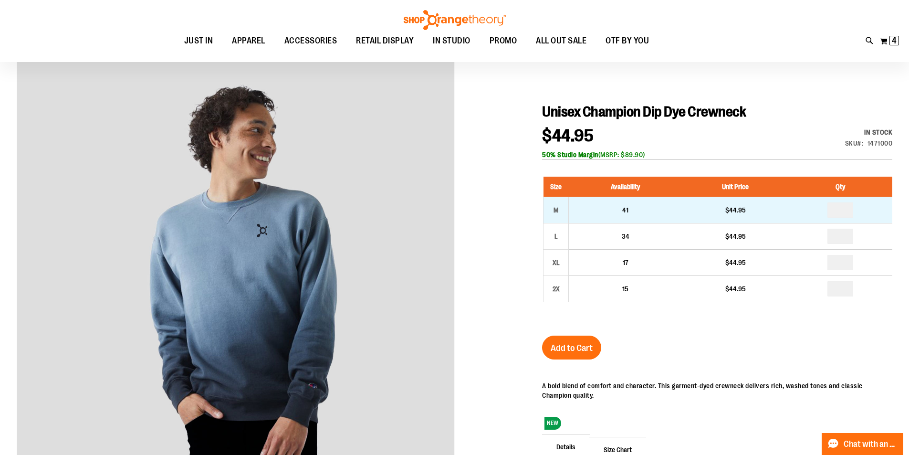
scroll to position [190, 0]
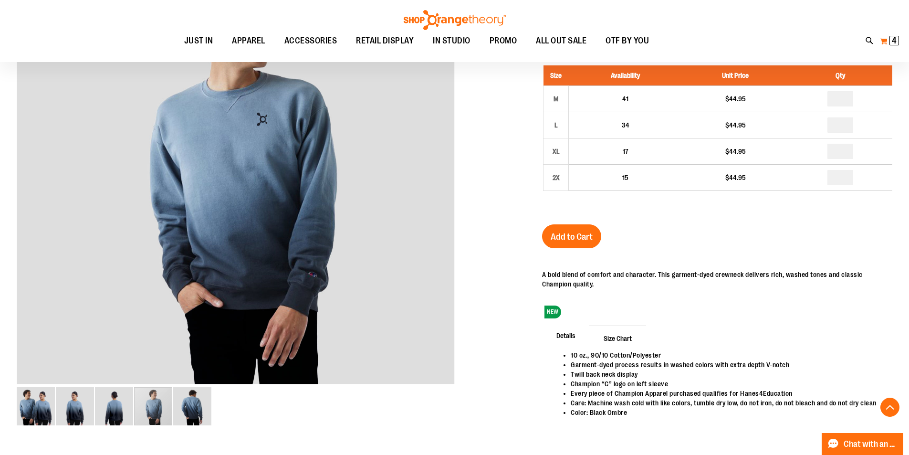
click at [889, 34] on button "My Cart 4 4 items" at bounding box center [890, 40] width 20 height 15
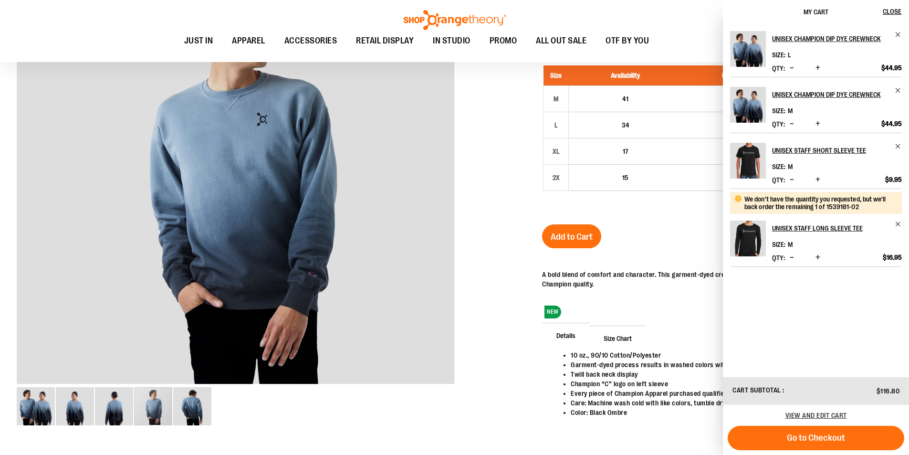
click at [874, 436] on button "Go to Checkout" at bounding box center [816, 438] width 177 height 24
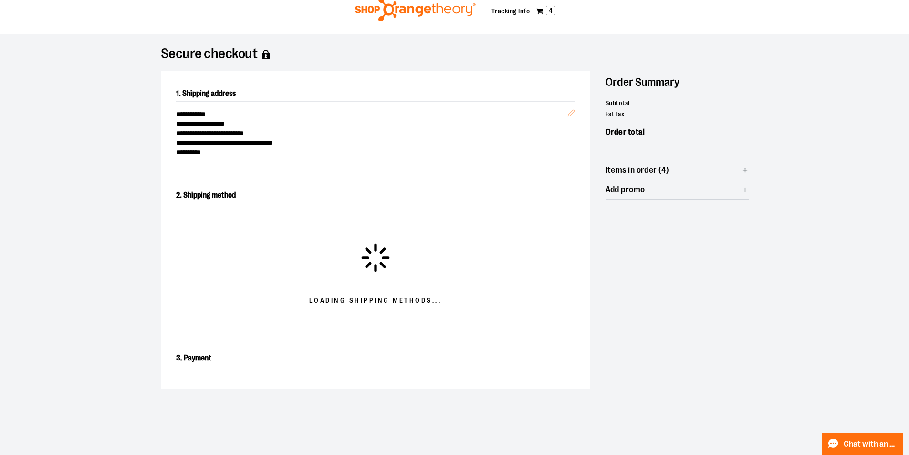
scroll to position [48, 0]
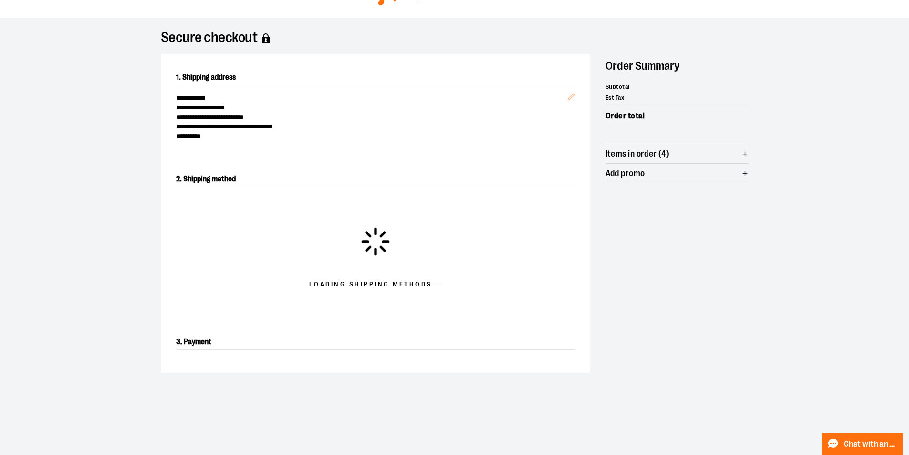
click at [744, 174] on icon "button" at bounding box center [745, 173] width 7 height 7
click at [800, 199] on section "**********" at bounding box center [454, 247] width 909 height 458
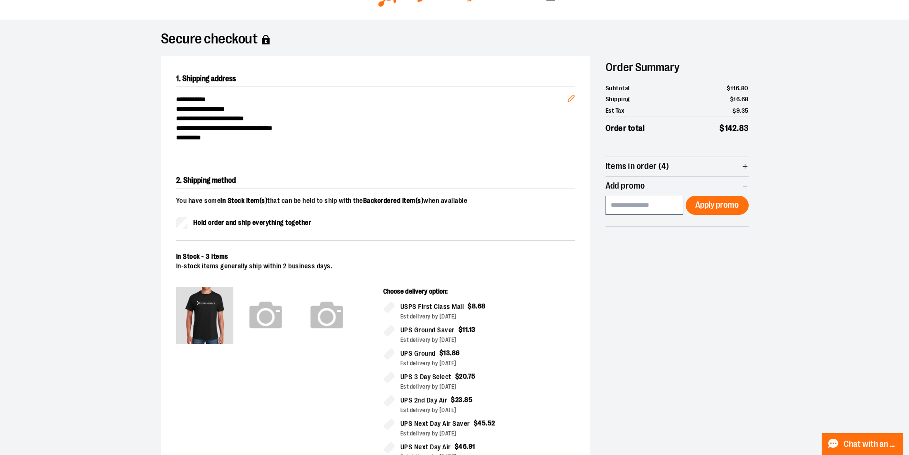
scroll to position [20, 0]
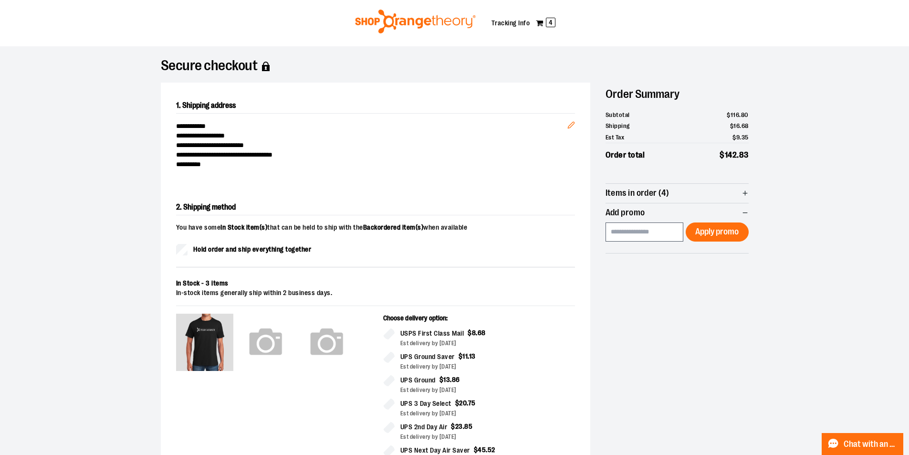
click at [223, 250] on span "Hold order and ship everything together" at bounding box center [252, 249] width 118 height 10
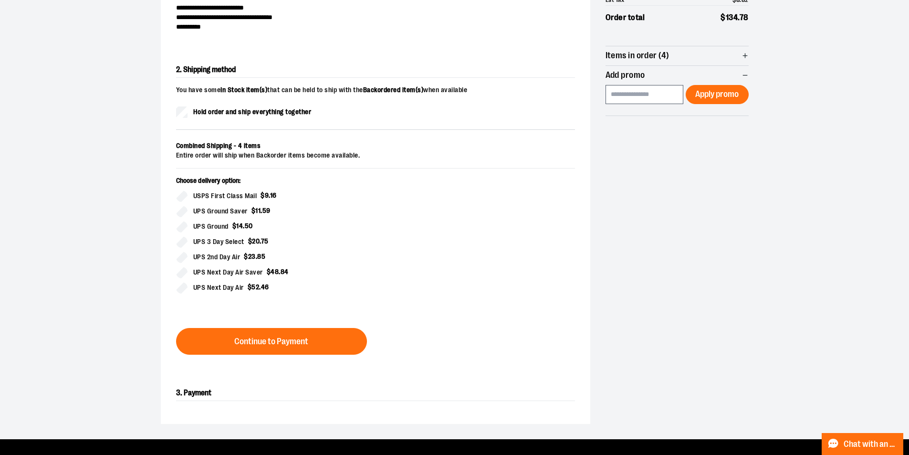
scroll to position [163, 0]
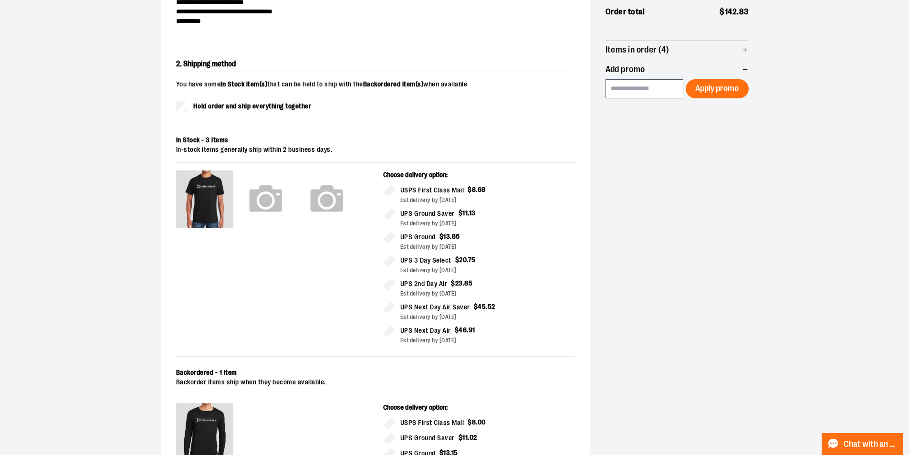
click at [803, 327] on section "**********" at bounding box center [454, 278] width 909 height 751
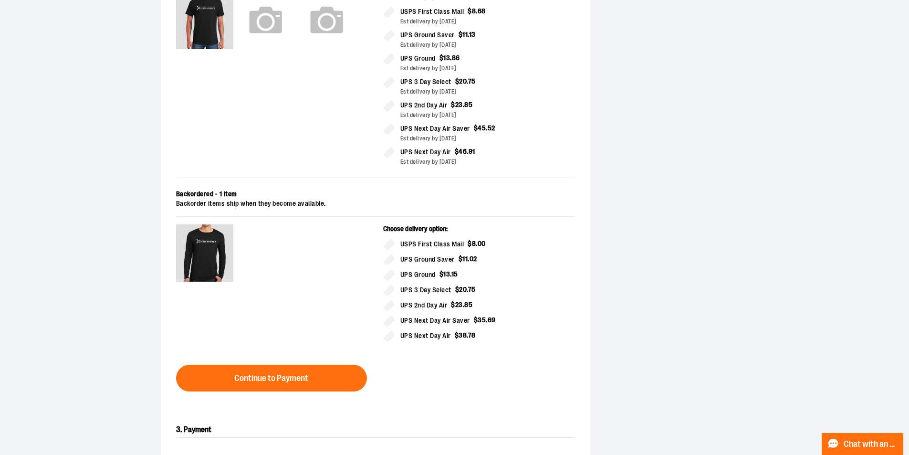
scroll to position [382, 0]
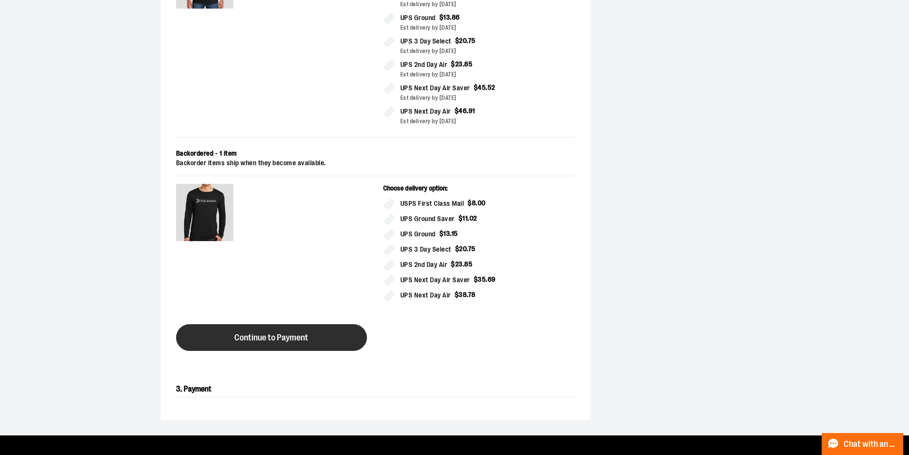
click at [317, 329] on button "Continue to Payment" at bounding box center [271, 337] width 191 height 27
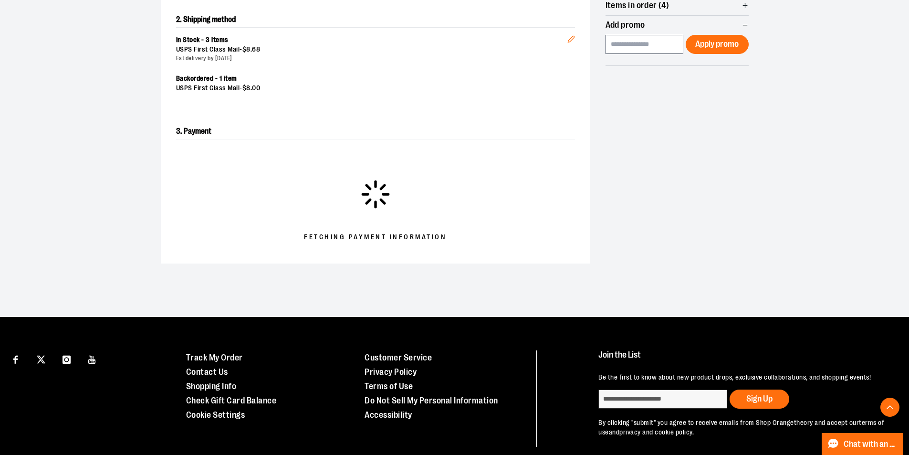
scroll to position [113, 0]
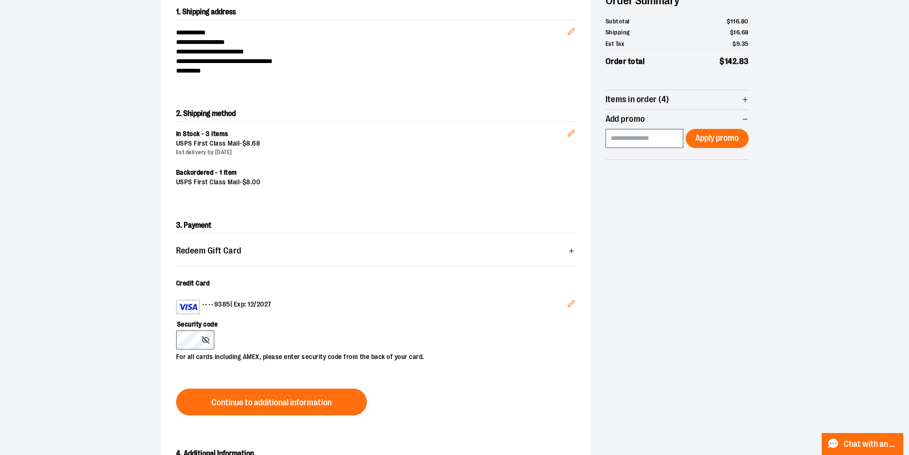
click at [204, 337] on icon at bounding box center [206, 340] width 8 height 8
click at [203, 336] on icon at bounding box center [206, 340] width 8 height 8
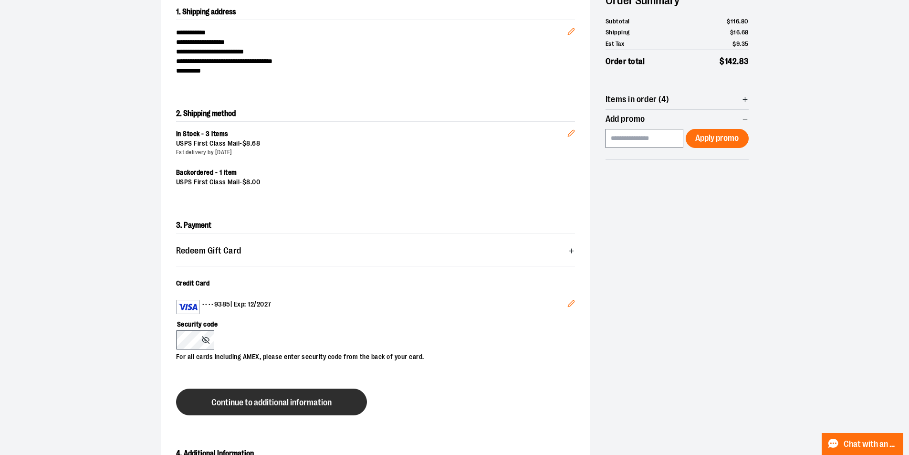
click at [259, 403] on span "Continue to additional information" at bounding box center [271, 402] width 120 height 9
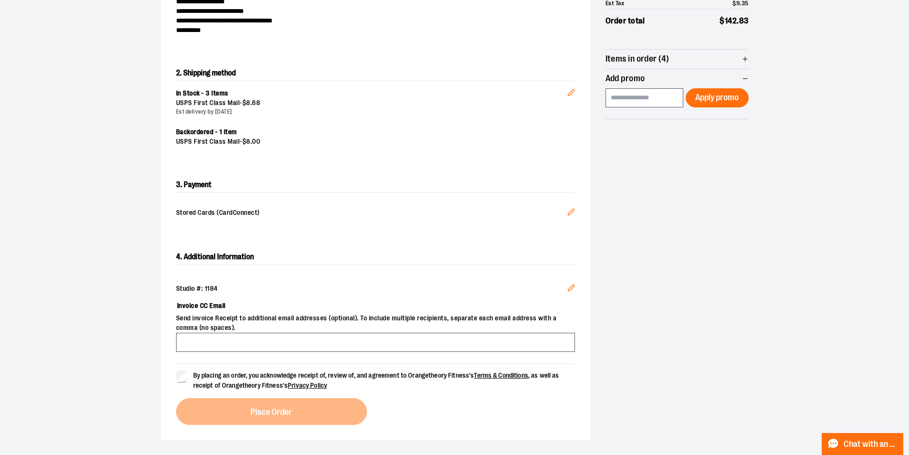
scroll to position [209, 0]
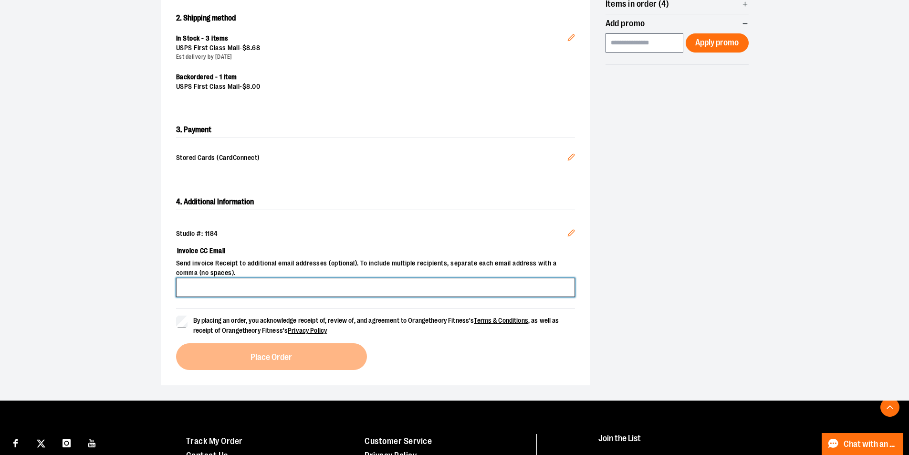
click at [242, 292] on input "Invoice CC Email" at bounding box center [375, 287] width 399 height 19
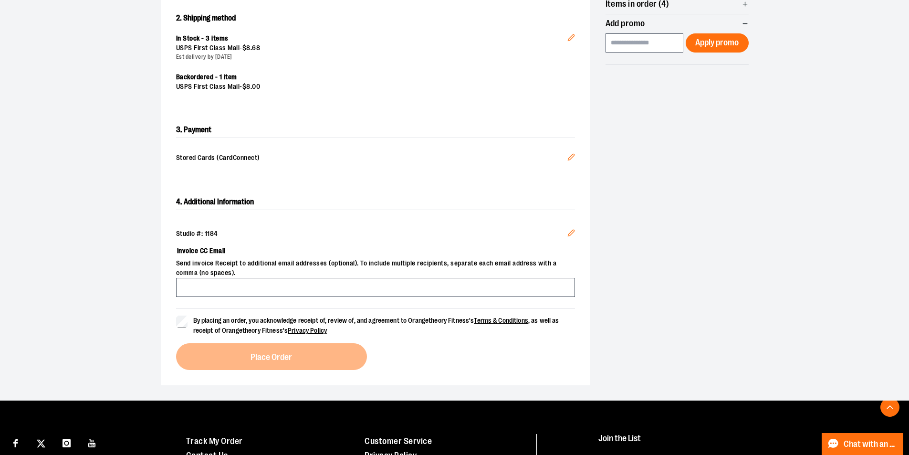
click at [570, 157] on icon "Edit" at bounding box center [571, 157] width 8 height 8
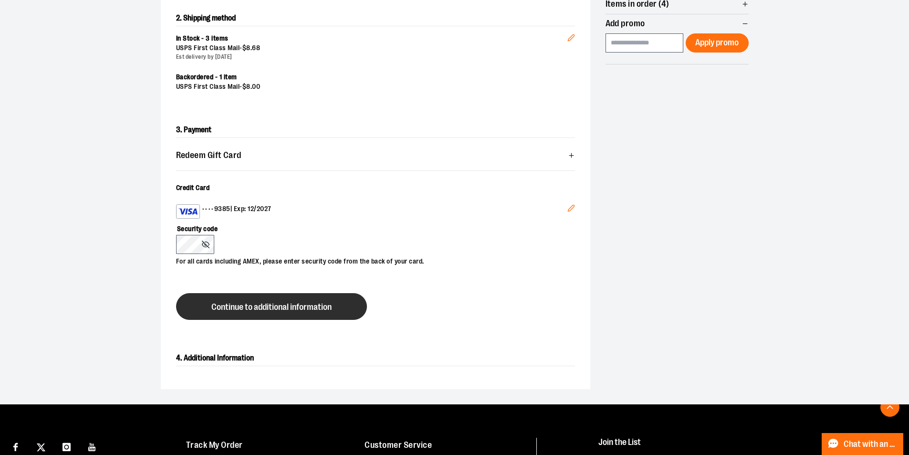
click at [254, 315] on button "Continue to additional information" at bounding box center [271, 306] width 191 height 27
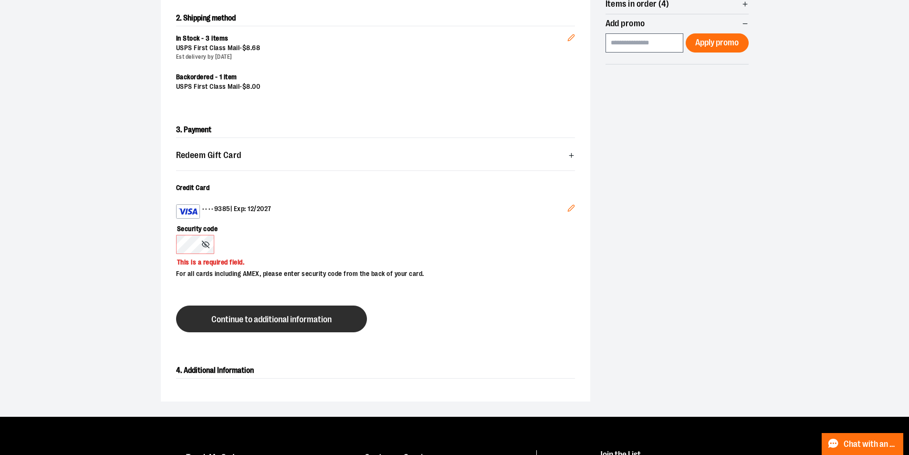
click at [233, 311] on button "Continue to additional information" at bounding box center [271, 318] width 191 height 27
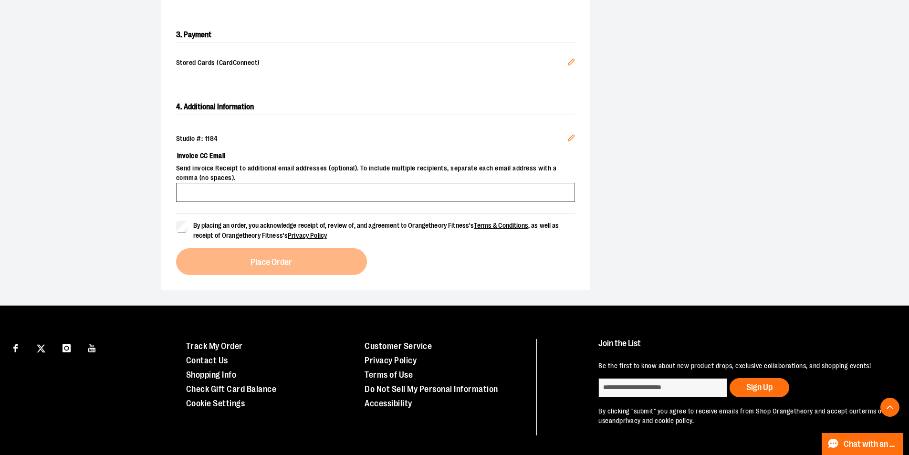
scroll to position [304, 0]
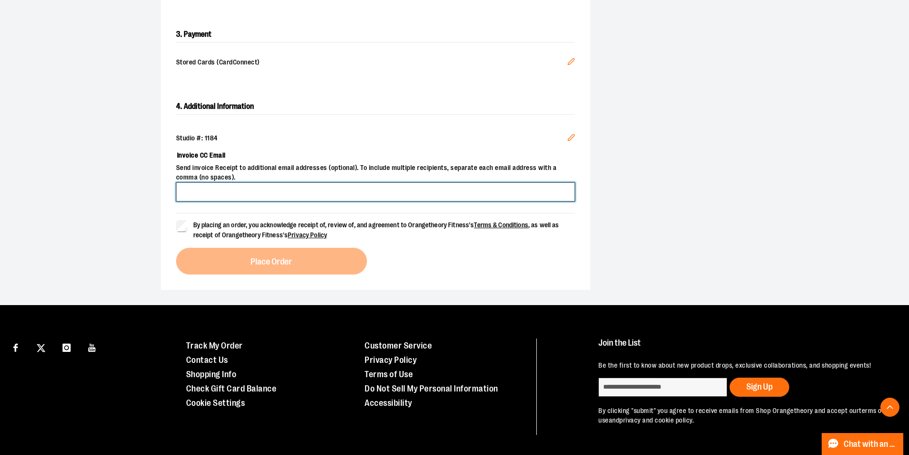
click at [254, 196] on input "Invoice CC Email" at bounding box center [375, 191] width 399 height 19
type input "*"
type input "**********"
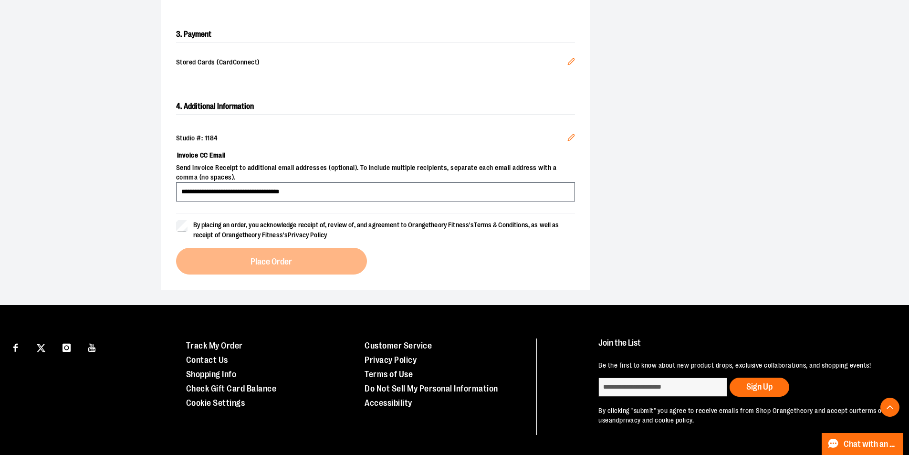
click at [265, 226] on span "By placing an order, you acknowledge receipt of, review of, and agreement to Or…" at bounding box center [376, 230] width 366 height 18
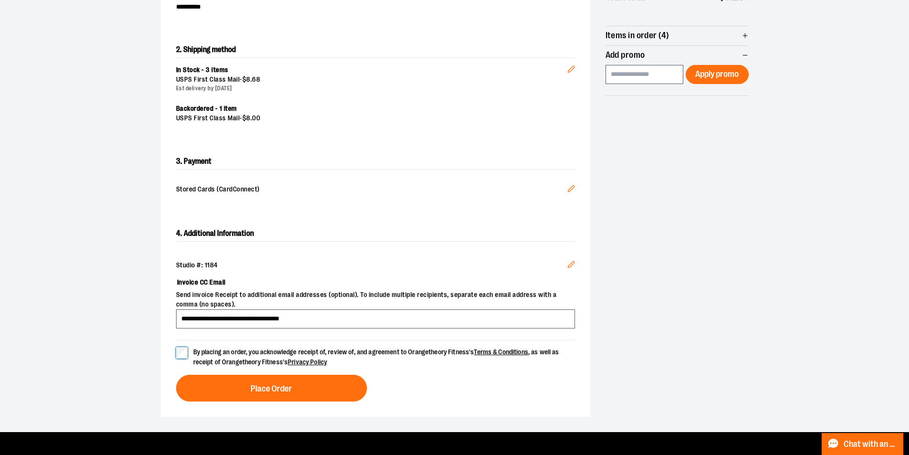
scroll to position [161, 0]
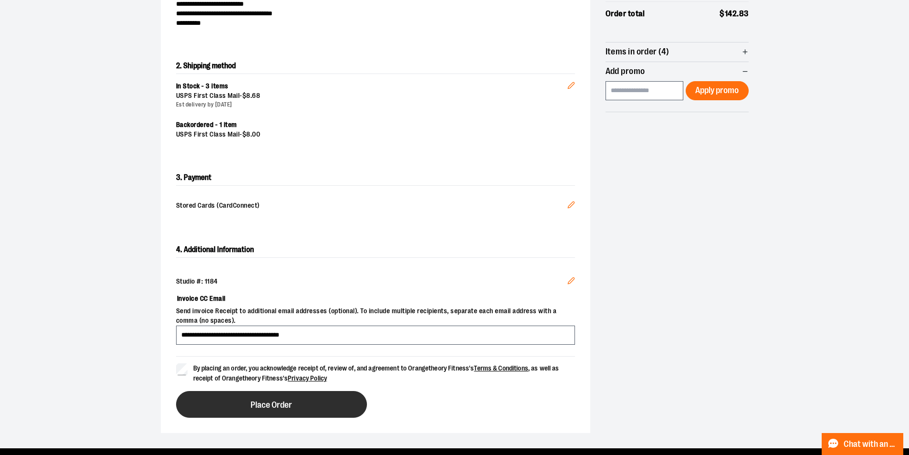
click at [355, 396] on button "Place Order" at bounding box center [271, 404] width 191 height 27
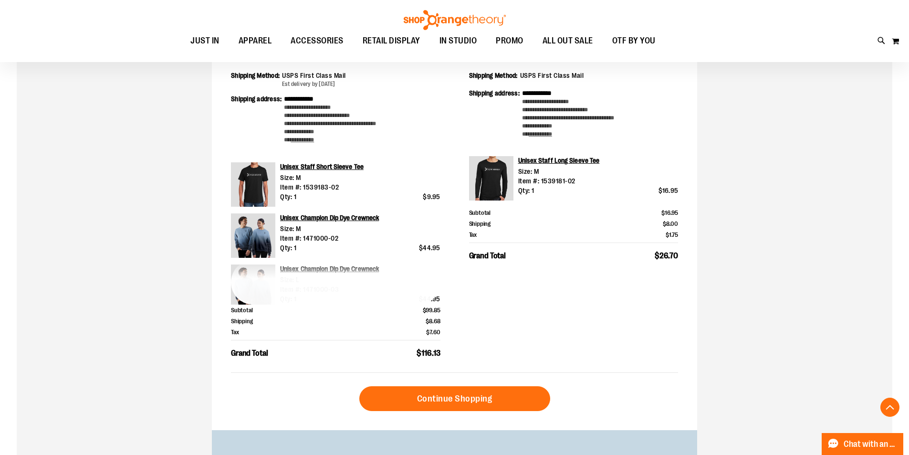
scroll to position [286, 0]
